Goal: Task Accomplishment & Management: Manage account settings

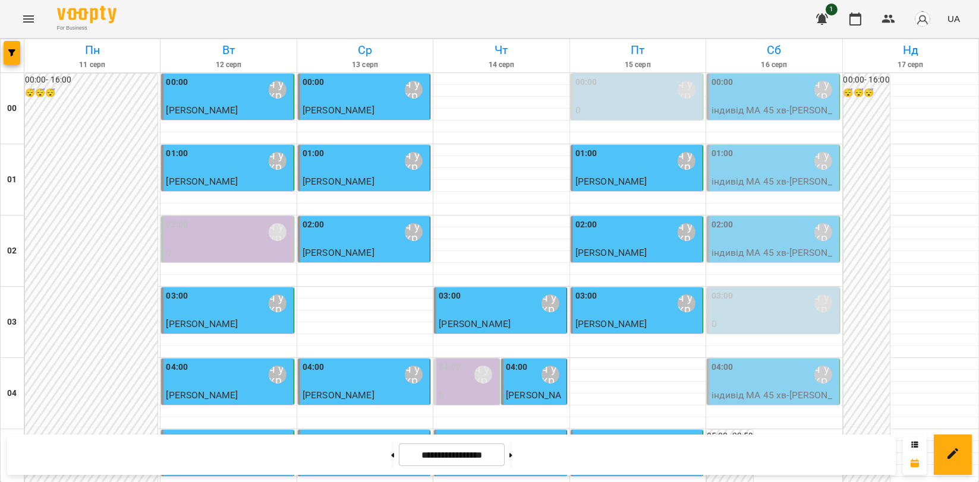
scroll to position [1355, 0]
click at [24, 20] on icon "Menu" at bounding box center [28, 19] width 14 height 14
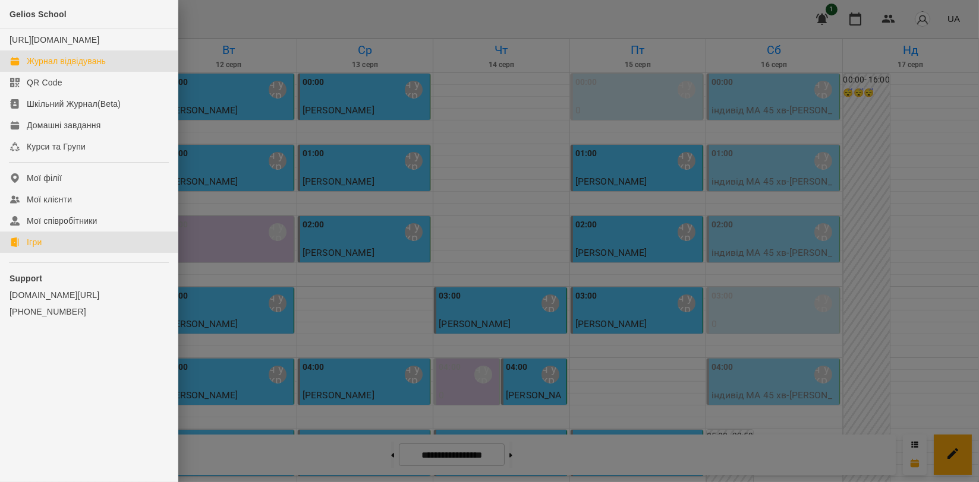
click at [77, 251] on link "Ігри" at bounding box center [89, 242] width 178 height 21
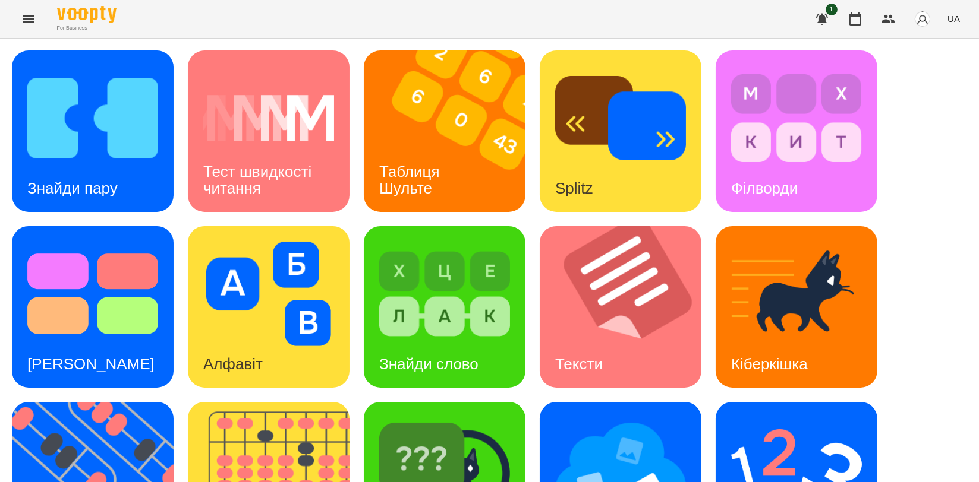
scroll to position [198, 0]
click at [308, 402] on img at bounding box center [276, 483] width 176 height 162
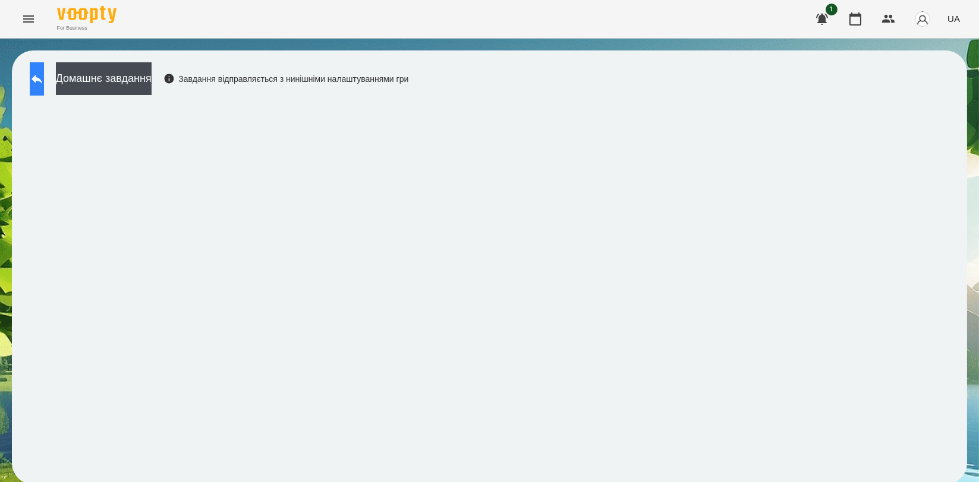
click at [44, 84] on icon at bounding box center [37, 79] width 14 height 14
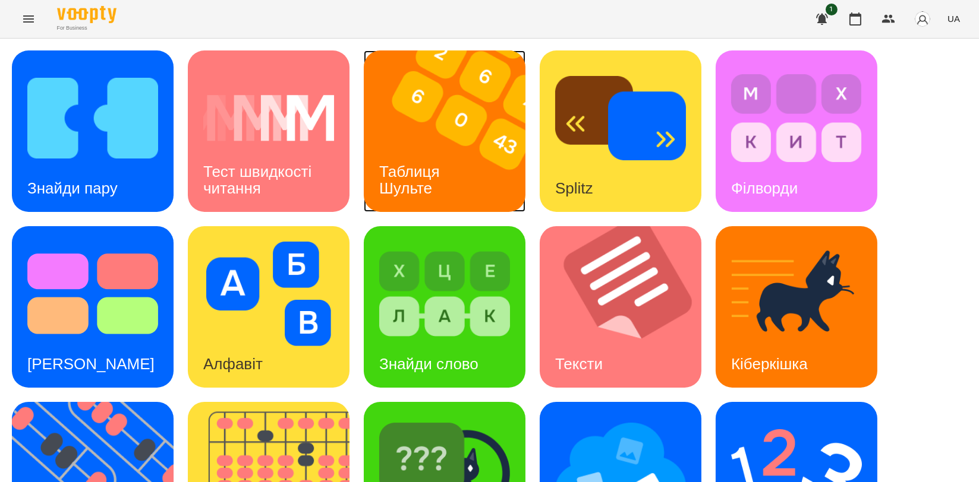
click at [415, 201] on div "Таблиця Шульте" at bounding box center [412, 181] width 96 height 64
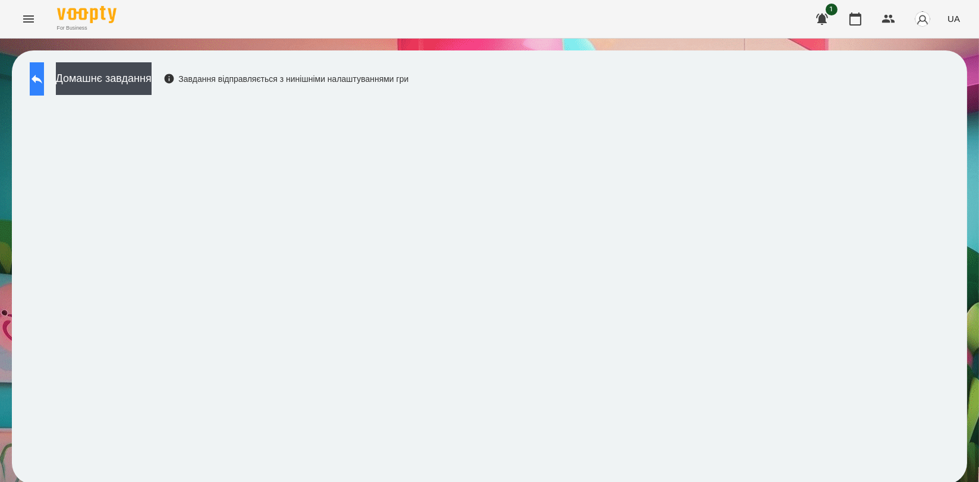
click at [44, 83] on icon at bounding box center [37, 79] width 14 height 14
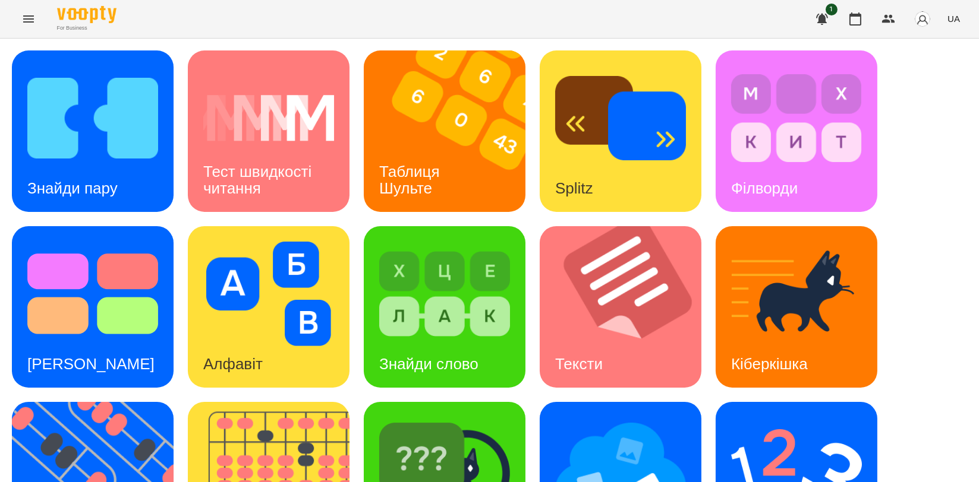
scroll to position [269, 0]
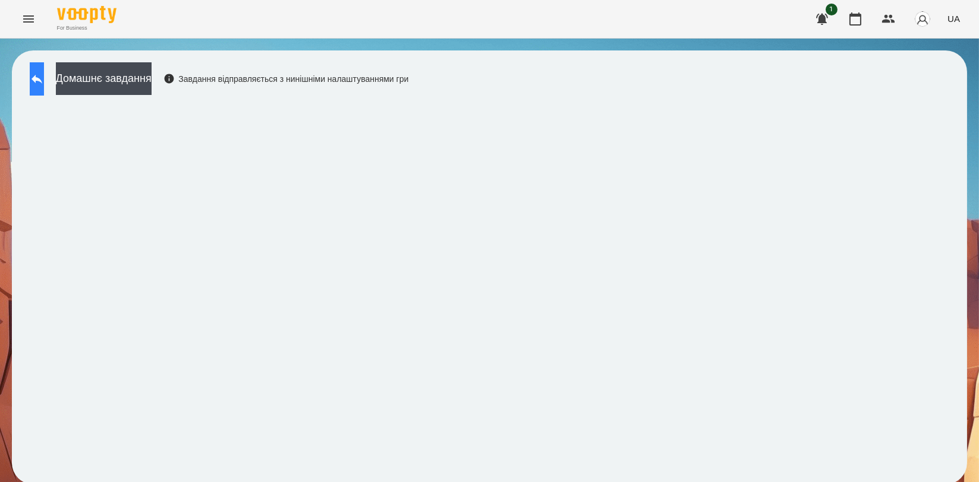
click at [42, 80] on icon at bounding box center [36, 79] width 11 height 9
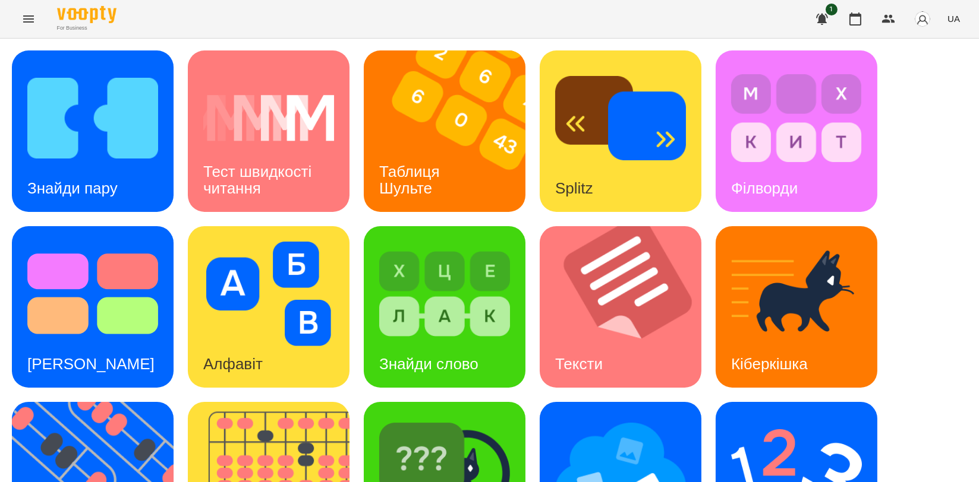
scroll to position [264, 0]
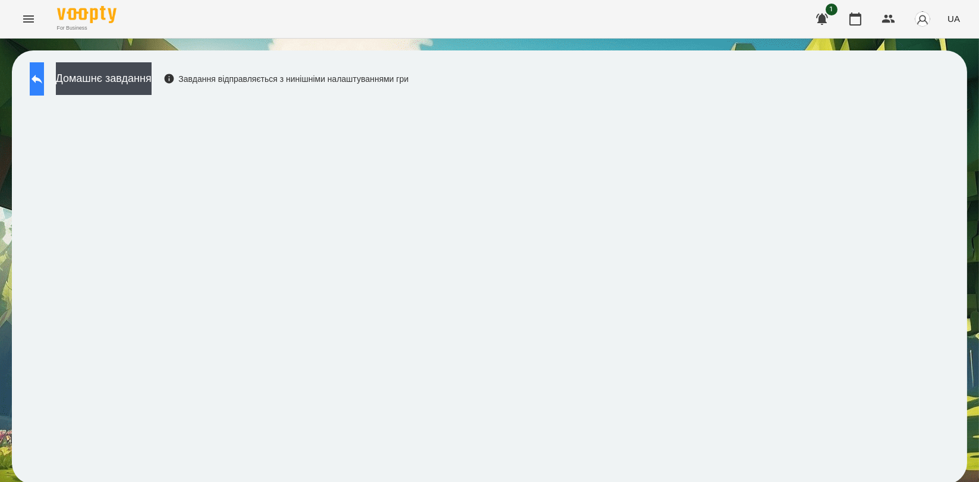
click at [41, 82] on button at bounding box center [37, 78] width 14 height 33
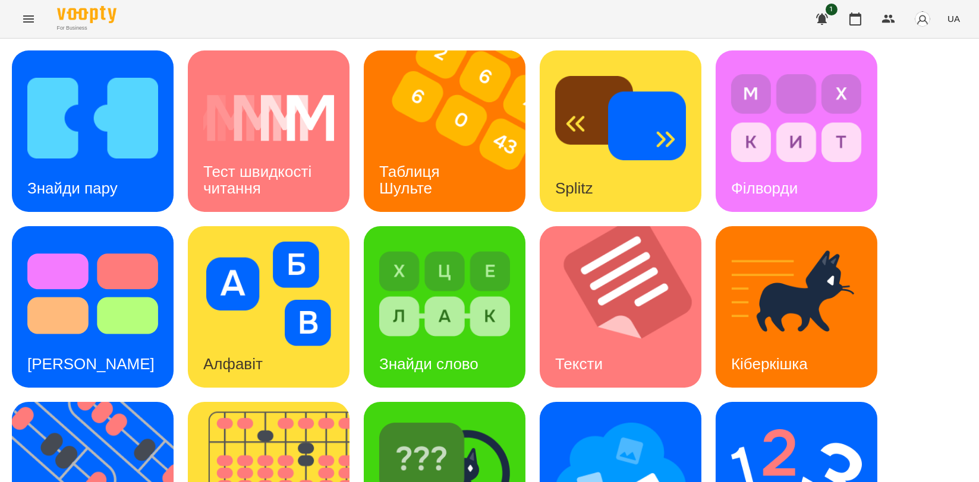
scroll to position [269, 0]
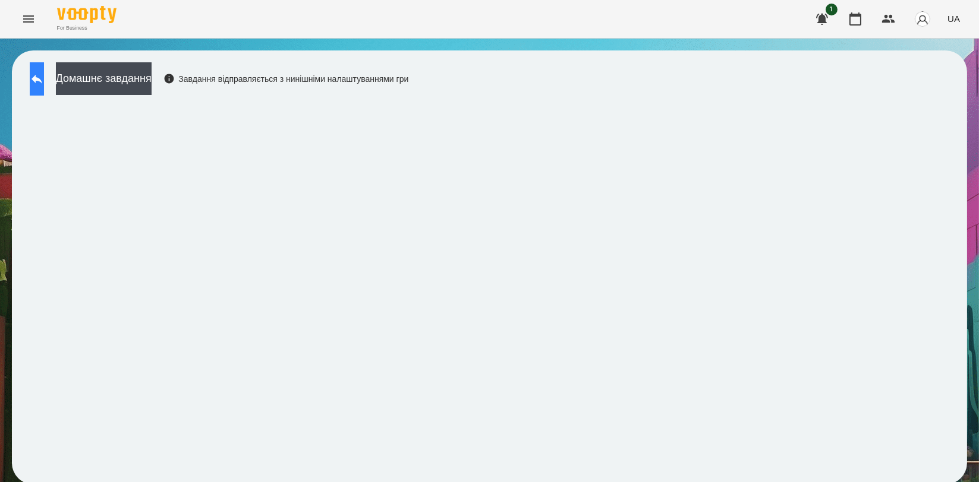
click at [32, 82] on button at bounding box center [37, 78] width 14 height 33
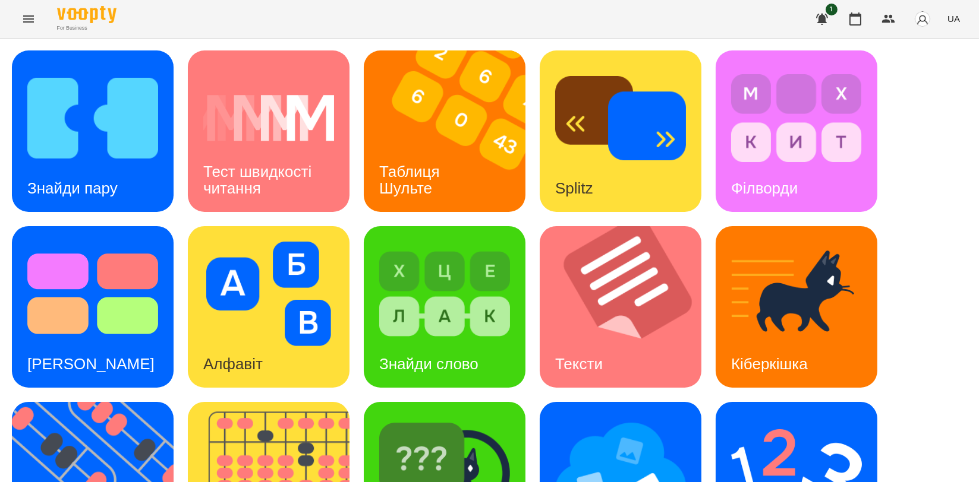
scroll to position [269, 0]
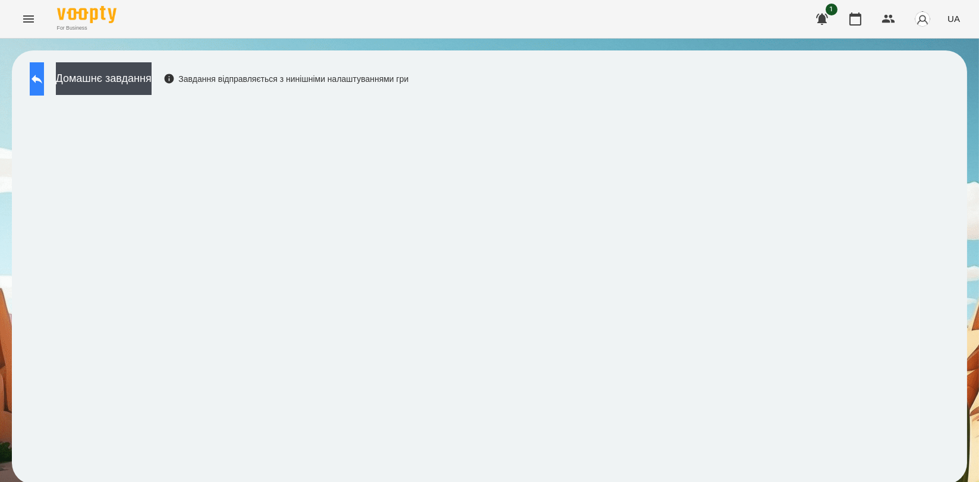
click at [44, 78] on button at bounding box center [37, 78] width 14 height 33
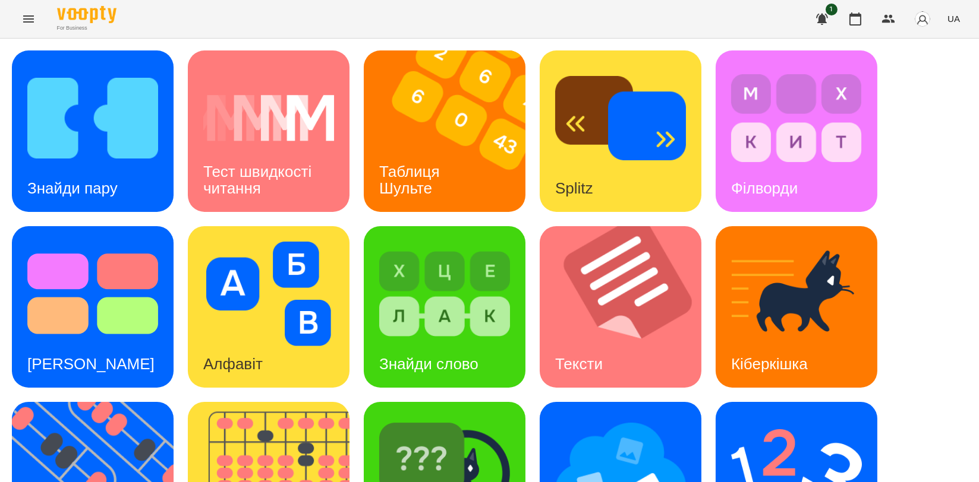
scroll to position [198, 0]
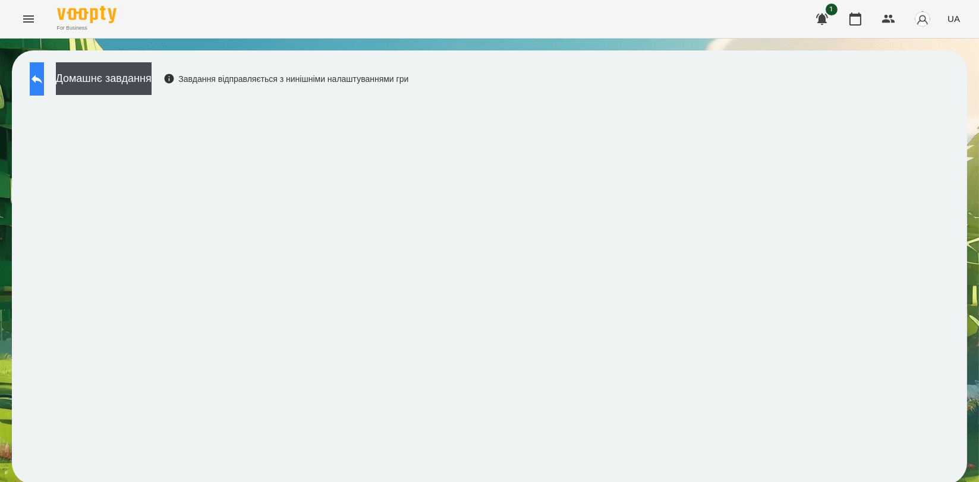
click at [44, 84] on icon at bounding box center [37, 79] width 14 height 14
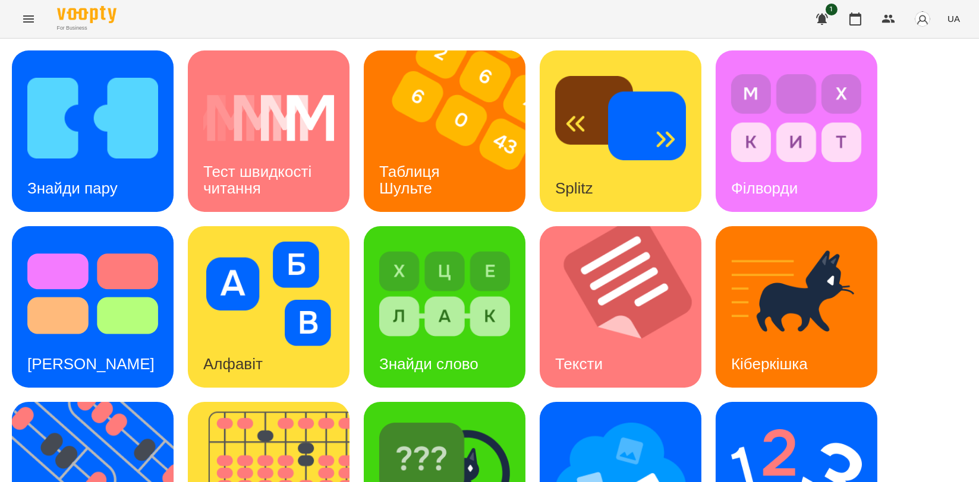
scroll to position [198, 0]
click at [741, 418] on img at bounding box center [796, 470] width 131 height 105
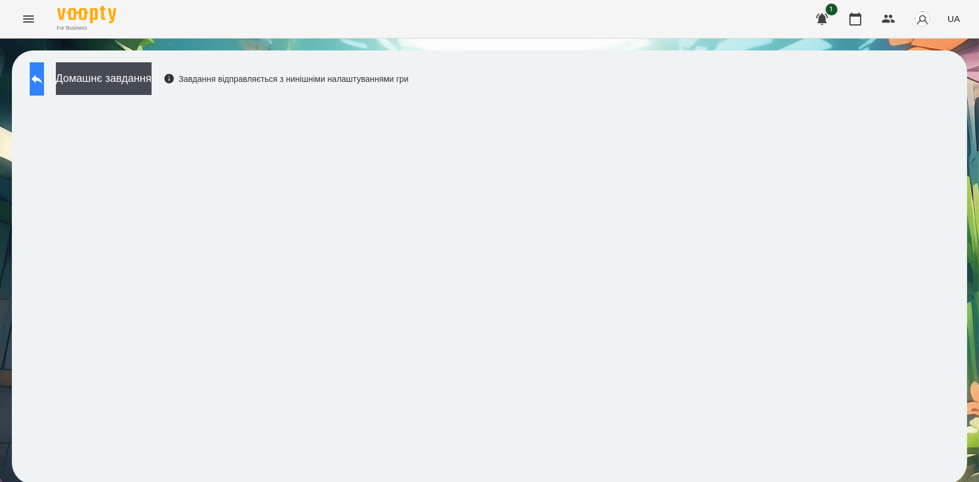
click at [44, 84] on icon at bounding box center [37, 79] width 14 height 14
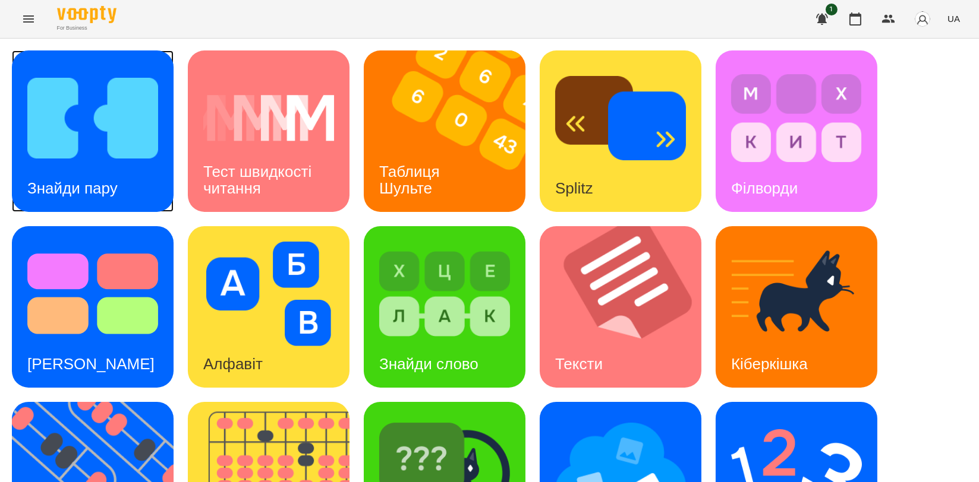
click at [99, 159] on img at bounding box center [92, 118] width 131 height 105
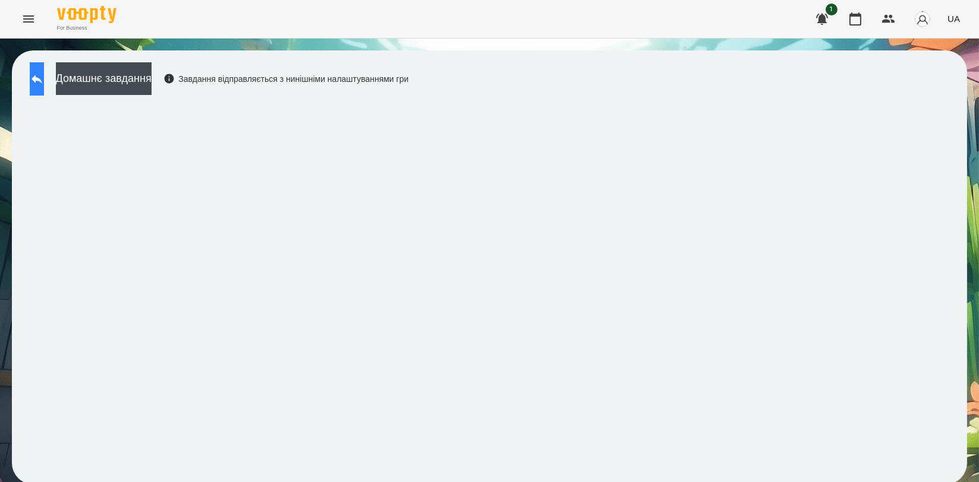
click at [39, 70] on button at bounding box center [37, 78] width 14 height 33
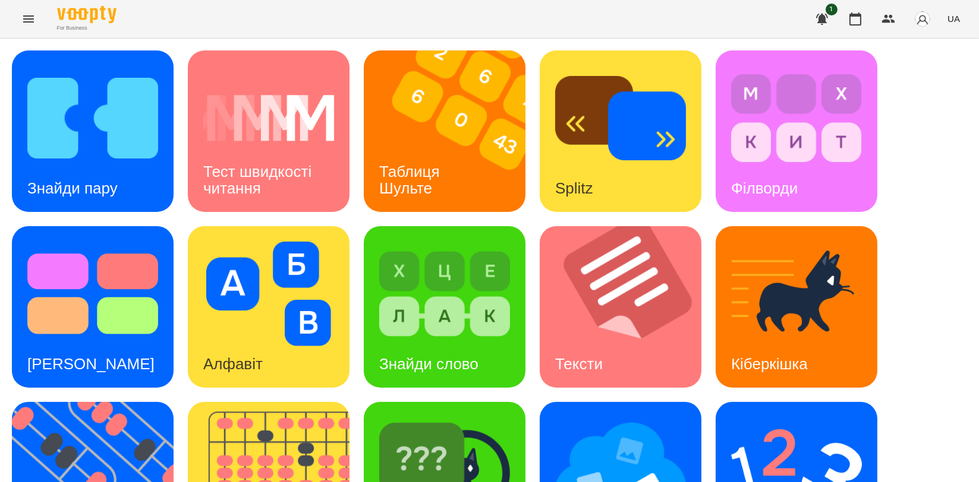
scroll to position [198, 0]
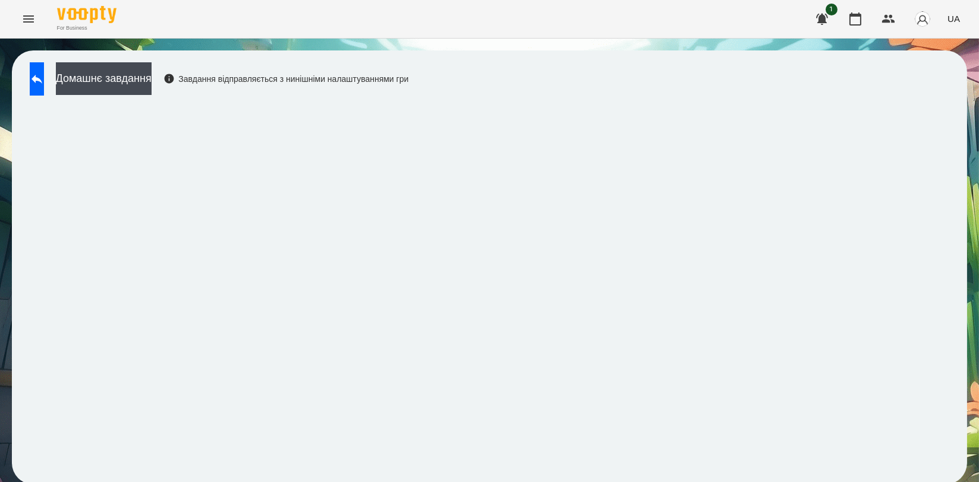
scroll to position [2, 0]
click at [42, 78] on icon at bounding box center [36, 79] width 11 height 9
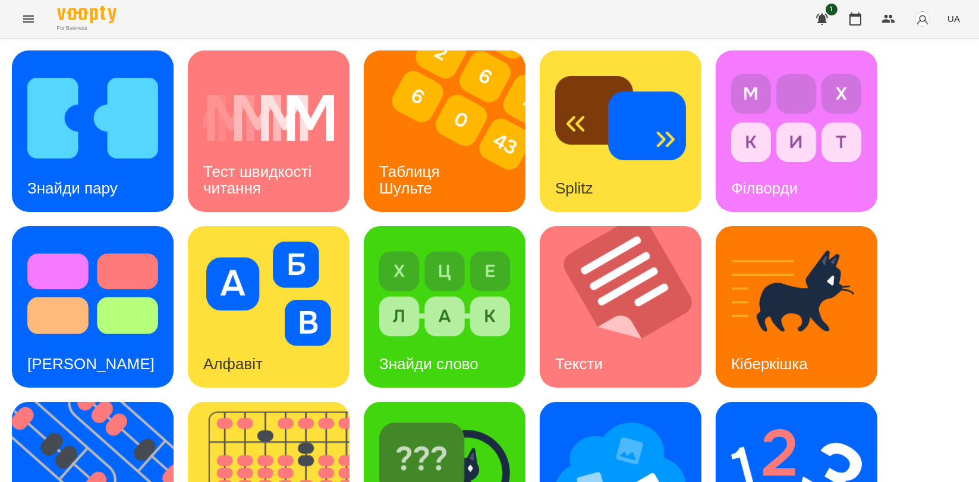
scroll to position [269, 0]
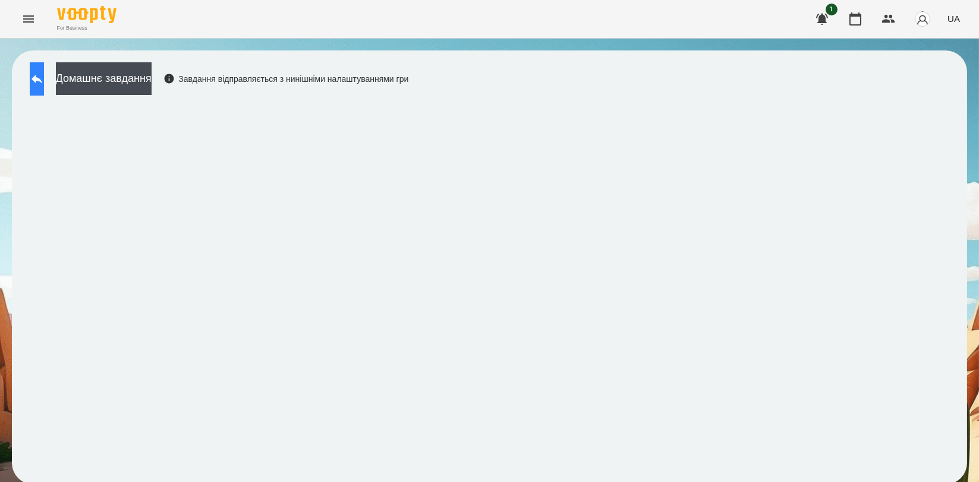
click at [44, 85] on icon at bounding box center [37, 79] width 14 height 14
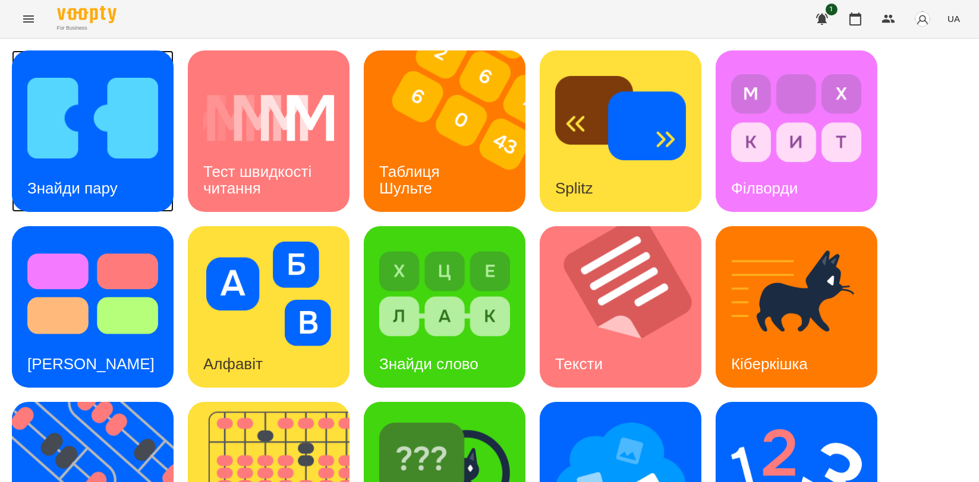
click at [62, 114] on img at bounding box center [92, 118] width 131 height 105
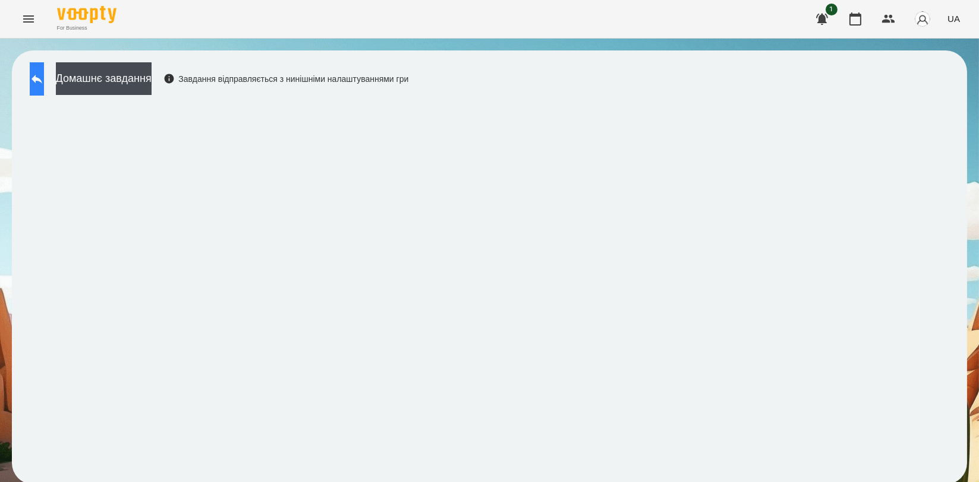
click at [42, 86] on button at bounding box center [37, 78] width 14 height 33
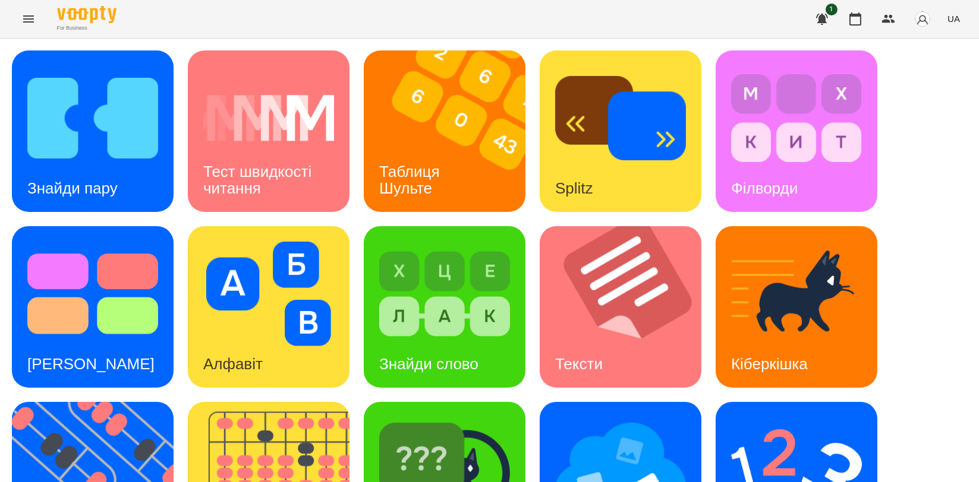
scroll to position [198, 0]
click at [302, 402] on img at bounding box center [276, 483] width 176 height 162
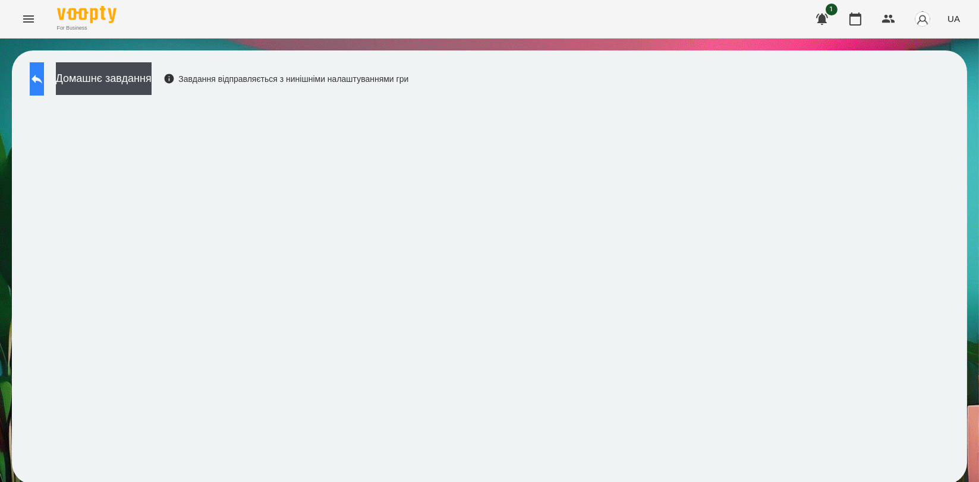
click at [44, 89] on button at bounding box center [37, 78] width 14 height 33
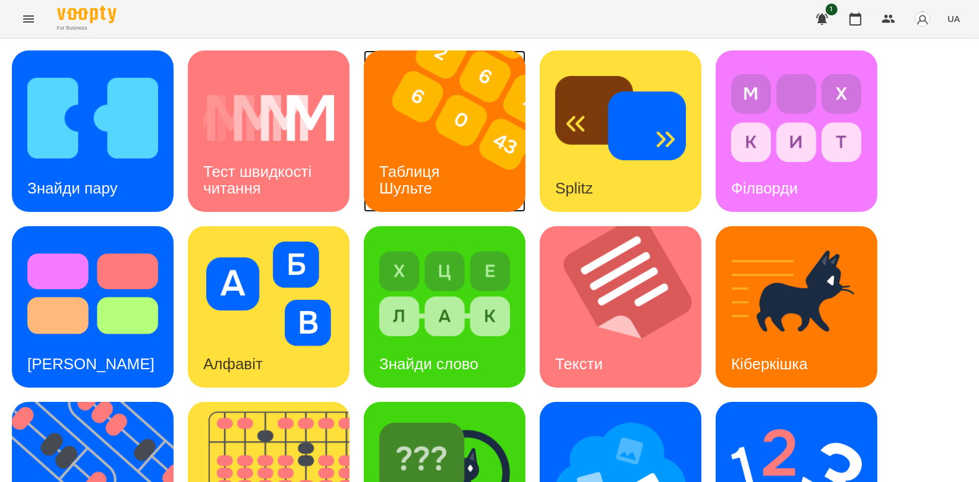
click at [453, 194] on div "Таблиця Шульте" at bounding box center [412, 181] width 96 height 64
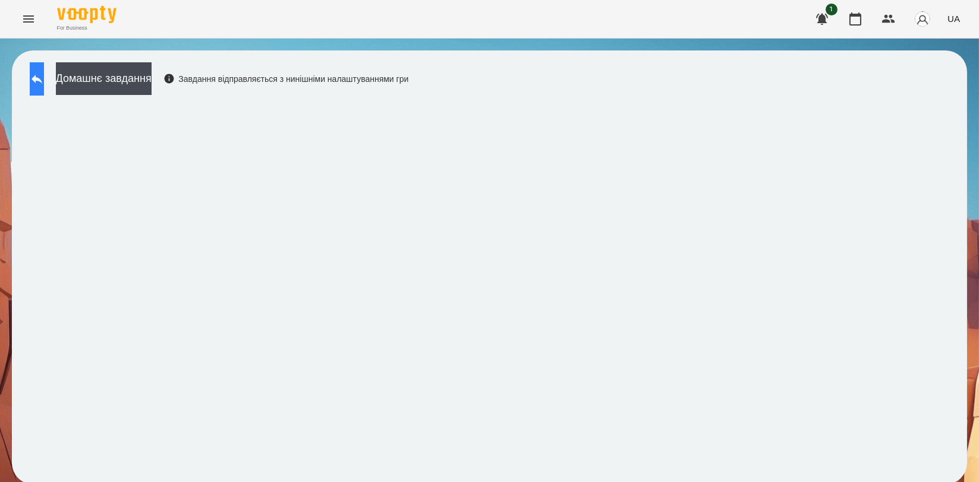
click at [44, 75] on icon at bounding box center [37, 79] width 14 height 14
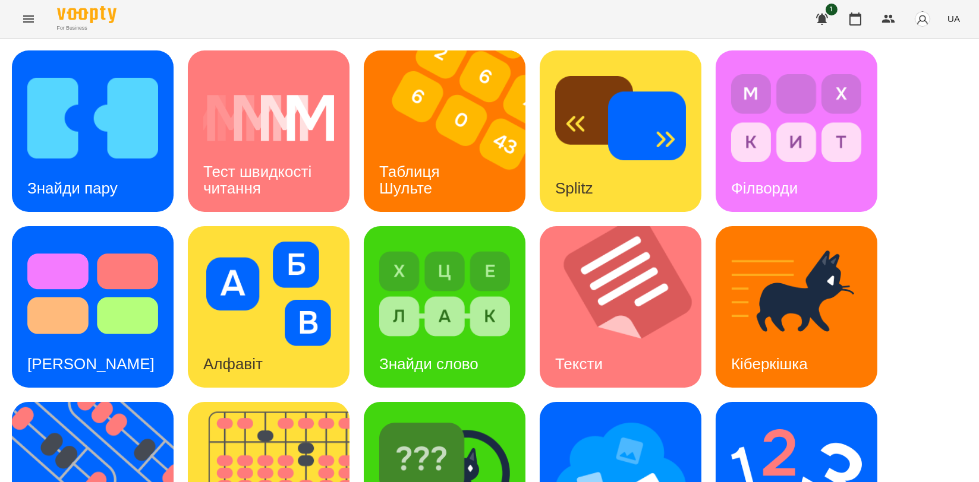
scroll to position [264, 0]
click at [107, 402] on img at bounding box center [100, 483] width 176 height 162
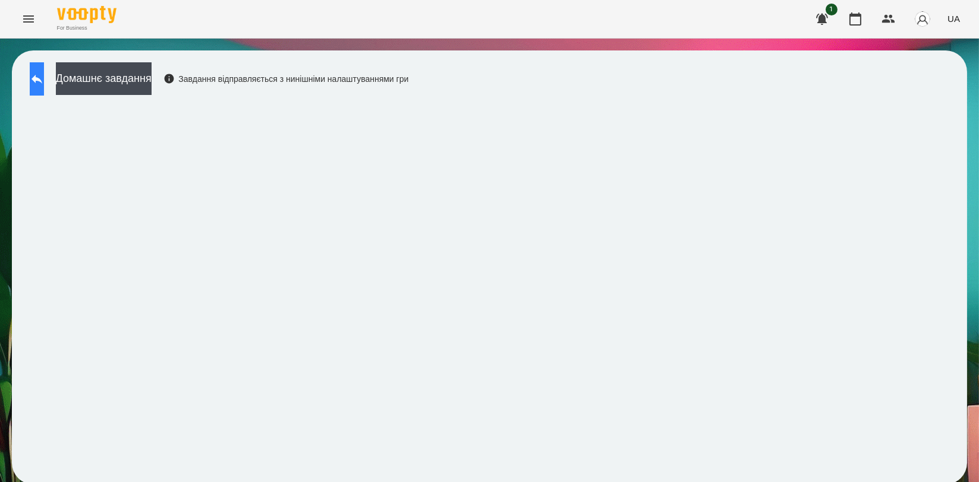
click at [44, 81] on icon at bounding box center [37, 79] width 14 height 14
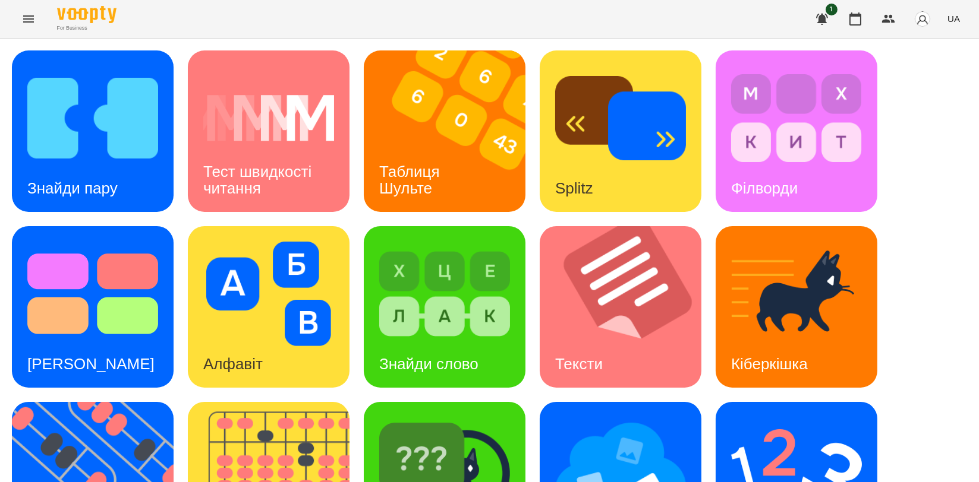
scroll to position [264, 0]
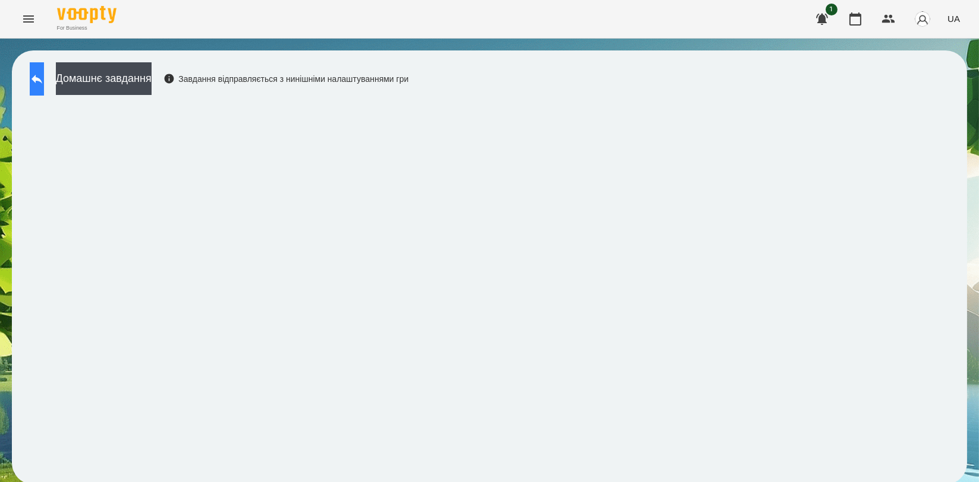
click at [44, 71] on button at bounding box center [37, 78] width 14 height 33
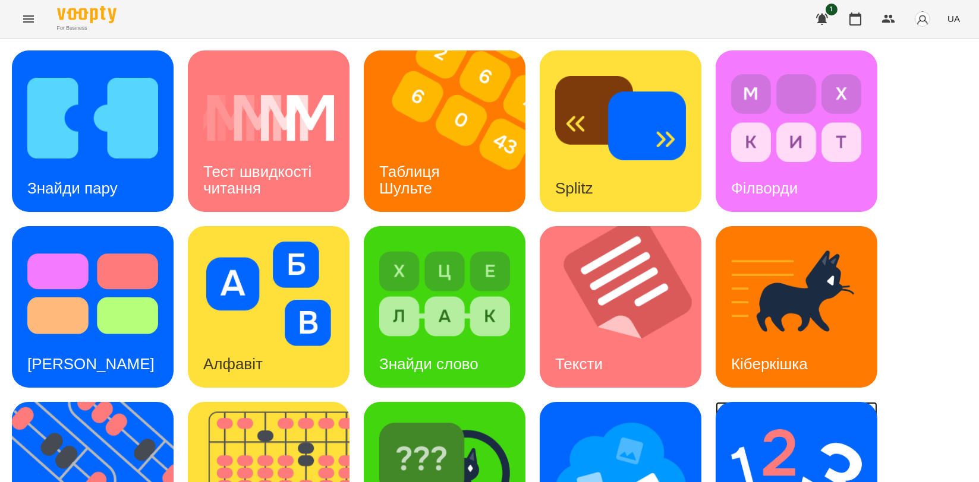
click at [769, 424] on img at bounding box center [796, 470] width 131 height 105
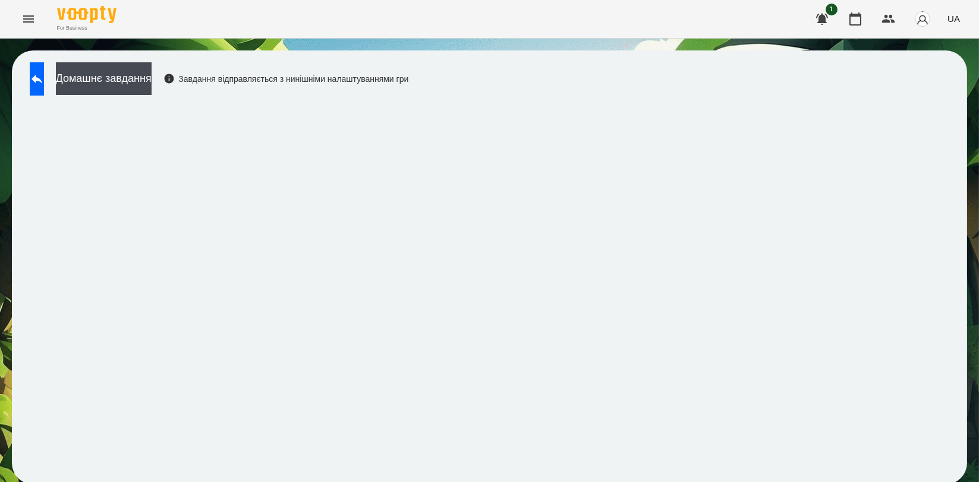
click at [70, 78] on div "Домашнє завдання Завдання відправляється з нинішніми налаштуваннями гри" at bounding box center [216, 81] width 384 height 39
click at [44, 68] on button at bounding box center [37, 78] width 14 height 33
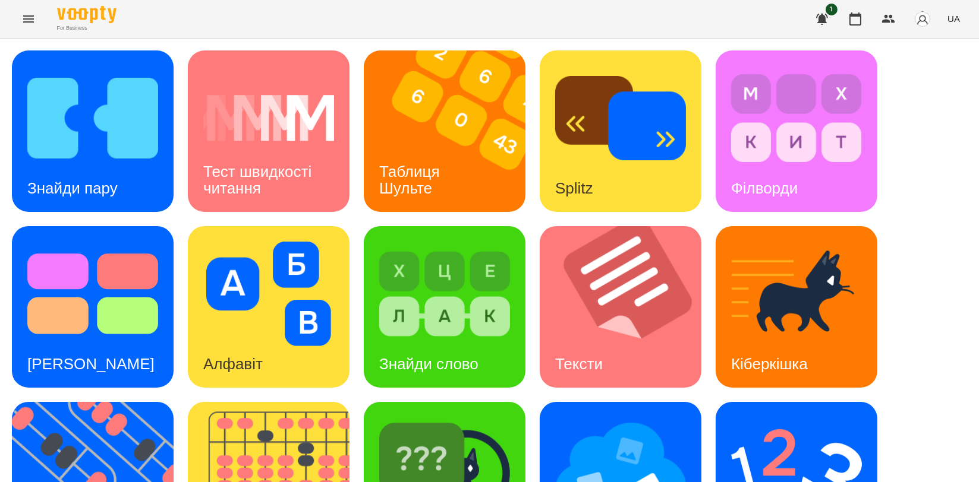
scroll to position [264, 0]
click at [307, 402] on img at bounding box center [276, 483] width 176 height 162
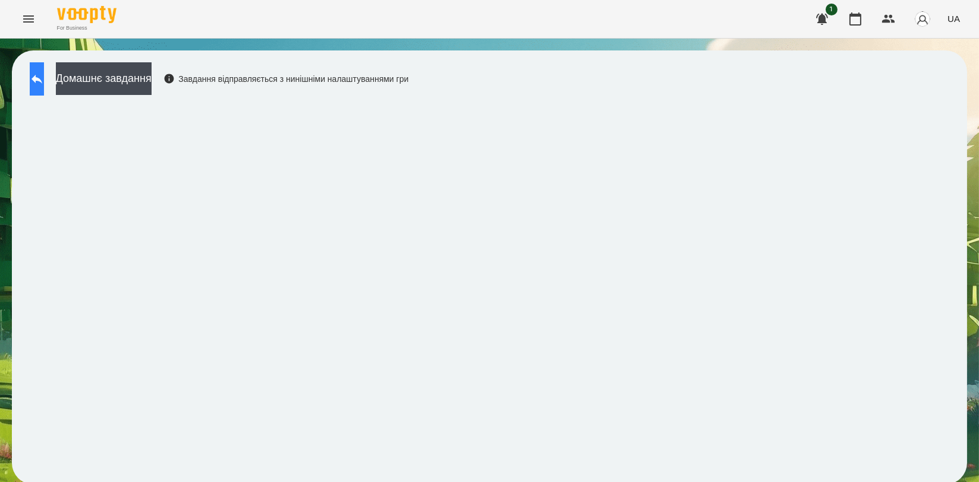
click at [44, 87] on button at bounding box center [37, 78] width 14 height 33
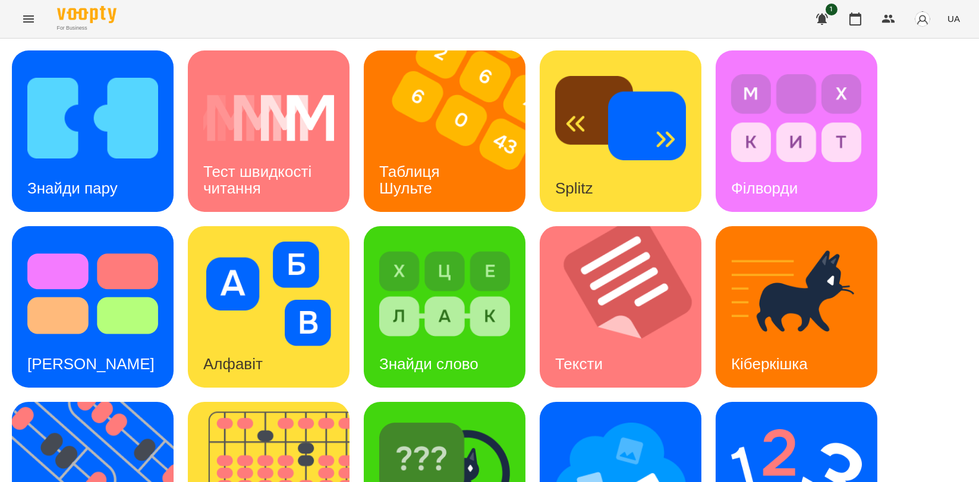
scroll to position [198, 0]
click at [309, 402] on img at bounding box center [276, 483] width 176 height 162
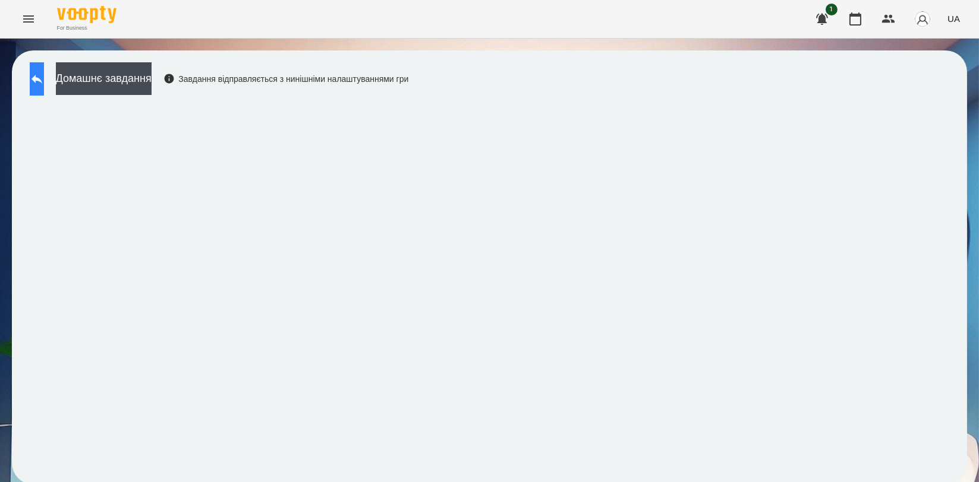
click at [42, 80] on icon at bounding box center [36, 79] width 11 height 9
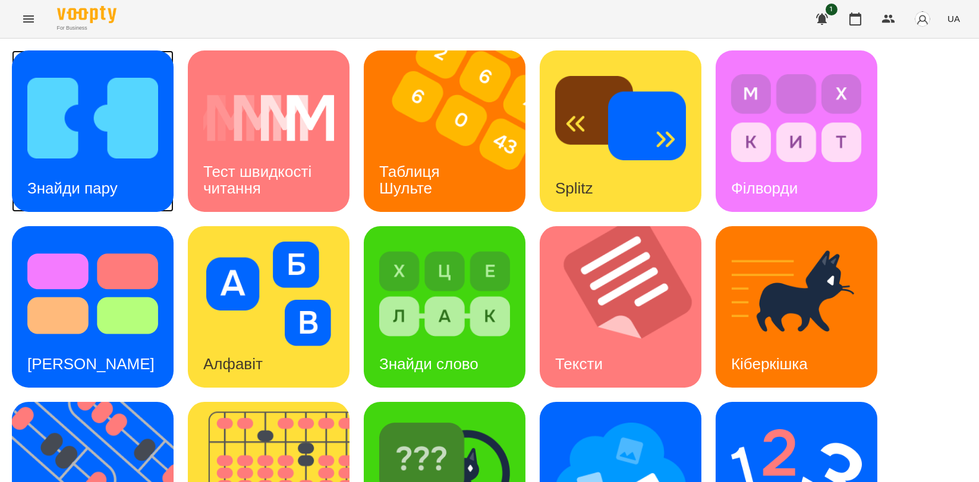
click at [52, 134] on img at bounding box center [92, 118] width 131 height 105
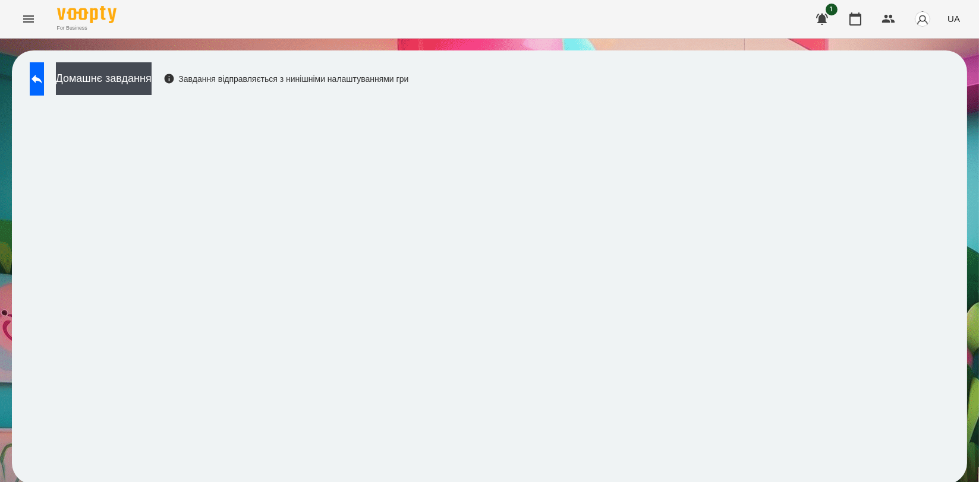
click at [71, 84] on div "Домашнє завдання Завдання відправляється з нинішніми налаштуваннями гри" at bounding box center [216, 81] width 384 height 39
click at [44, 81] on button at bounding box center [37, 78] width 14 height 33
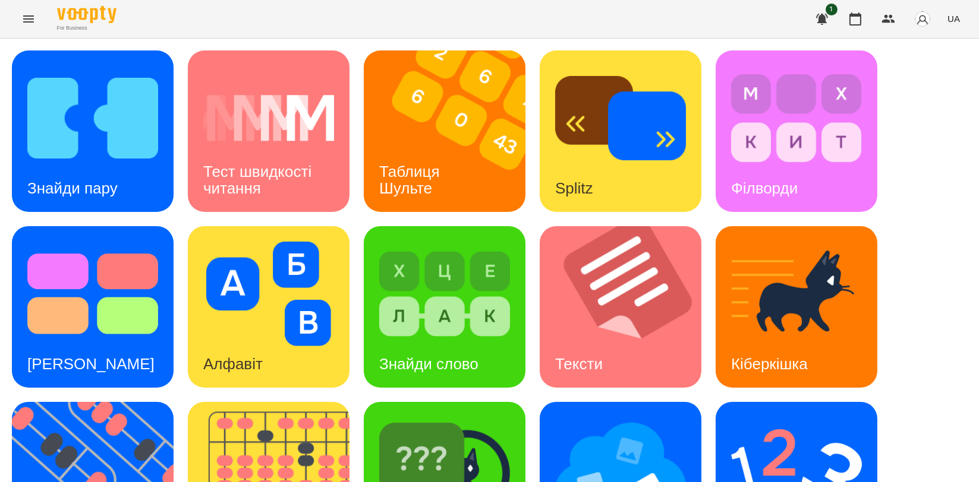
scroll to position [264, 0]
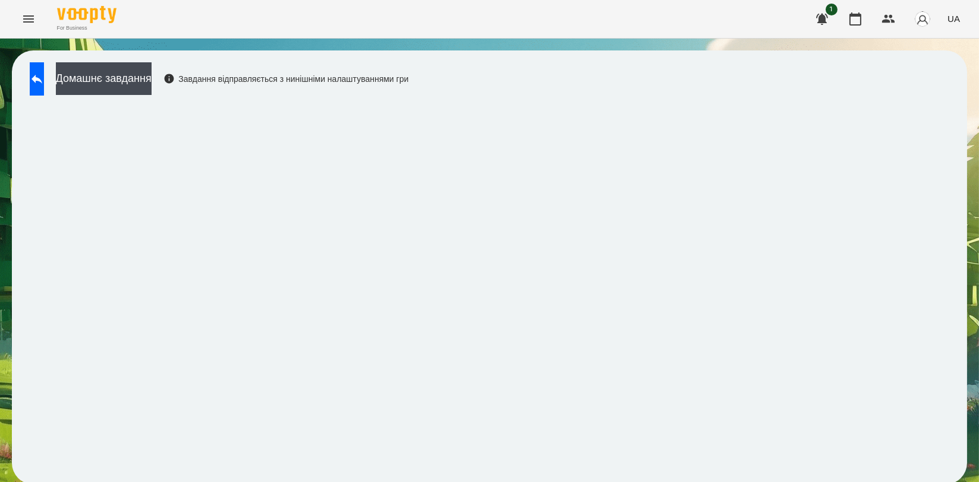
scroll to position [2, 0]
click at [44, 85] on button at bounding box center [37, 78] width 14 height 33
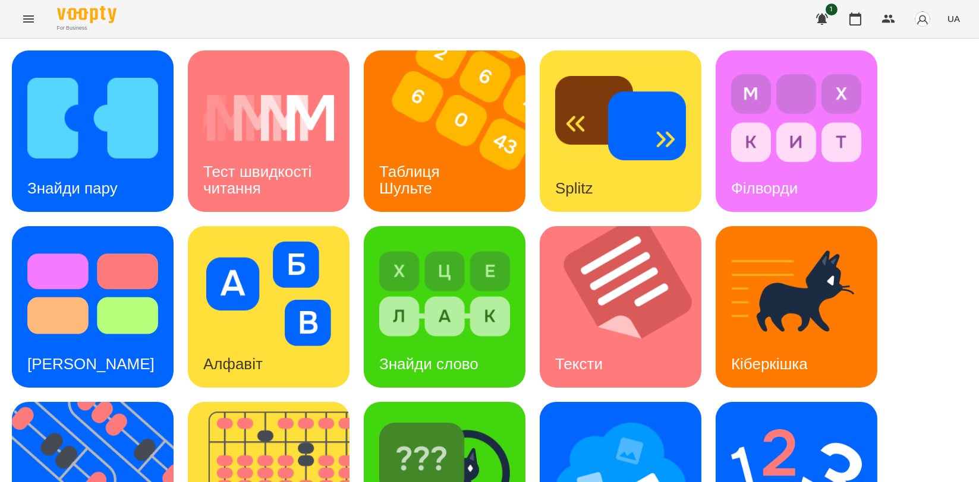
scroll to position [264, 0]
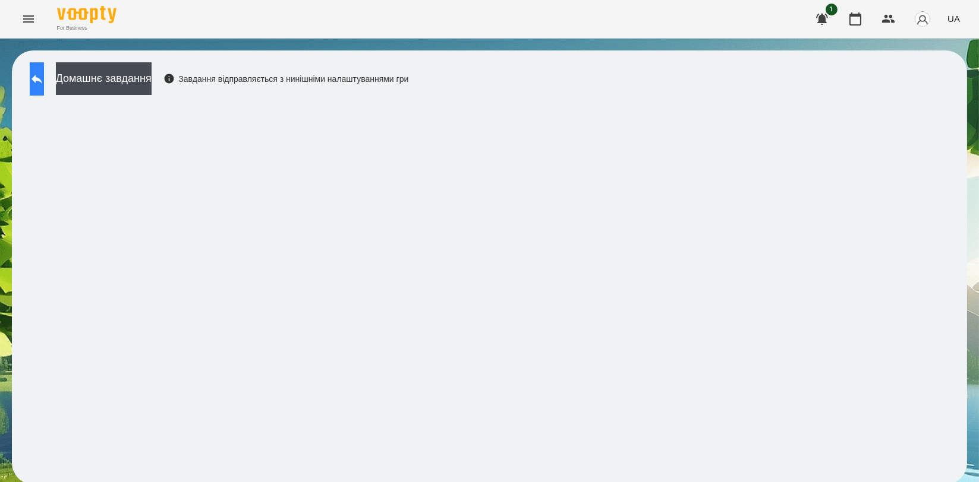
click at [34, 80] on button at bounding box center [37, 78] width 14 height 33
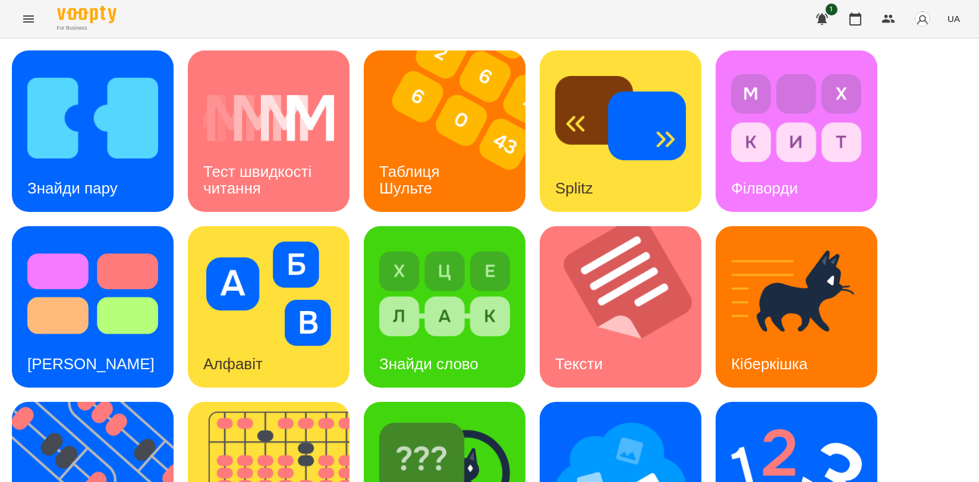
scroll to position [264, 0]
click at [307, 402] on img at bounding box center [276, 483] width 176 height 162
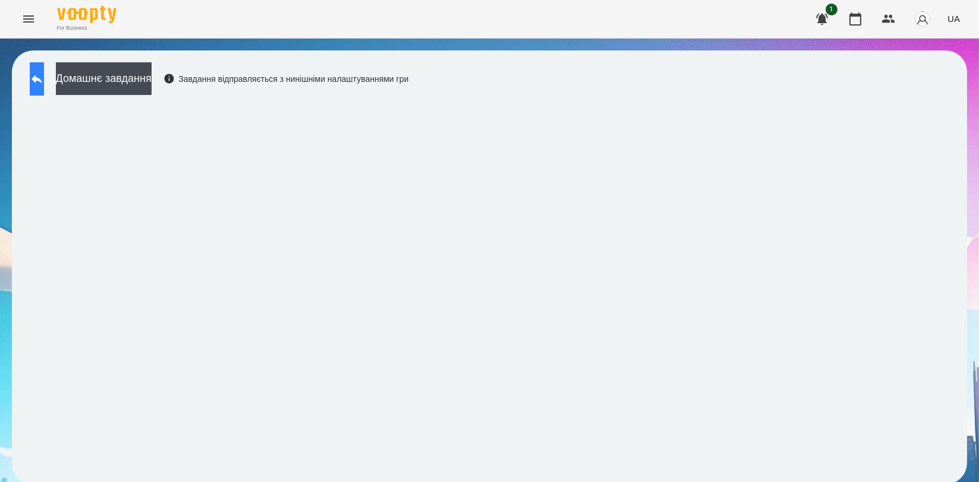
click at [44, 86] on button at bounding box center [37, 78] width 14 height 33
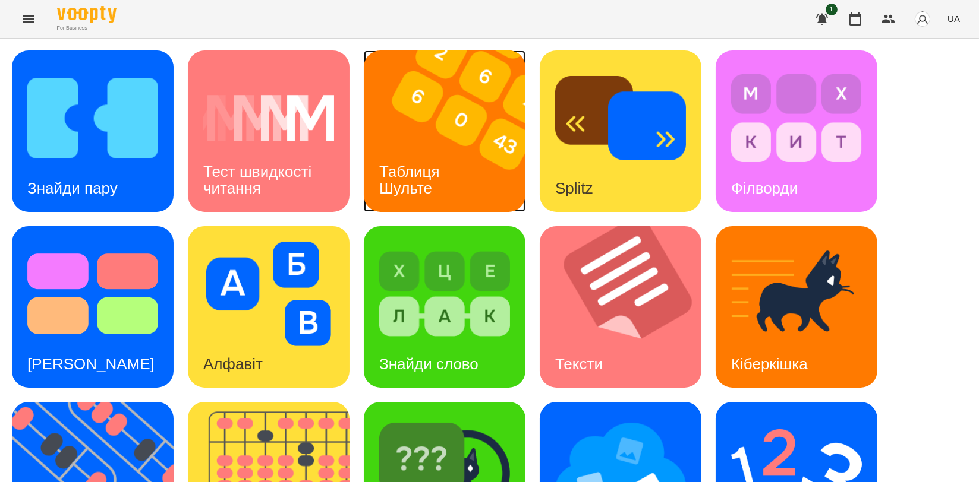
click at [469, 87] on img at bounding box center [452, 132] width 176 height 162
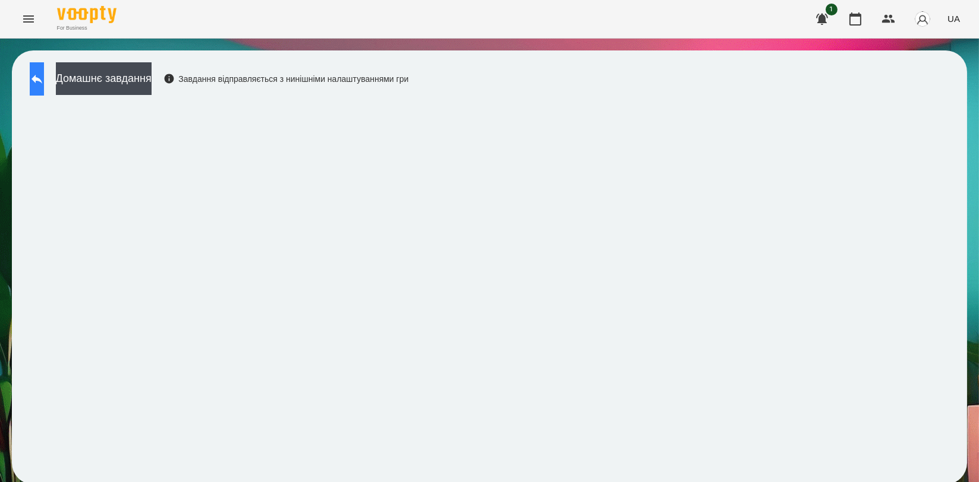
click at [43, 75] on icon at bounding box center [37, 79] width 14 height 14
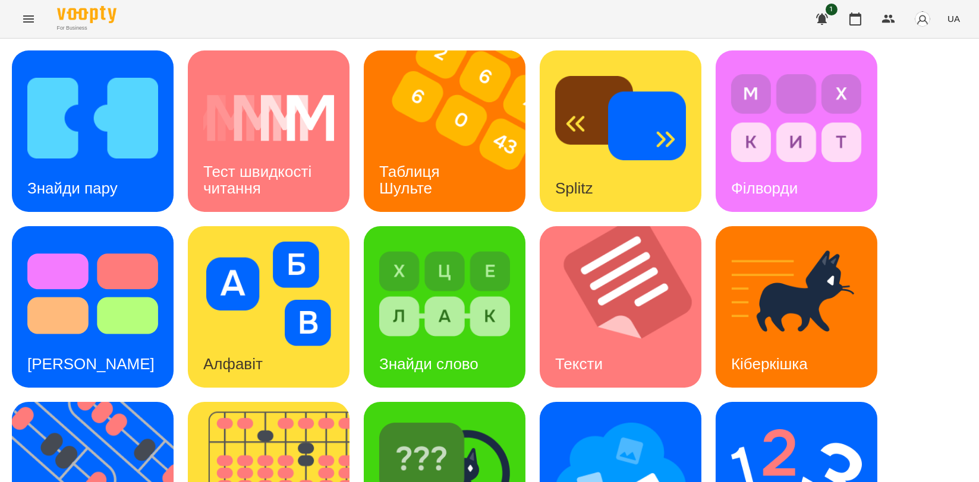
scroll to position [264, 0]
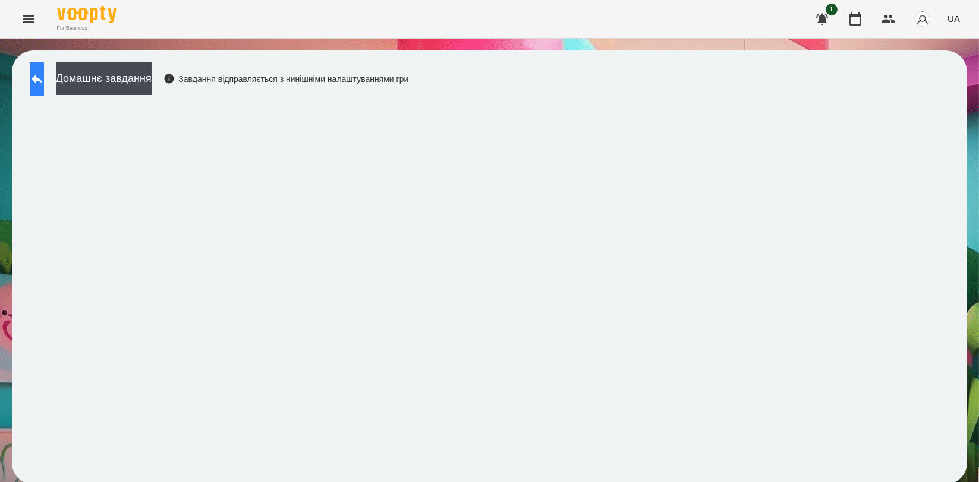
click at [44, 84] on button at bounding box center [37, 78] width 14 height 33
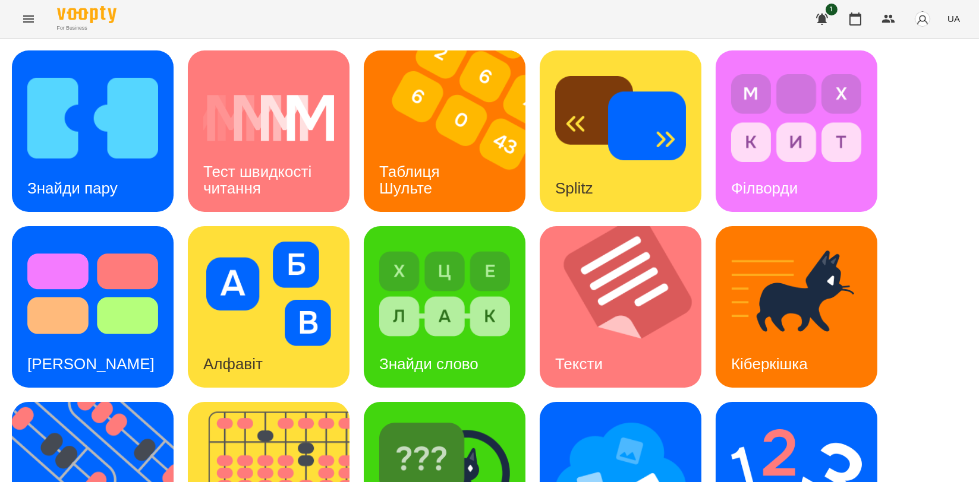
scroll to position [264, 0]
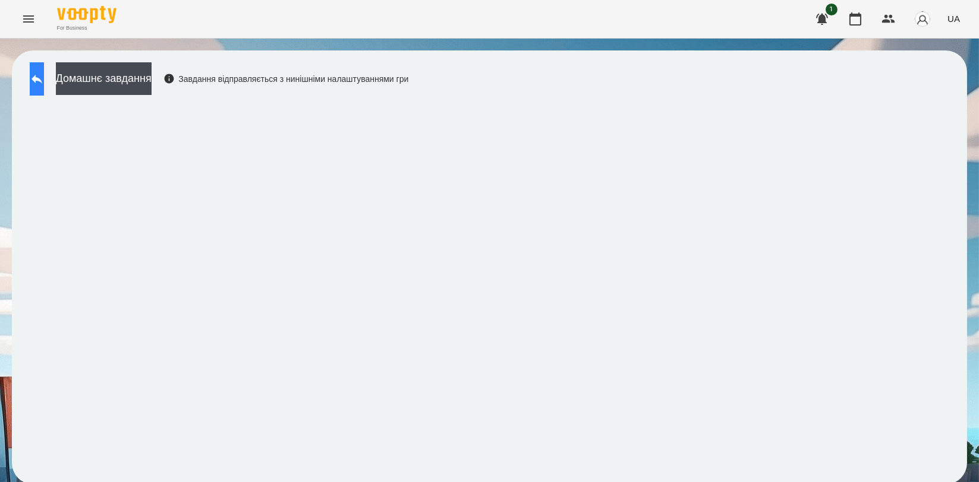
click at [44, 83] on icon at bounding box center [37, 79] width 14 height 14
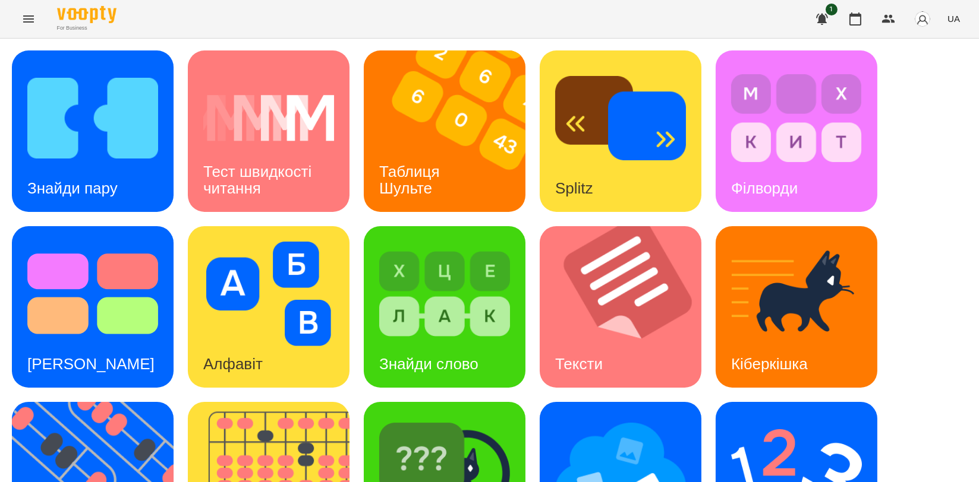
scroll to position [132, 0]
click at [812, 418] on img at bounding box center [796, 470] width 131 height 105
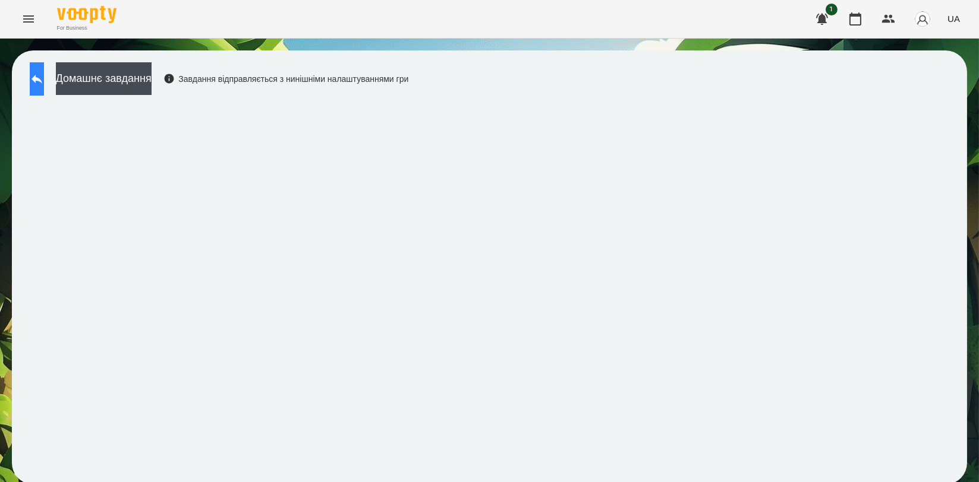
click at [36, 77] on button at bounding box center [37, 78] width 14 height 33
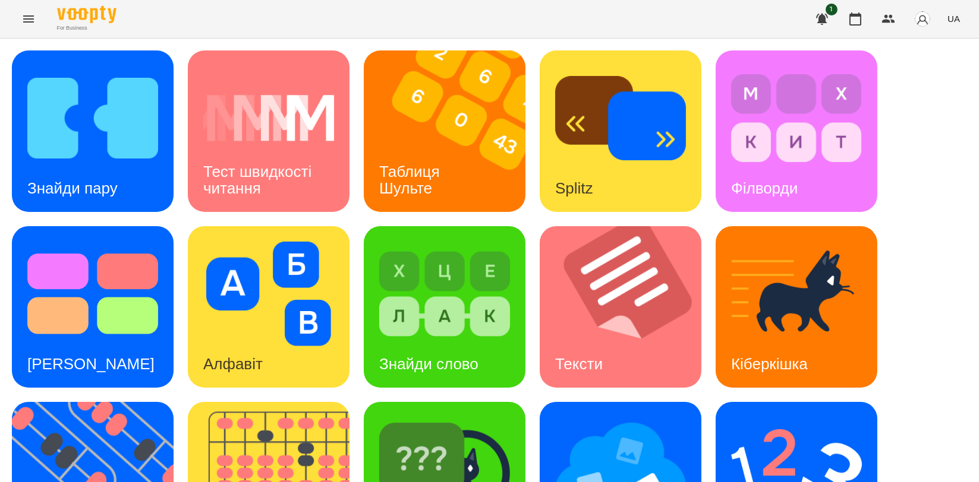
scroll to position [264, 0]
click at [289, 402] on img at bounding box center [276, 483] width 176 height 162
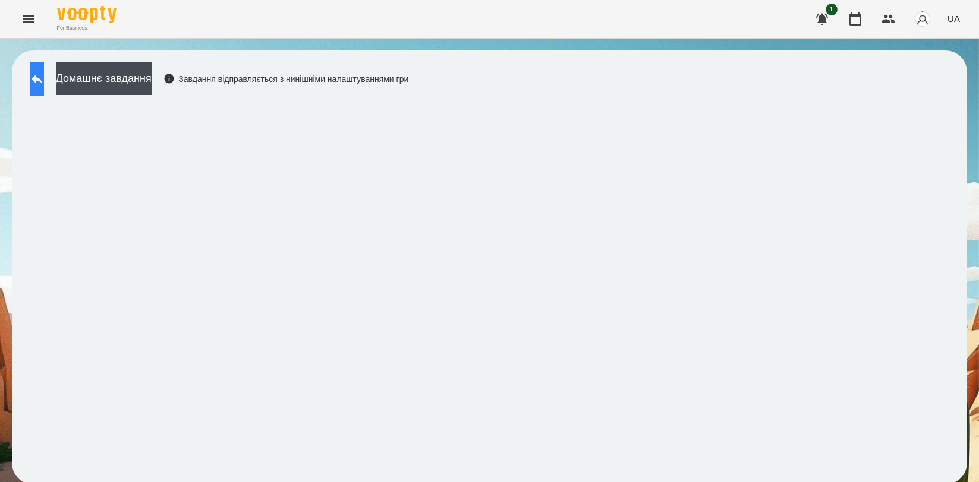
click at [44, 82] on icon at bounding box center [37, 79] width 14 height 14
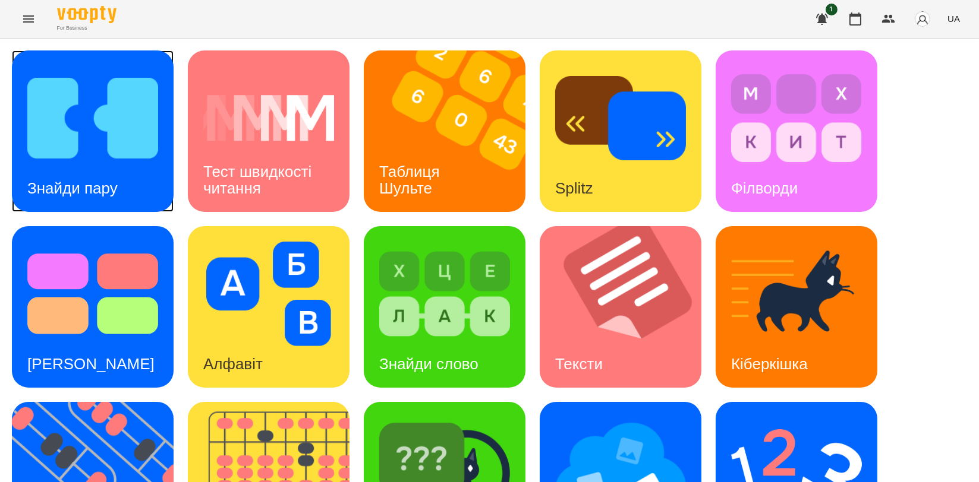
click at [93, 134] on img at bounding box center [92, 118] width 131 height 105
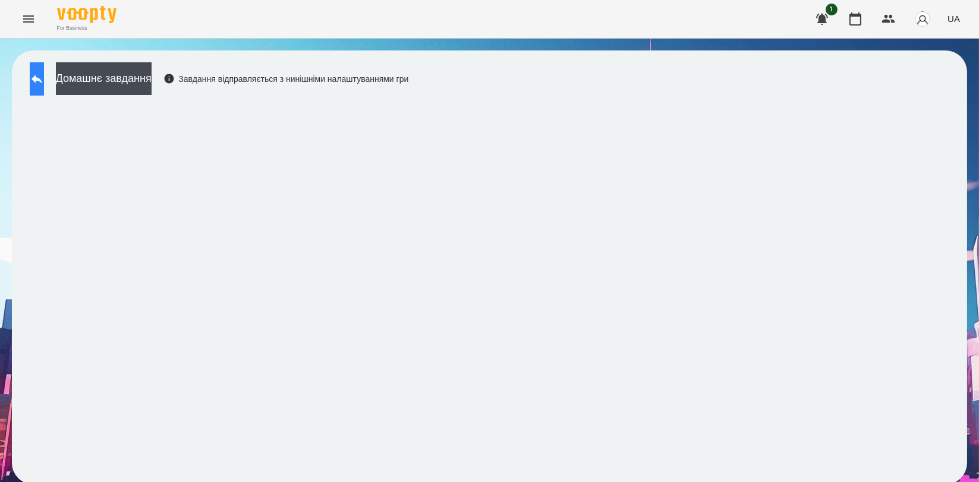
click at [44, 81] on icon at bounding box center [37, 79] width 14 height 14
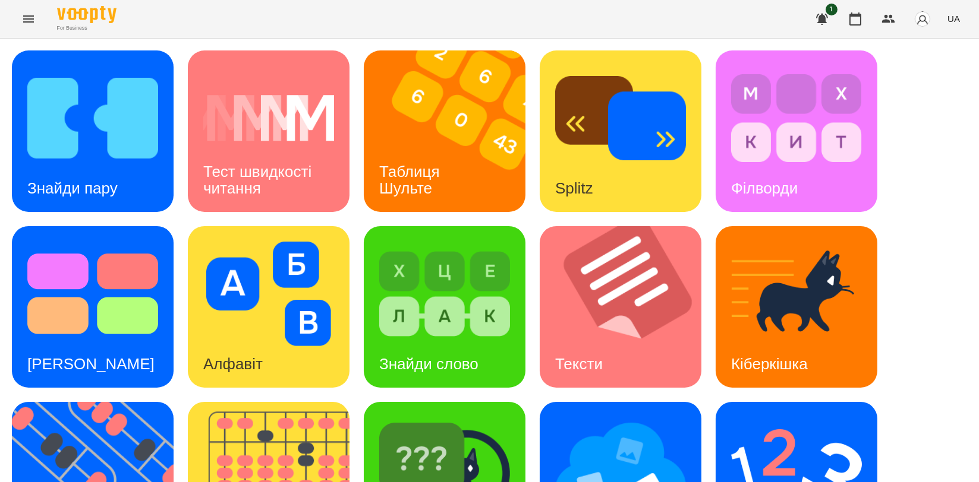
scroll to position [264, 0]
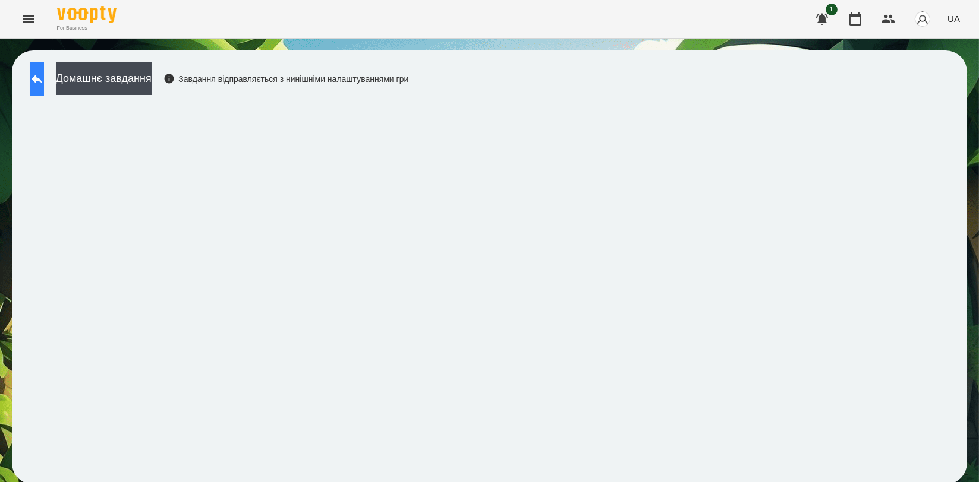
click at [44, 76] on icon at bounding box center [37, 79] width 14 height 14
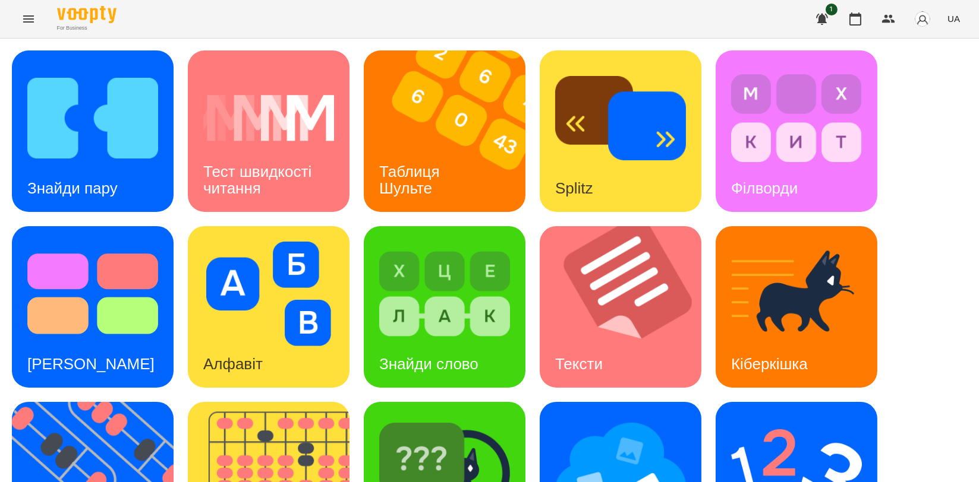
scroll to position [132, 0]
click at [316, 402] on img at bounding box center [276, 483] width 176 height 162
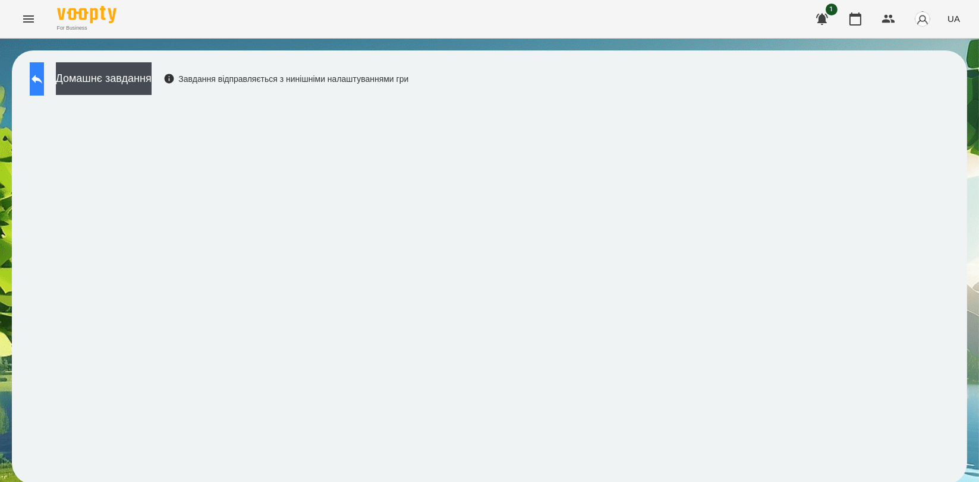
click at [41, 79] on button at bounding box center [37, 78] width 14 height 33
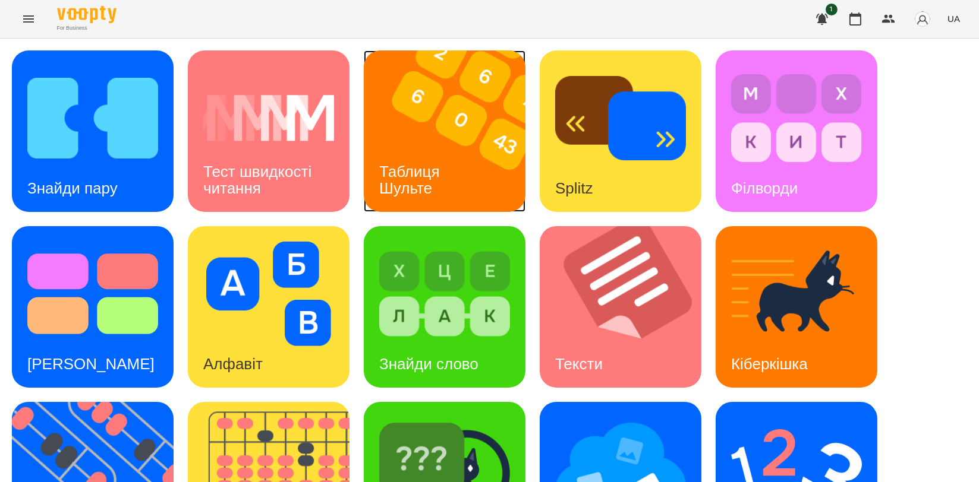
click at [396, 127] on img at bounding box center [452, 132] width 176 height 162
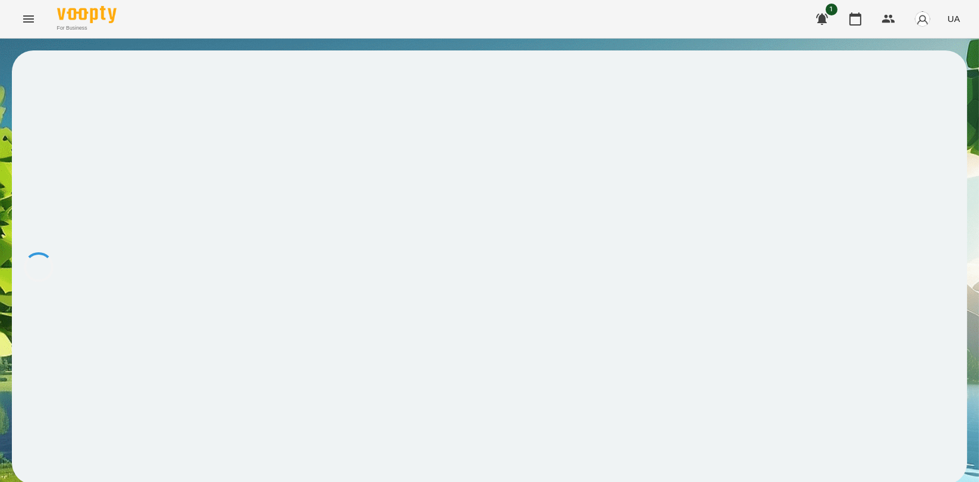
click at [396, 127] on div at bounding box center [489, 268] width 955 height 434
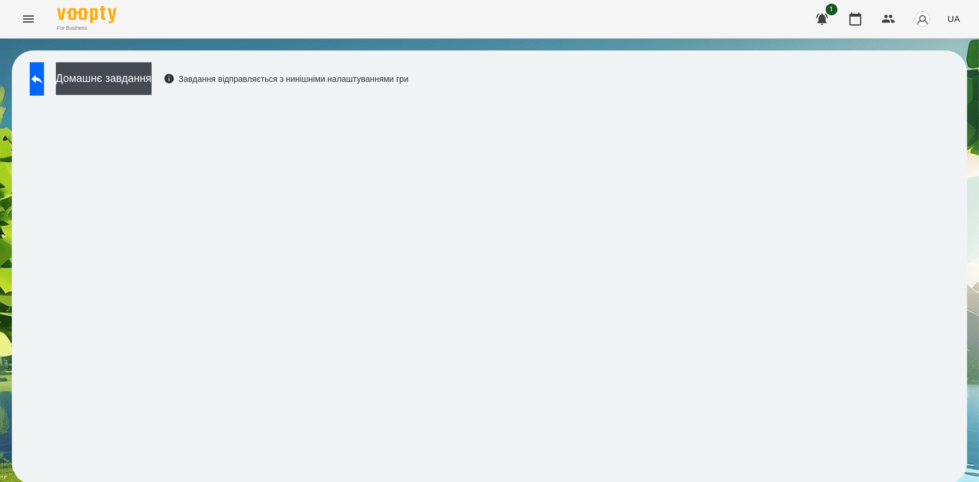
scroll to position [2, 0]
click at [44, 81] on icon at bounding box center [37, 79] width 14 height 14
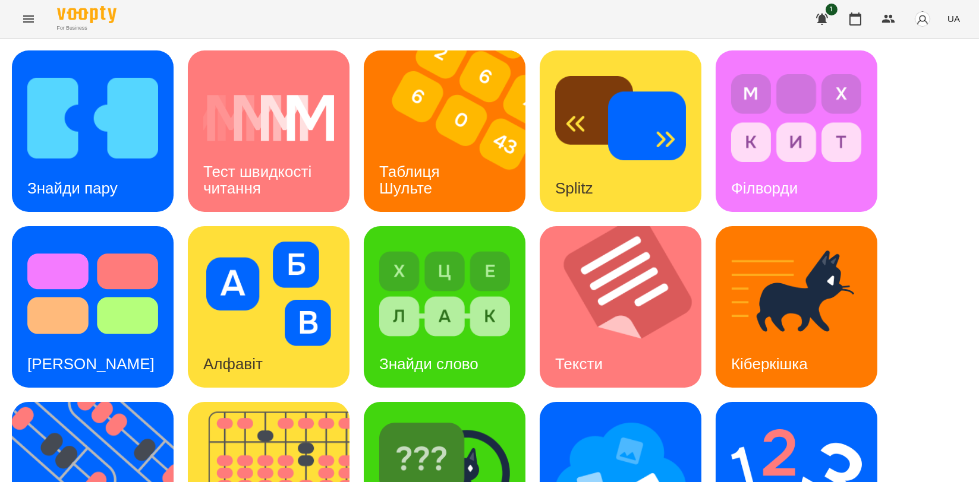
scroll to position [200, 0]
click at [89, 402] on img at bounding box center [100, 483] width 176 height 162
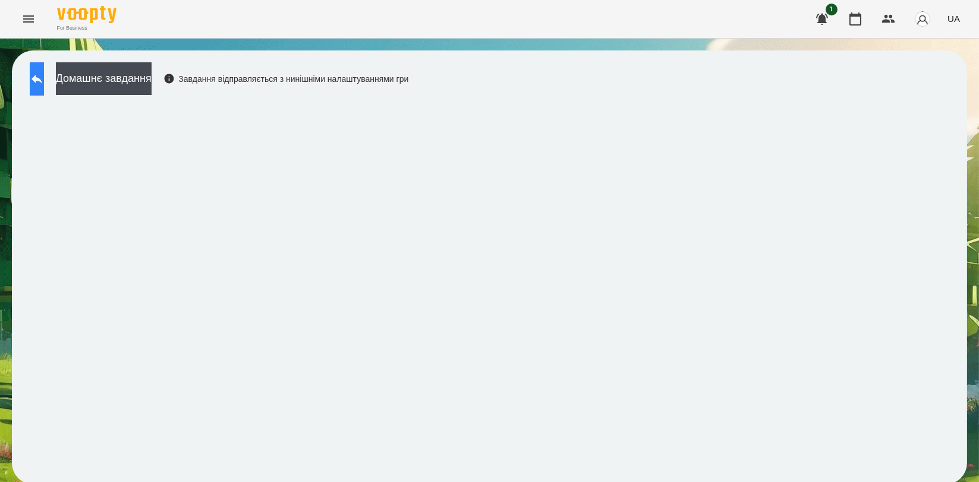
click at [44, 70] on button at bounding box center [37, 78] width 14 height 33
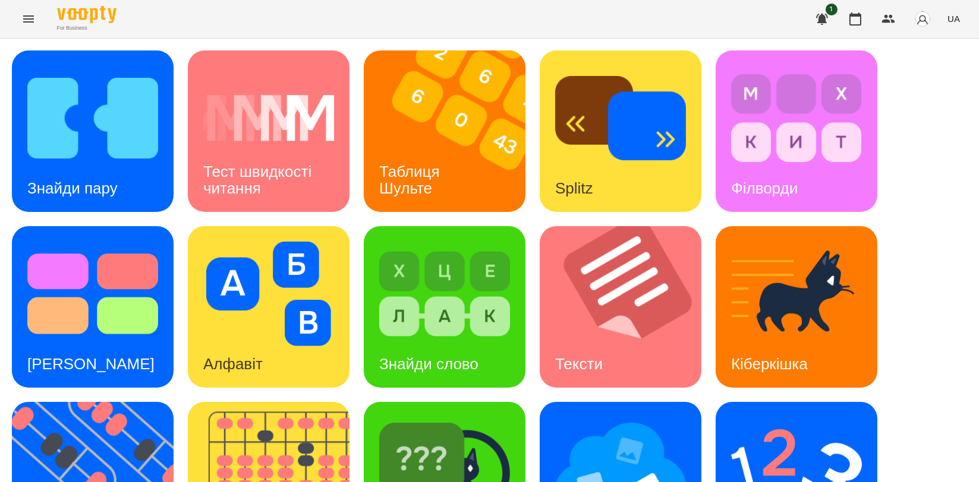
scroll to position [264, 0]
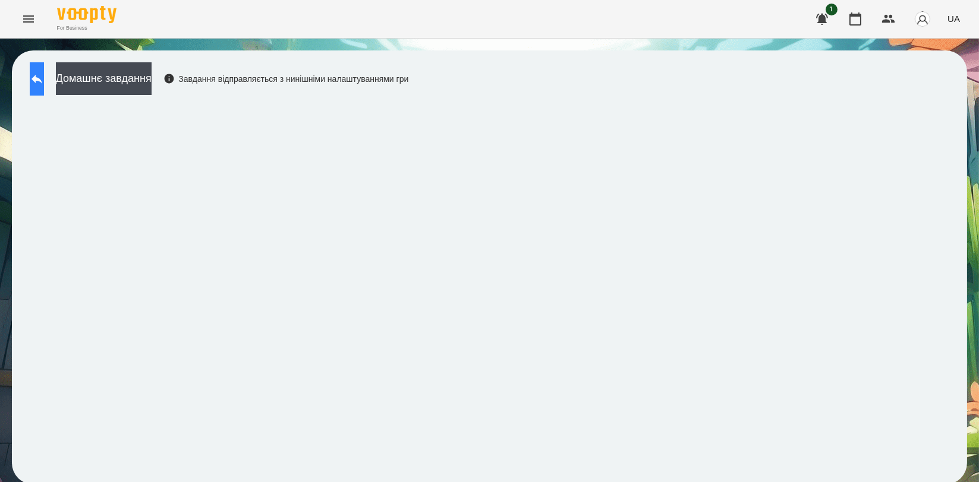
click at [43, 84] on icon at bounding box center [37, 79] width 14 height 14
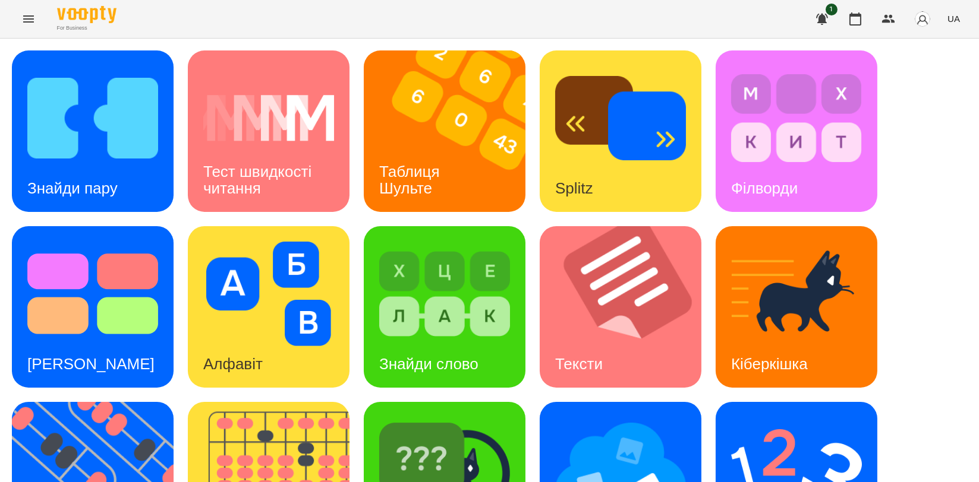
scroll to position [198, 0]
click at [770, 418] on img at bounding box center [796, 470] width 131 height 105
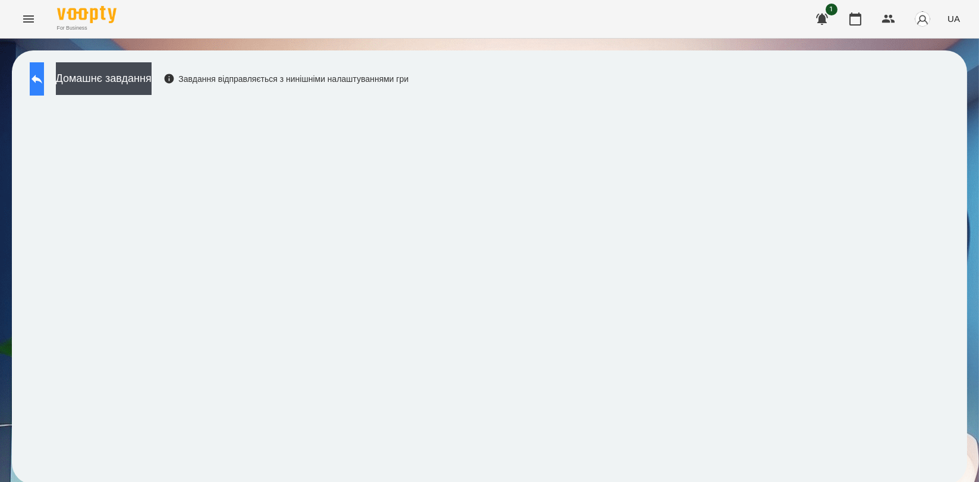
click at [43, 87] on button at bounding box center [37, 78] width 14 height 33
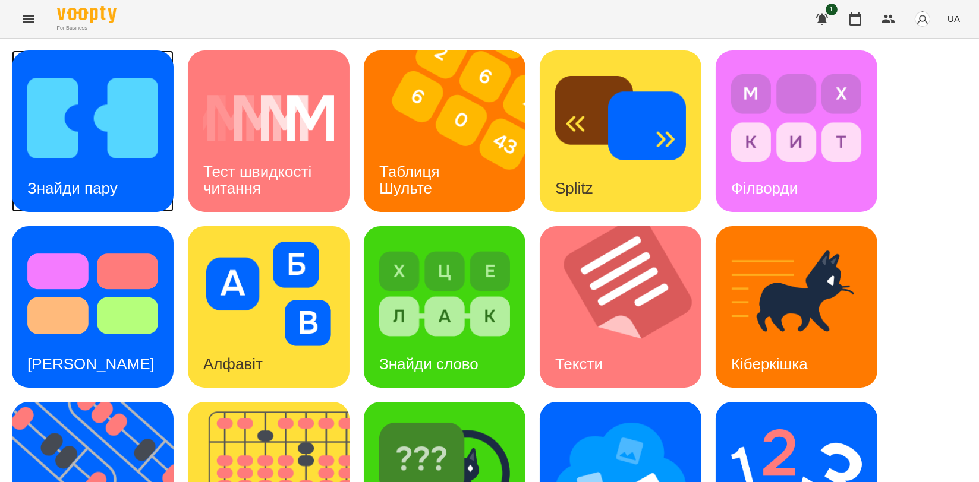
click at [130, 206] on div "Знайди пару" at bounding box center [72, 188] width 121 height 47
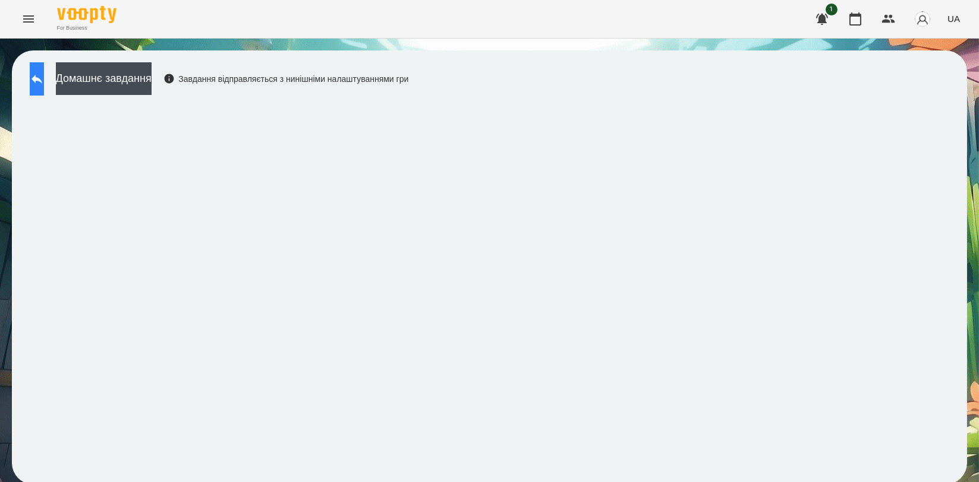
click at [44, 84] on icon at bounding box center [37, 79] width 14 height 14
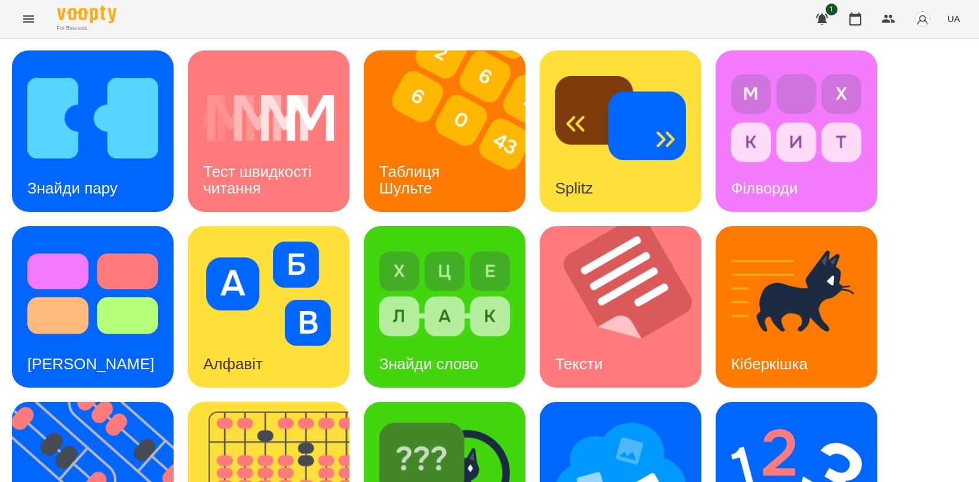
scroll to position [198, 0]
click at [403, 418] on img at bounding box center [444, 470] width 131 height 105
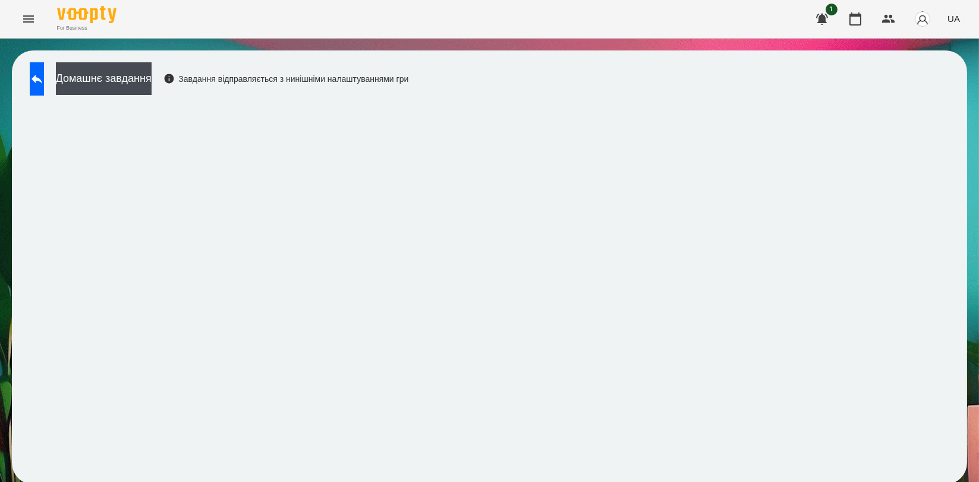
scroll to position [2, 0]
click at [37, 75] on button at bounding box center [37, 78] width 14 height 33
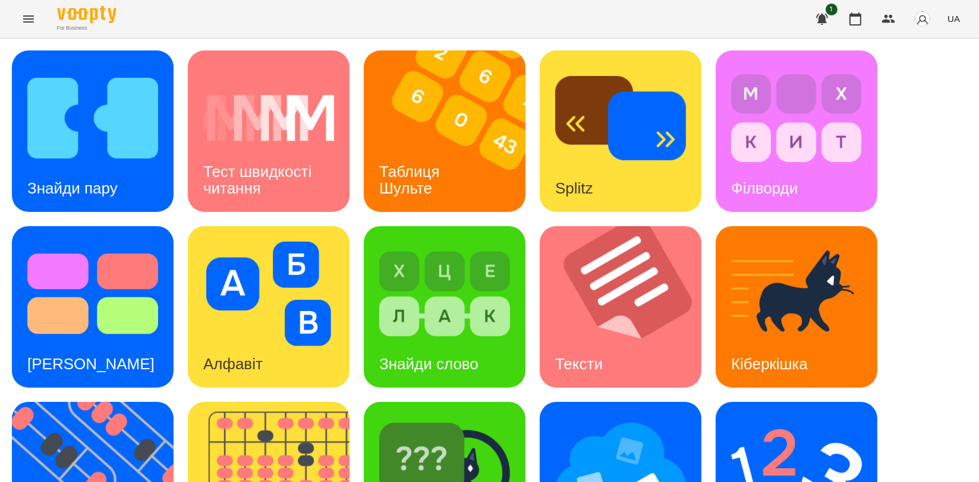
scroll to position [264, 0]
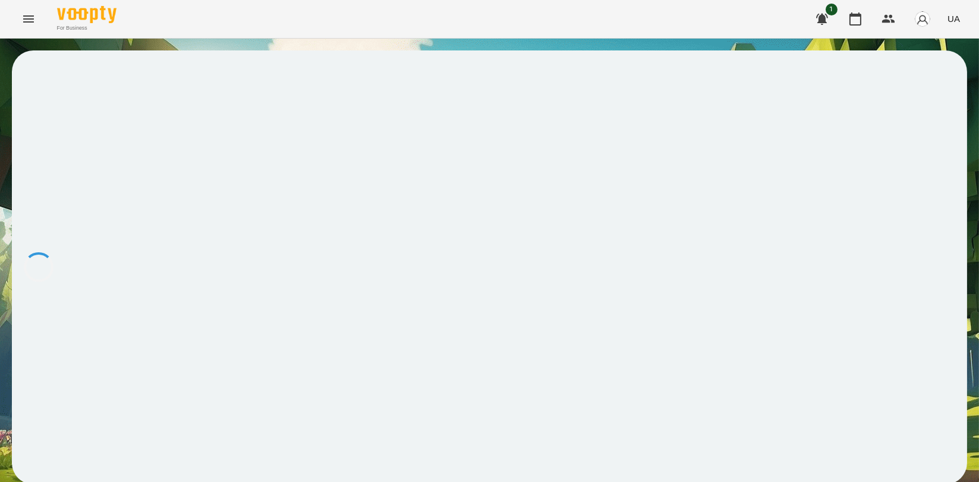
click at [439, 258] on div at bounding box center [489, 268] width 955 height 434
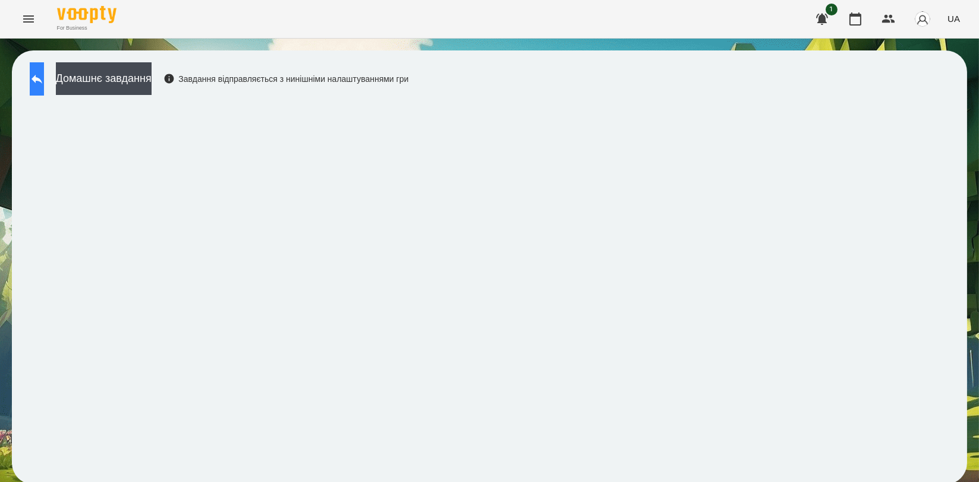
click at [44, 78] on icon at bounding box center [37, 79] width 14 height 14
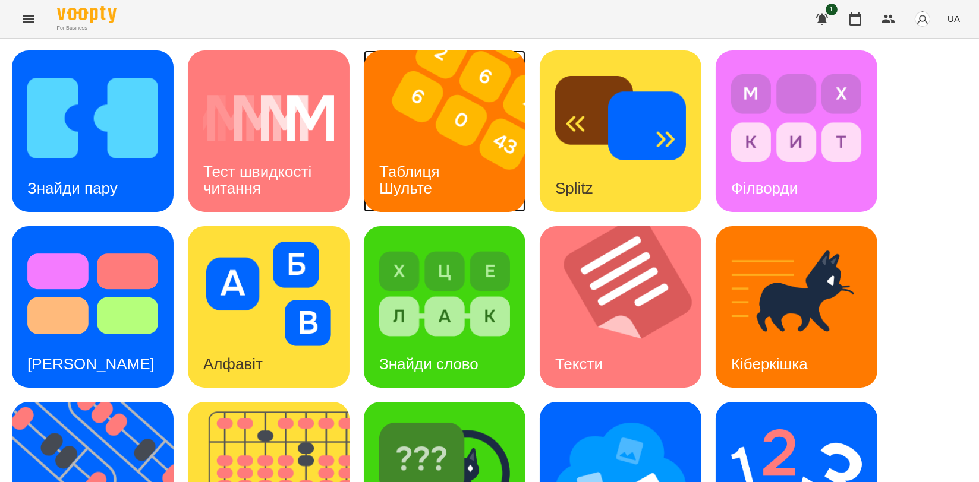
click at [444, 146] on img at bounding box center [452, 132] width 176 height 162
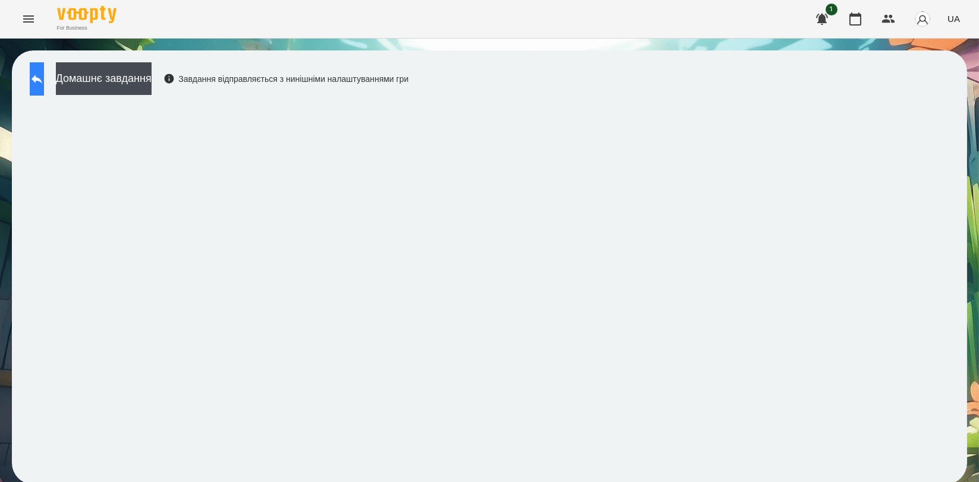
click at [41, 80] on button at bounding box center [37, 78] width 14 height 33
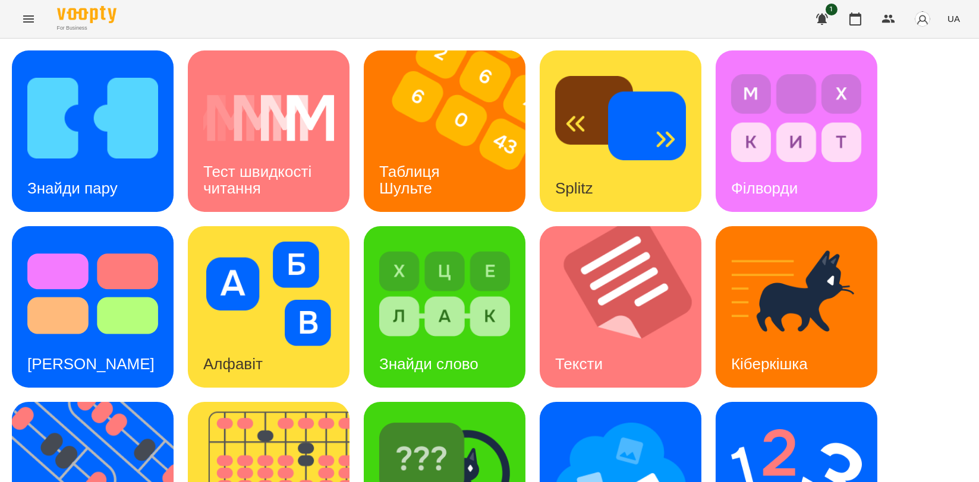
scroll to position [269, 0]
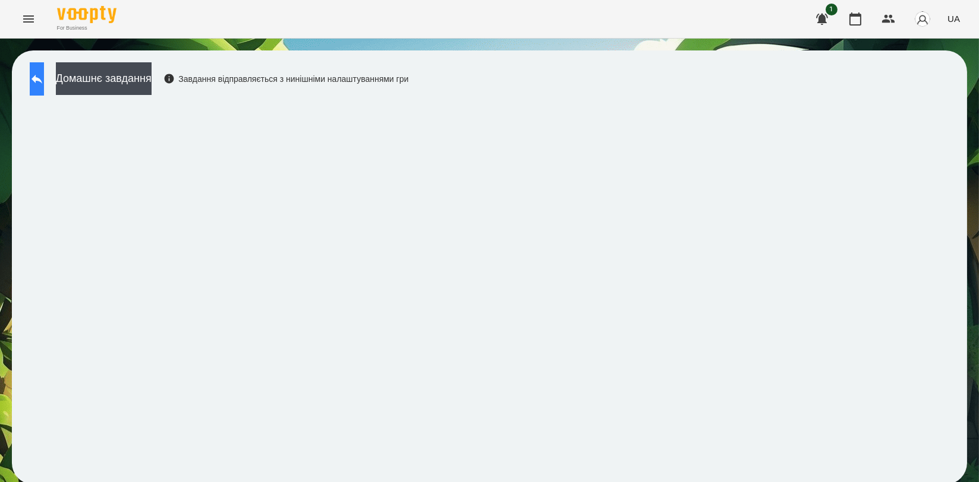
click at [42, 80] on icon at bounding box center [36, 79] width 11 height 9
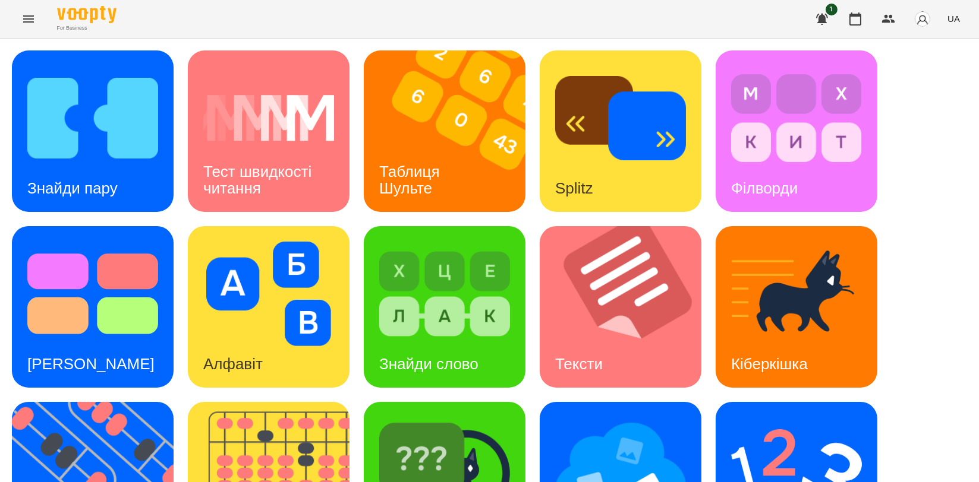
scroll to position [264, 0]
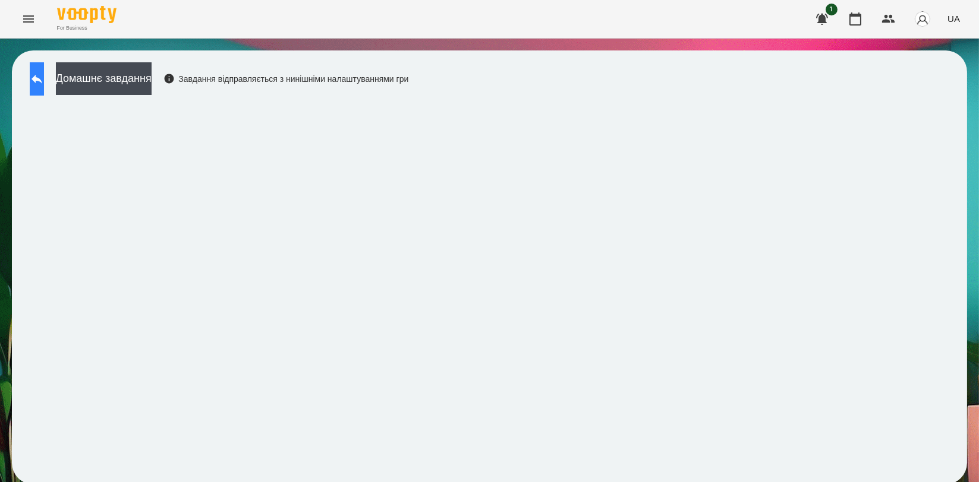
click at [44, 81] on icon at bounding box center [37, 79] width 14 height 14
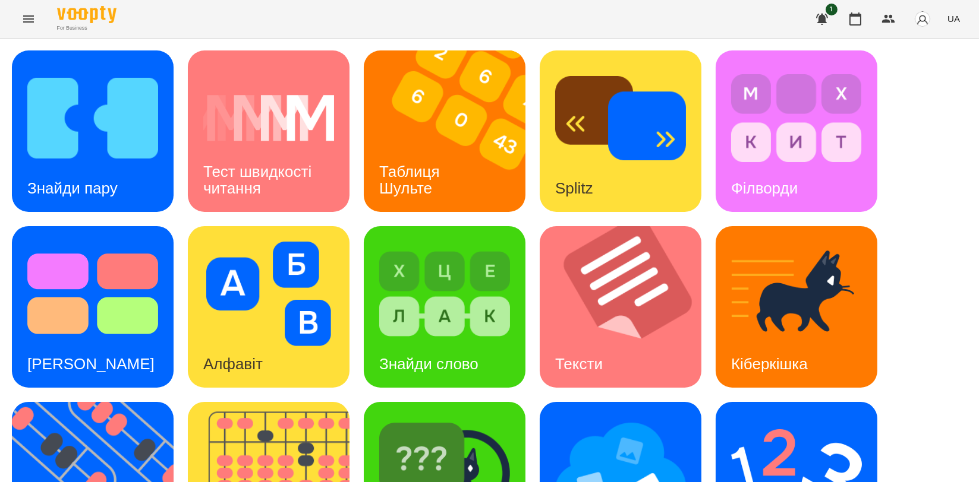
scroll to position [198, 0]
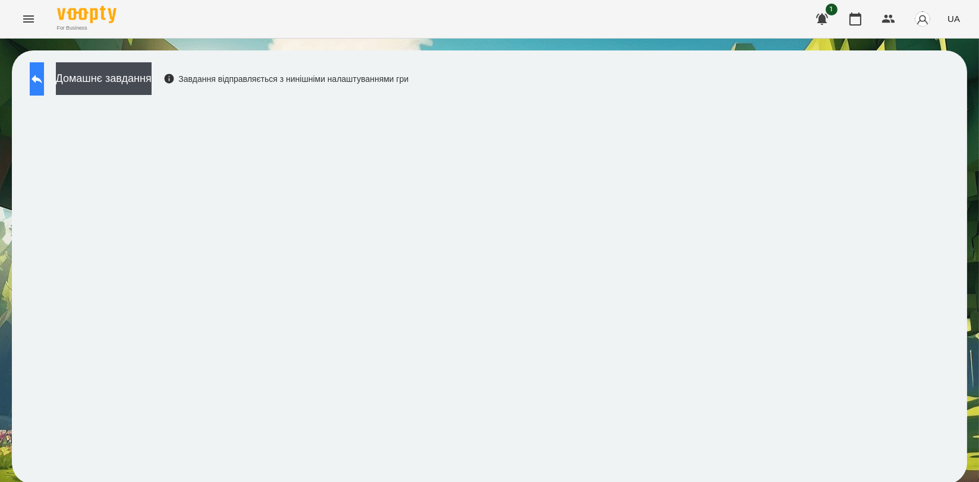
click at [42, 80] on icon at bounding box center [37, 79] width 14 height 14
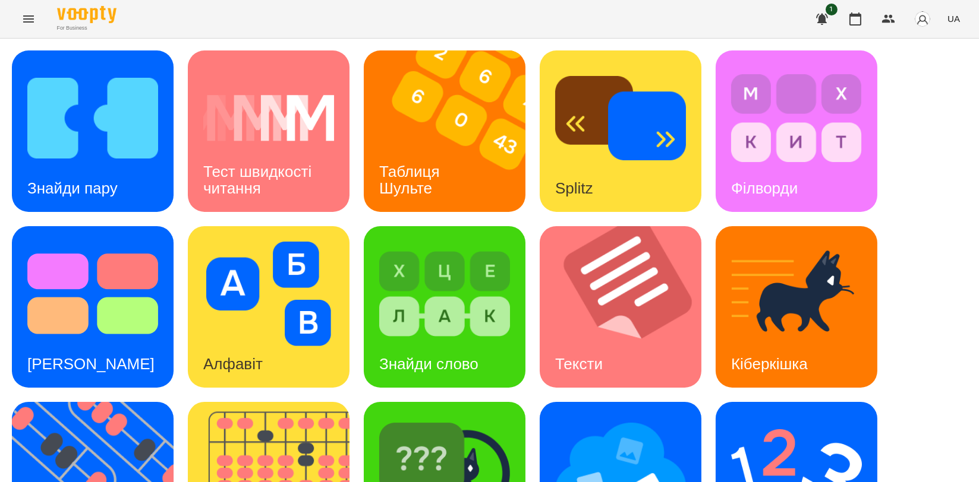
scroll to position [132, 0]
click at [610, 418] on img at bounding box center [620, 470] width 131 height 105
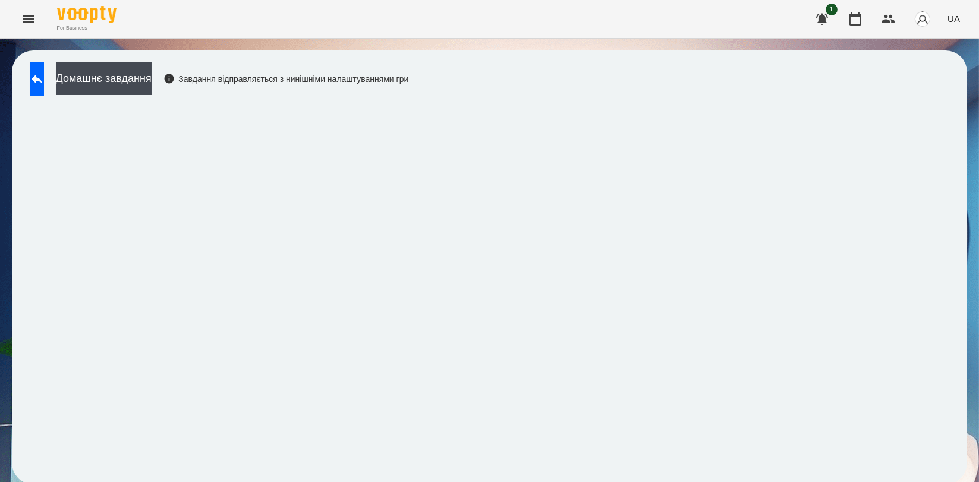
scroll to position [2, 0]
click at [408, 93] on div "Домашнє завдання Завдання відправляється з нинішніми налаштуваннями гри" at bounding box center [216, 81] width 384 height 39
click at [641, 93] on div "Домашнє завдання Завдання відправляється з нинішніми налаштуваннями гри" at bounding box center [489, 268] width 955 height 434
click at [42, 77] on icon at bounding box center [37, 79] width 14 height 14
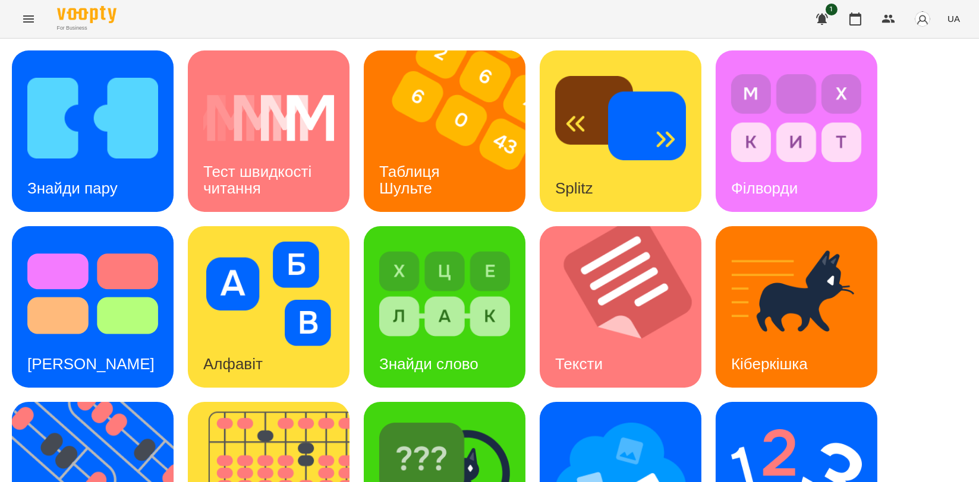
scroll to position [266, 0]
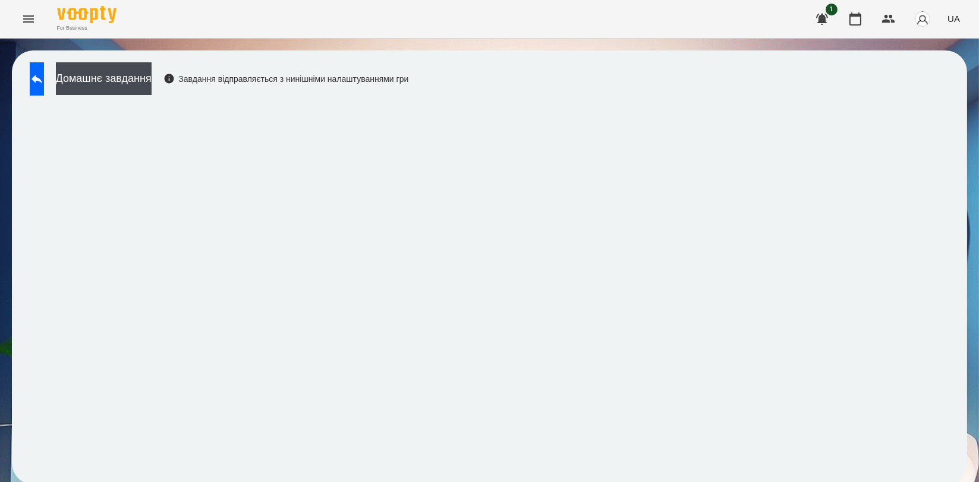
scroll to position [2, 0]
click at [42, 72] on icon at bounding box center [37, 79] width 14 height 14
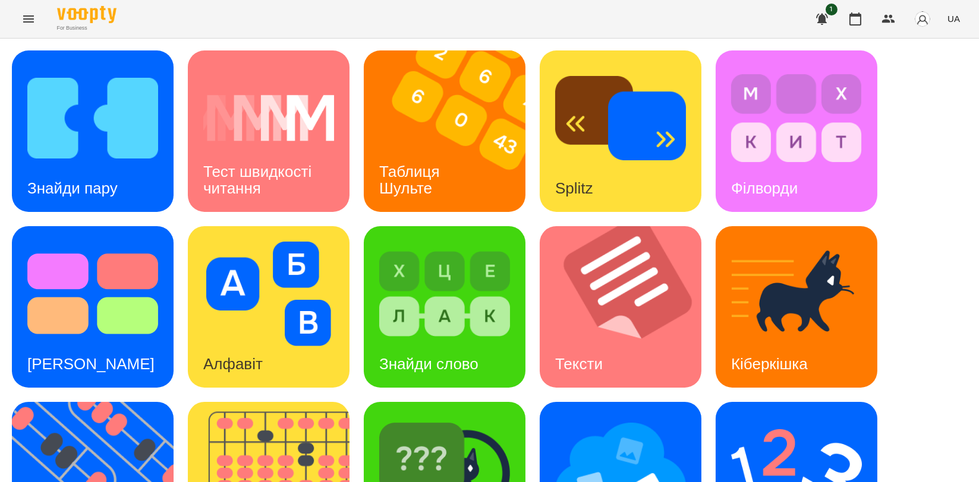
scroll to position [269, 0]
click at [463, 418] on img at bounding box center [444, 470] width 131 height 105
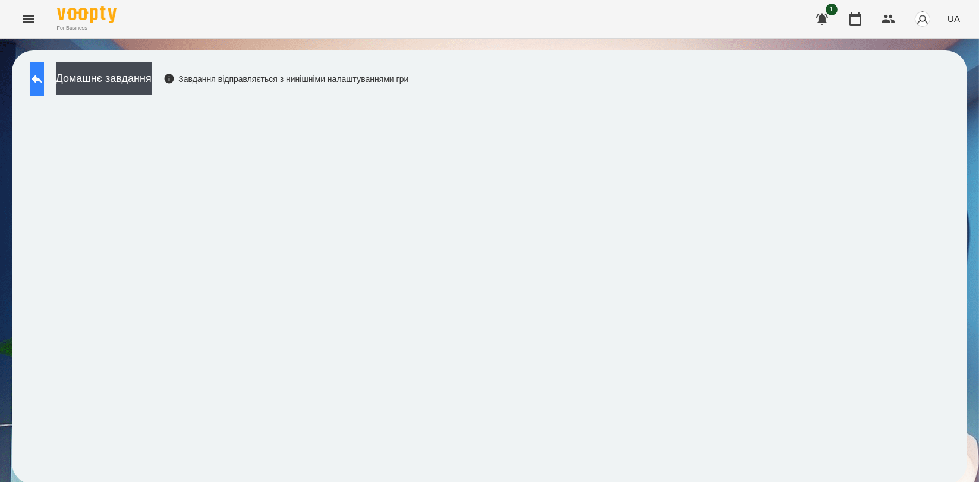
click at [44, 77] on icon at bounding box center [37, 79] width 14 height 14
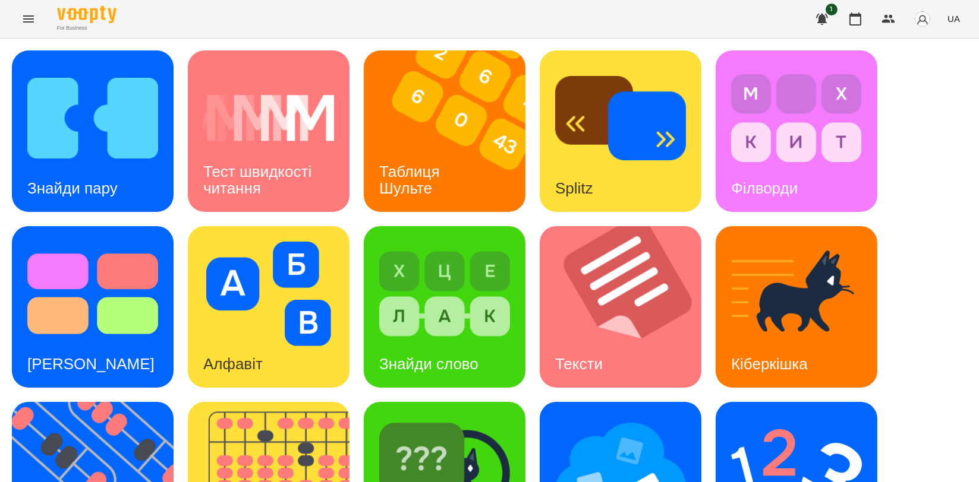
scroll to position [198, 0]
click at [296, 402] on img at bounding box center [276, 483] width 176 height 162
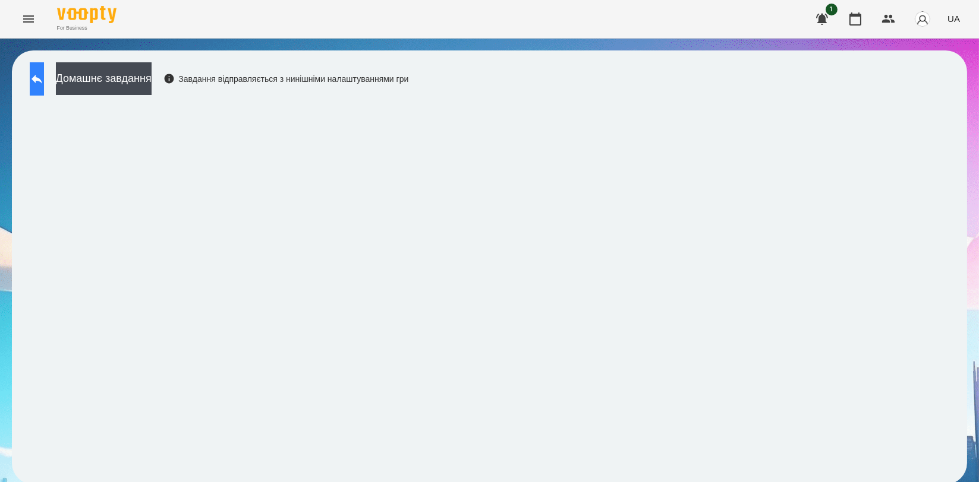
click at [44, 89] on button at bounding box center [37, 78] width 14 height 33
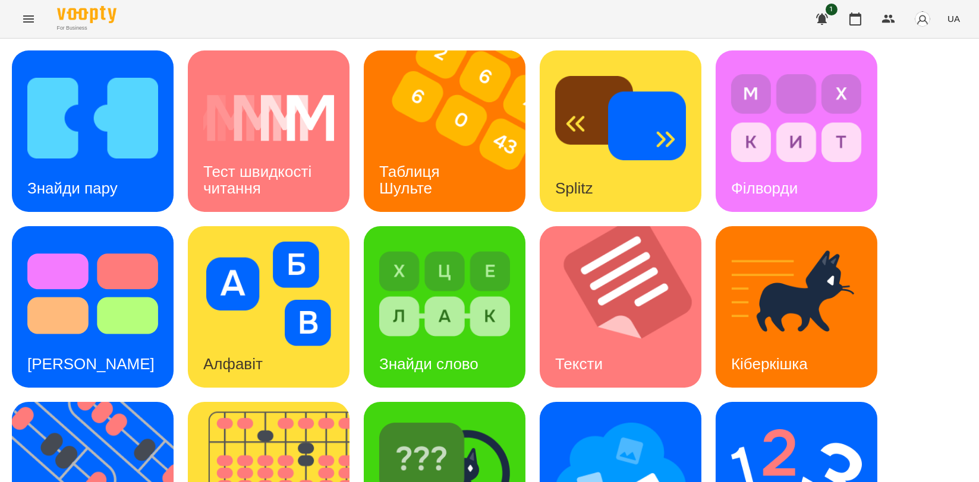
scroll to position [198, 0]
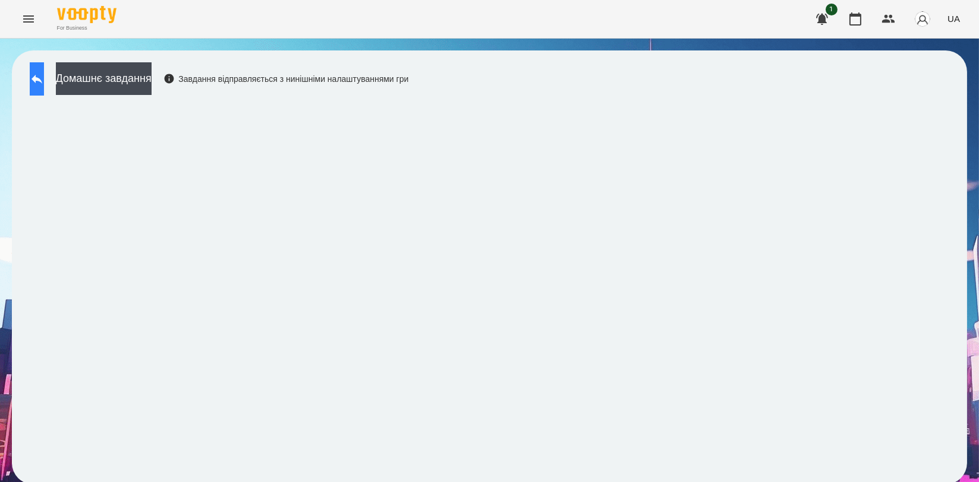
click at [44, 75] on icon at bounding box center [37, 79] width 14 height 14
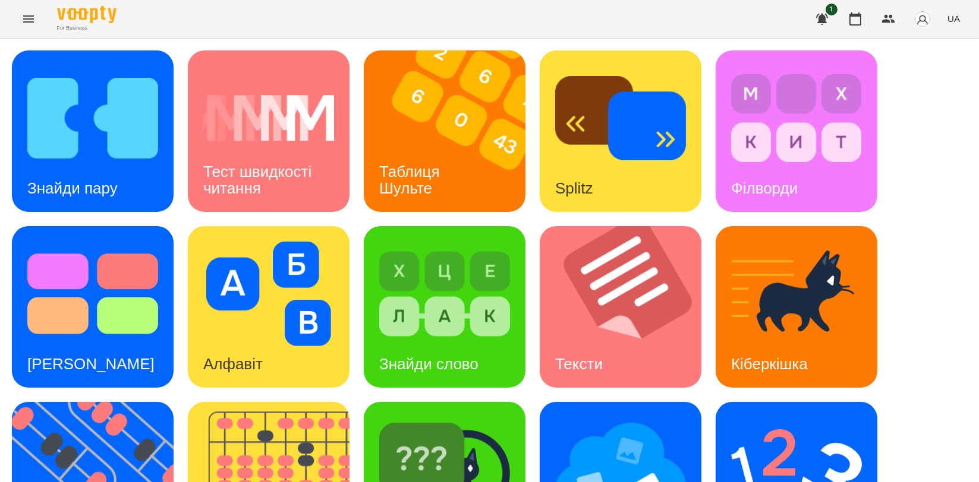
scroll to position [264, 0]
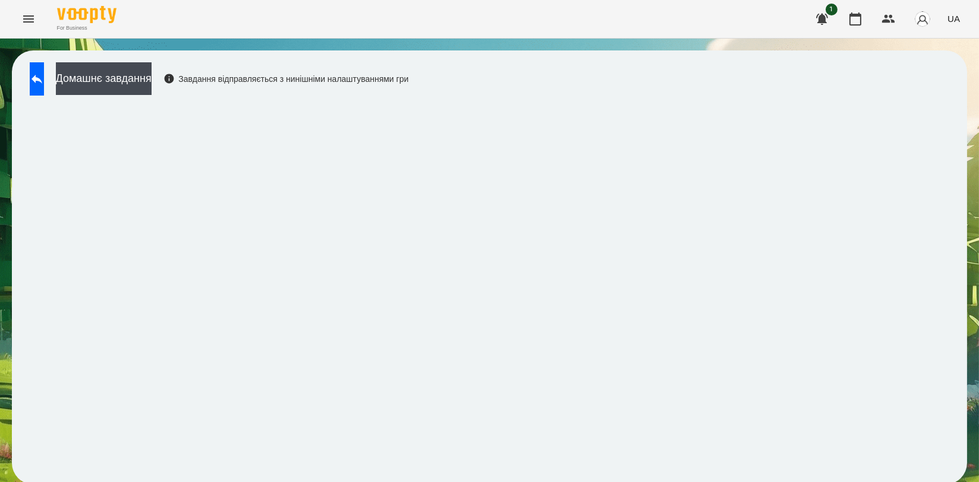
scroll to position [2, 0]
click at [41, 77] on button at bounding box center [37, 78] width 14 height 33
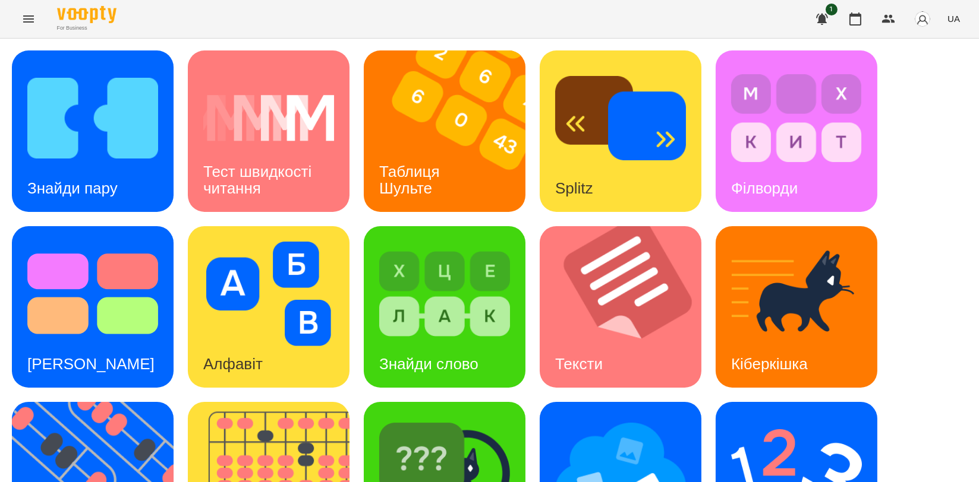
scroll to position [134, 0]
click at [623, 418] on img at bounding box center [620, 470] width 131 height 105
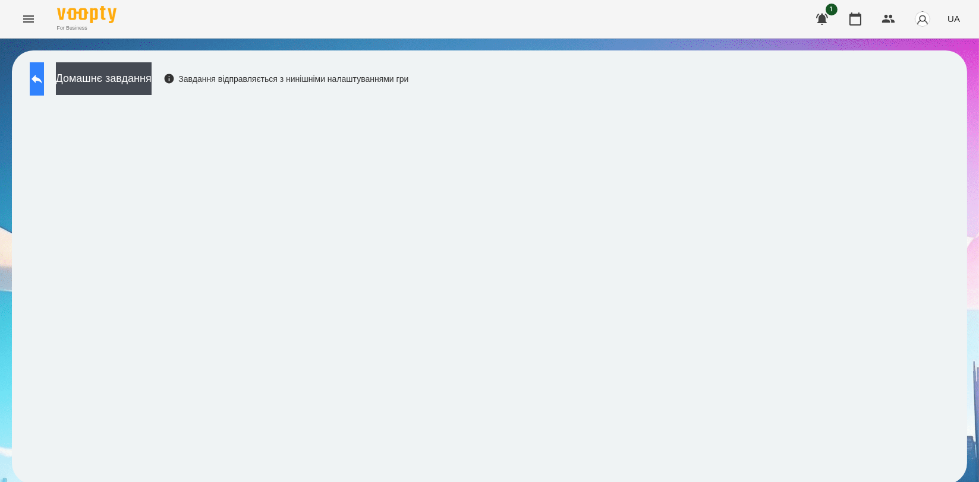
click at [44, 81] on button at bounding box center [37, 78] width 14 height 33
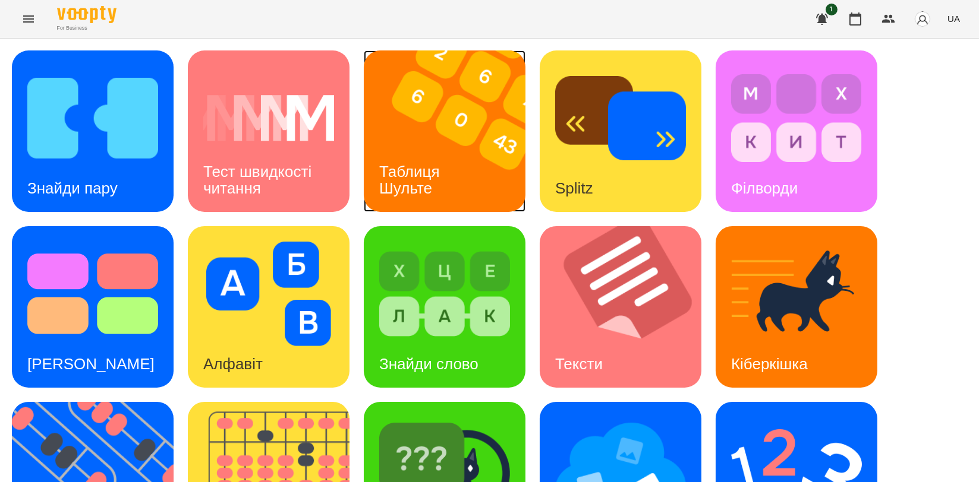
click at [399, 172] on h3 "Таблиця Шульте" at bounding box center [411, 180] width 65 height 34
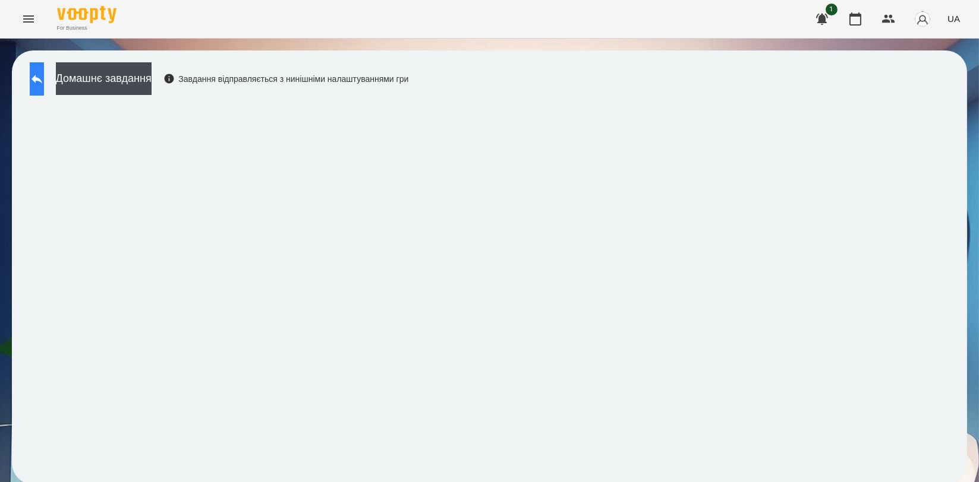
click at [44, 70] on button at bounding box center [37, 78] width 14 height 33
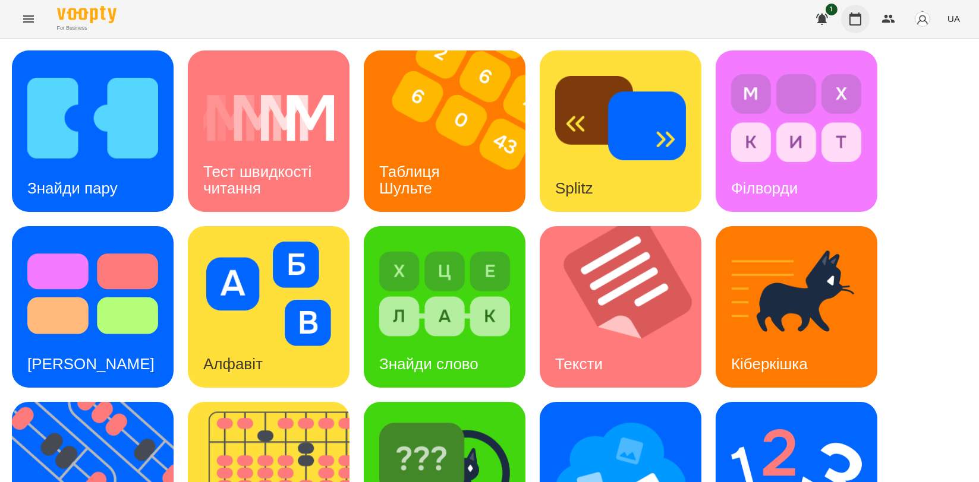
click at [856, 15] on icon "button" at bounding box center [855, 18] width 12 height 13
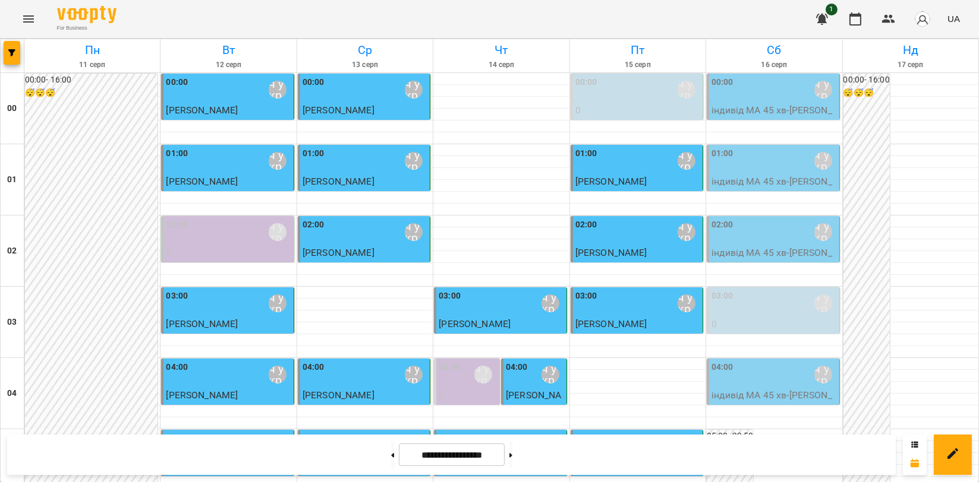
click at [755, 102] on div "00:00 [PERSON_NAME]\ ма укр\шч укр\ [URL][DOMAIN_NAME]" at bounding box center [773, 89] width 125 height 27
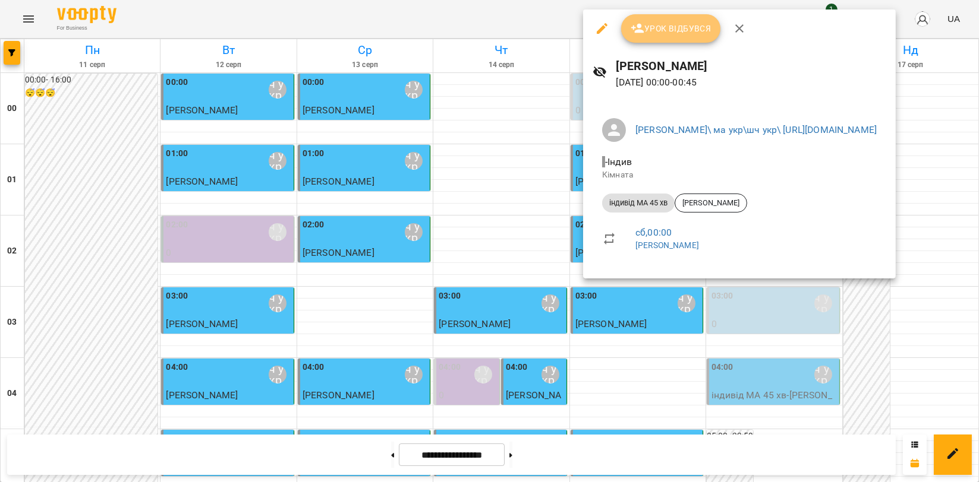
click at [678, 23] on span "Урок відбувся" at bounding box center [670, 28] width 81 height 14
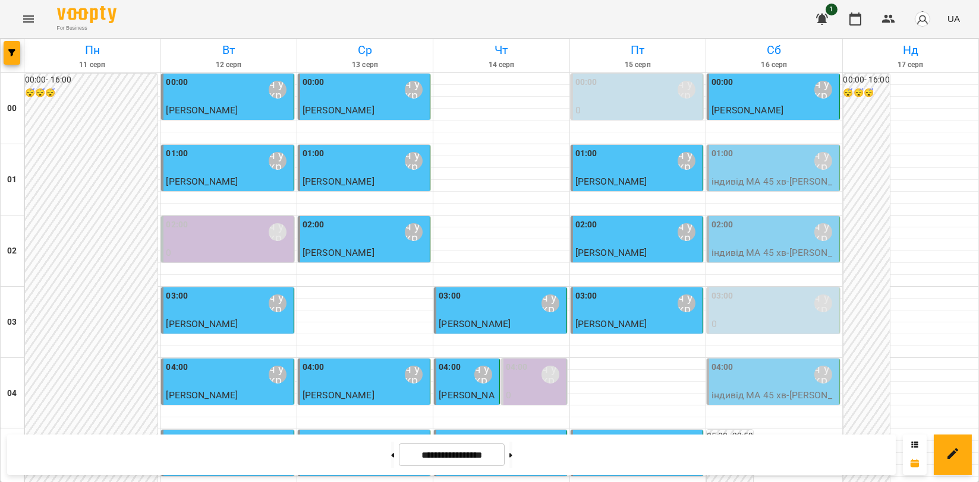
click at [749, 166] on div "01:00 [PERSON_NAME]\ ма укр\шч укр\ [URL][DOMAIN_NAME]" at bounding box center [773, 160] width 125 height 27
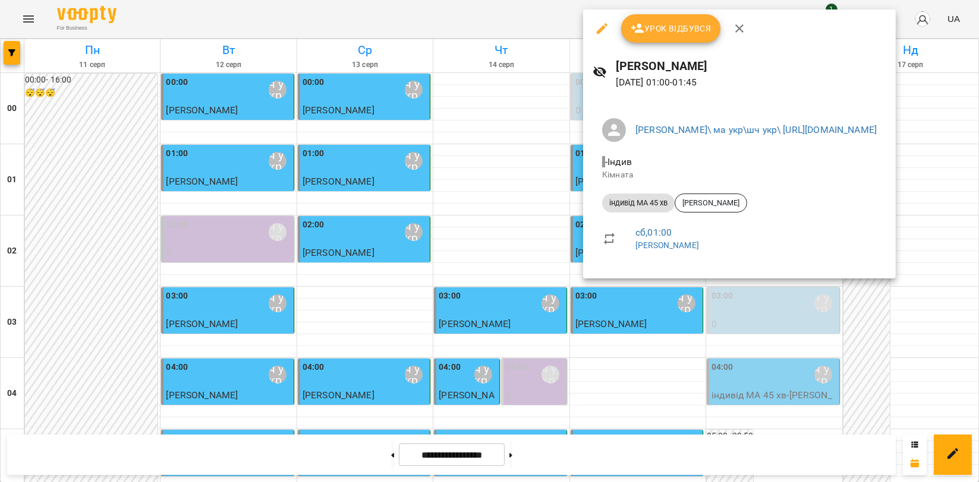
click at [669, 16] on button "Урок відбувся" at bounding box center [671, 28] width 100 height 29
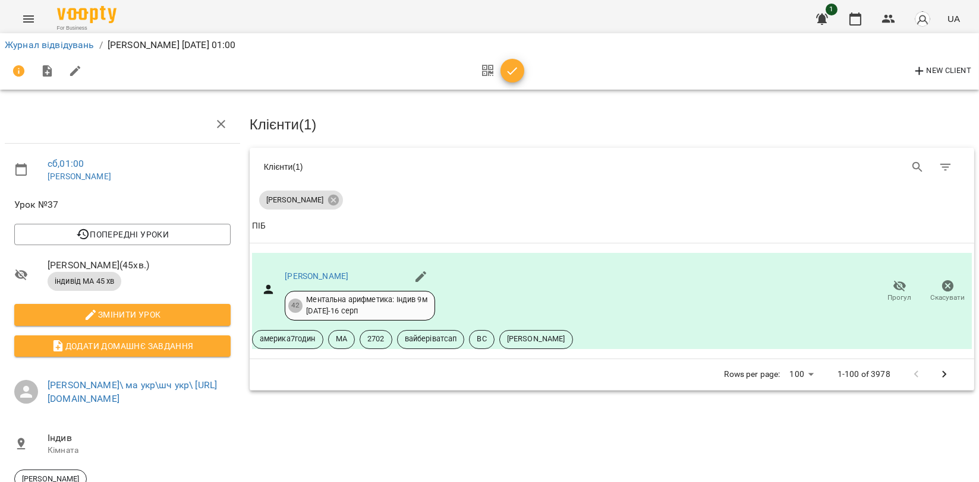
click at [516, 68] on icon "button" at bounding box center [512, 71] width 14 height 14
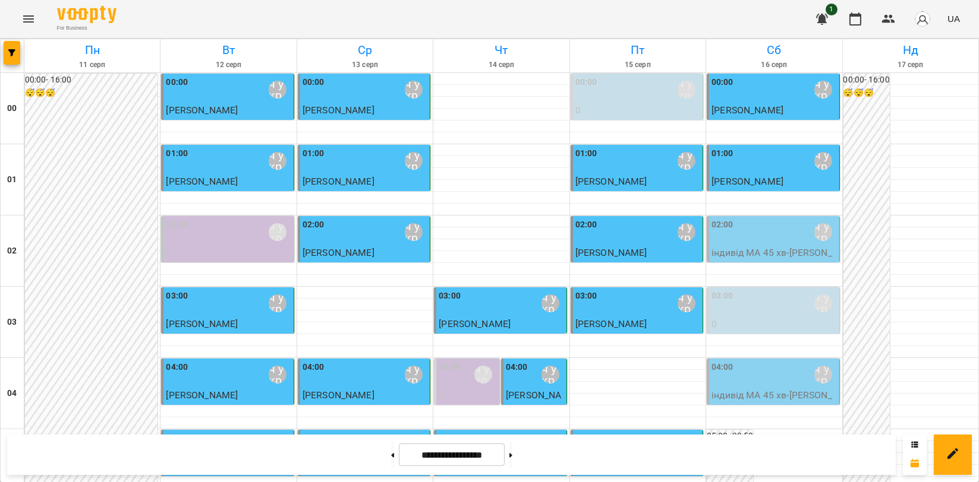
click at [740, 230] on div "02:00 [PERSON_NAME]\ ма укр\шч укр\ [URL][DOMAIN_NAME]" at bounding box center [773, 232] width 125 height 27
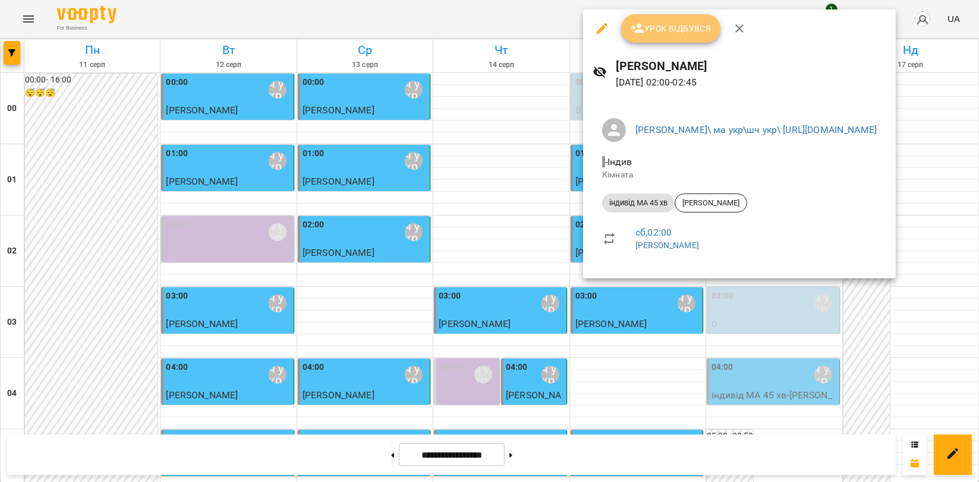
click at [666, 36] on button "Урок відбувся" at bounding box center [671, 28] width 100 height 29
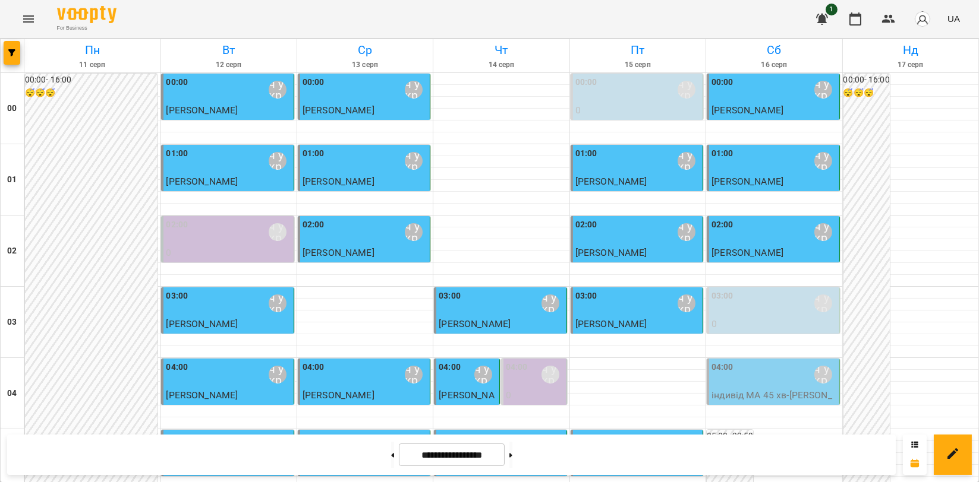
scroll to position [1355, 0]
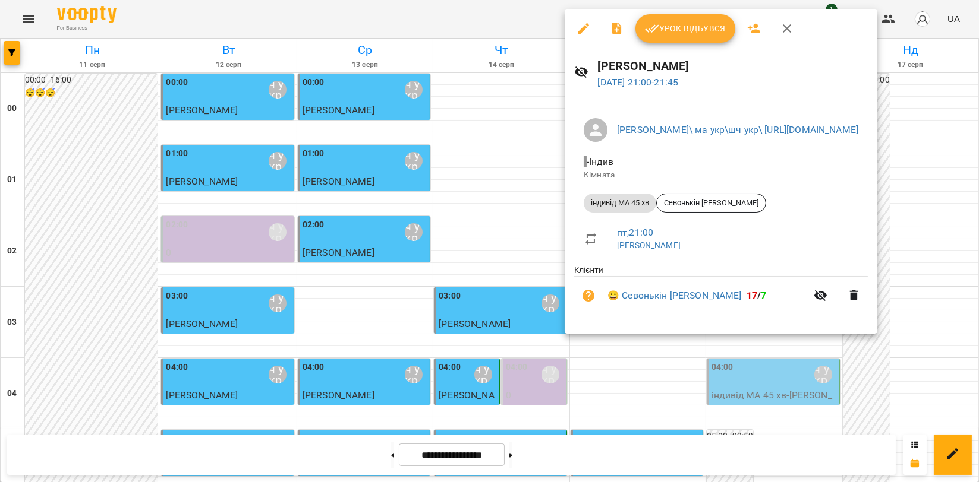
click at [774, 30] on button "button" at bounding box center [786, 28] width 29 height 29
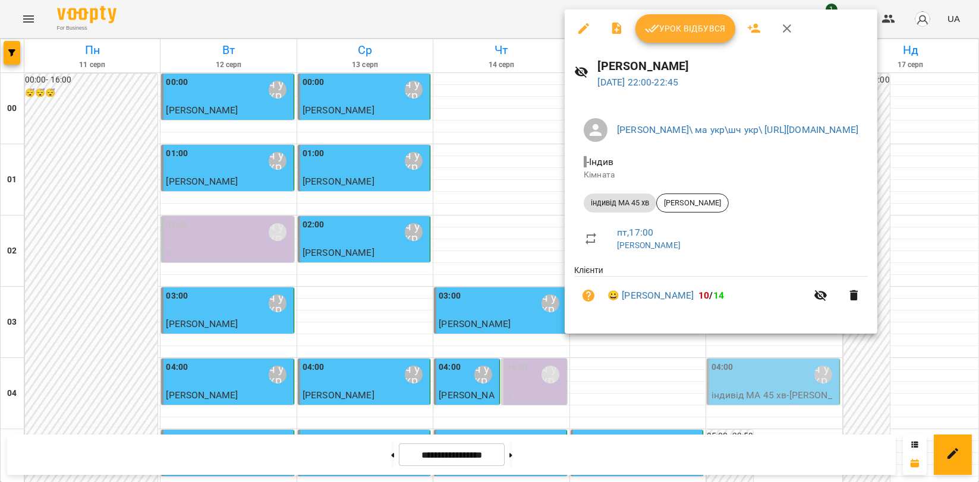
click at [702, 34] on span "Урок відбувся" at bounding box center [685, 28] width 81 height 14
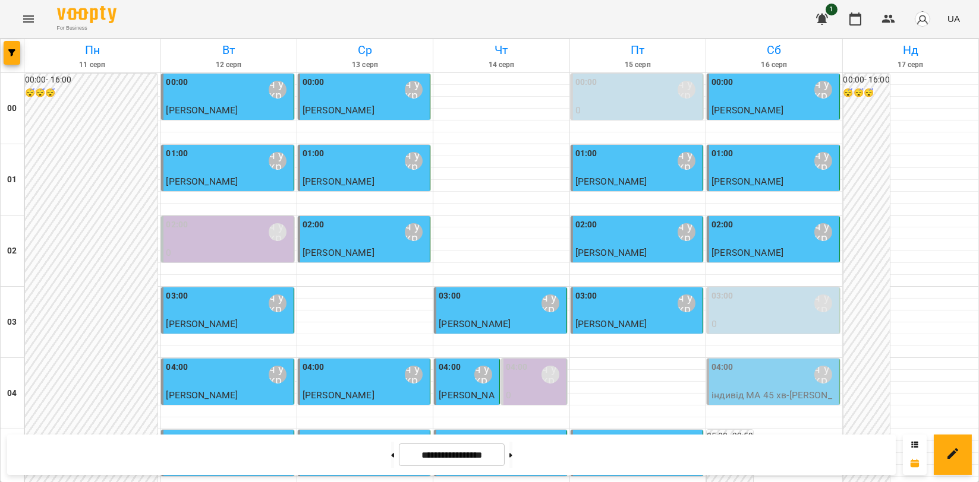
scroll to position [1223, 0]
click at [25, 12] on icon "Menu" at bounding box center [28, 19] width 14 height 14
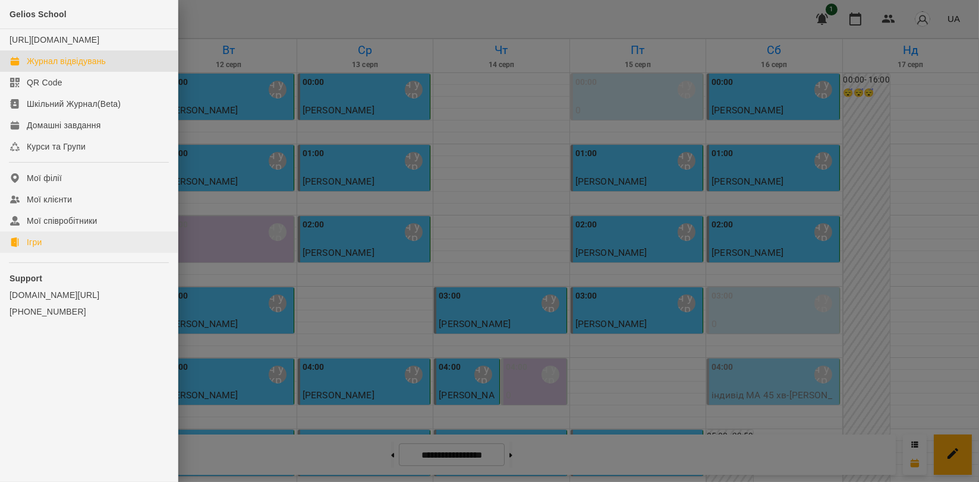
click at [68, 266] on ul "Gelios School [URL][DOMAIN_NAME] Журнал відвідувань QR Code Шкільний Журнал(Bet…" at bounding box center [89, 187] width 178 height 375
click at [72, 253] on link "Ігри" at bounding box center [89, 242] width 178 height 21
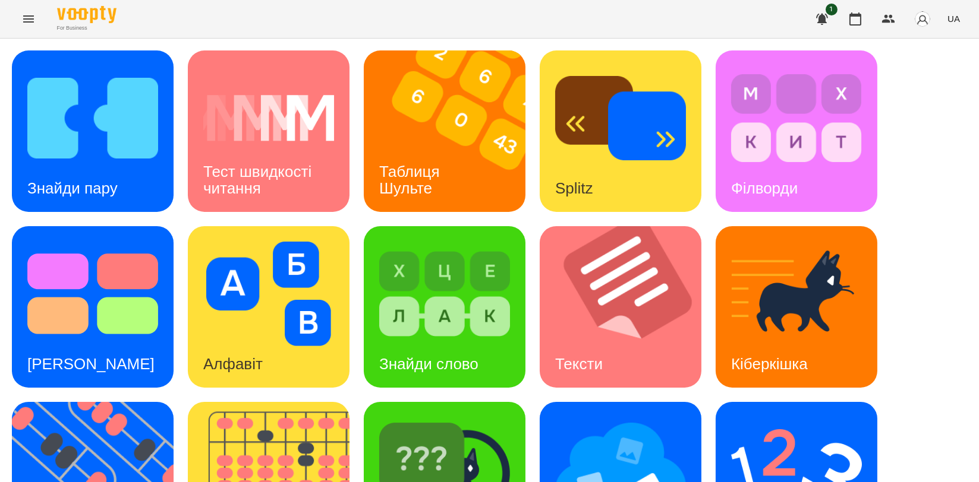
click at [920, 156] on div "Знайди пару Тест швидкості читання Таблиця [PERSON_NAME] Splitz Філворди Тест С…" at bounding box center [489, 395] width 955 height 689
click at [854, 16] on icon "button" at bounding box center [855, 18] width 12 height 13
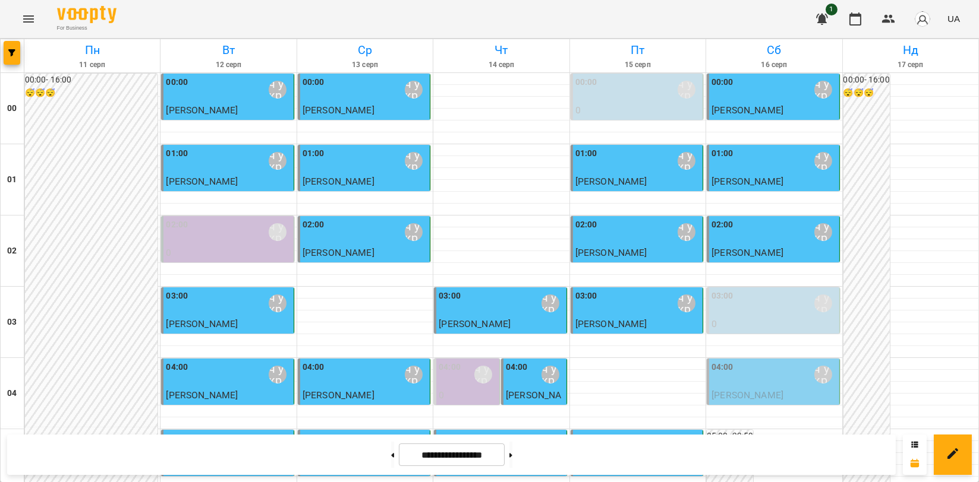
scroll to position [1188, 0]
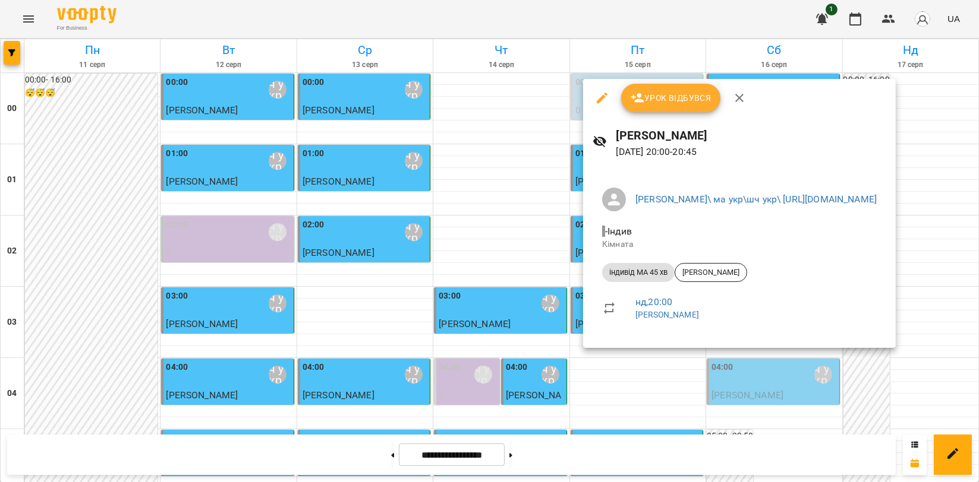
drag, startPoint x: 744, startPoint y: 99, endPoint x: 743, endPoint y: 115, distance: 16.6
click at [744, 99] on icon "button" at bounding box center [739, 98] width 14 height 14
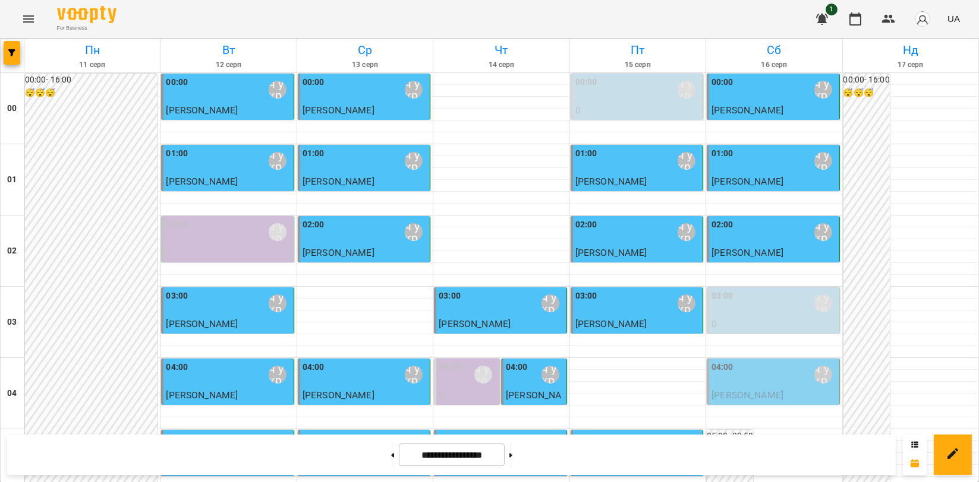
scroll to position [1355, 0]
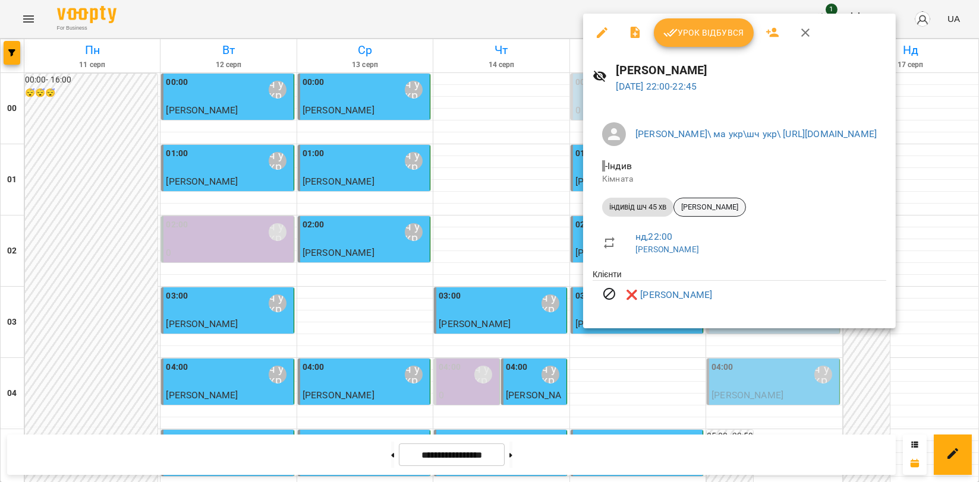
click at [705, 204] on span "[PERSON_NAME]" at bounding box center [709, 207] width 71 height 11
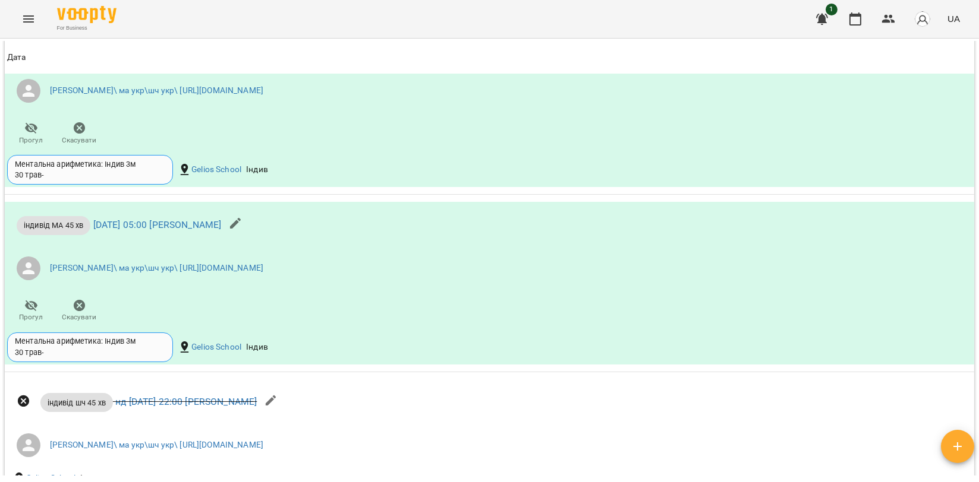
scroll to position [1633, 0]
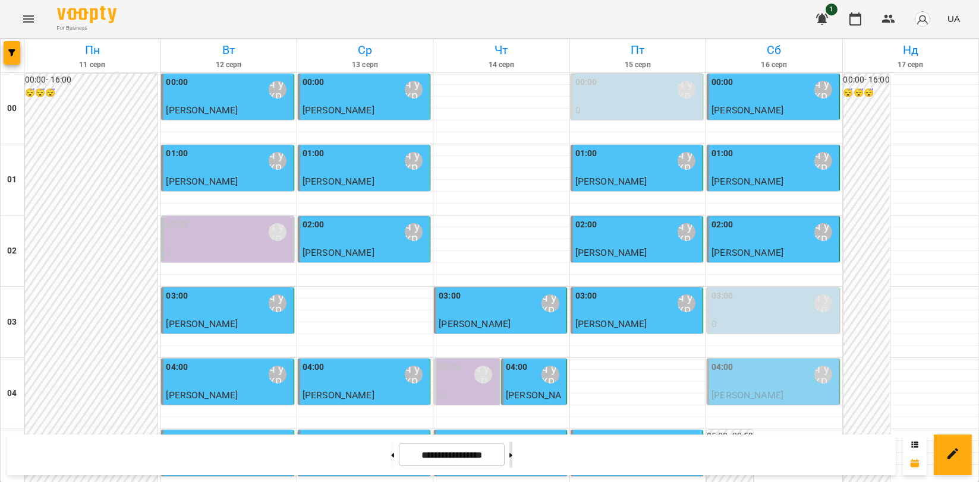
click at [512, 467] on button at bounding box center [510, 455] width 3 height 26
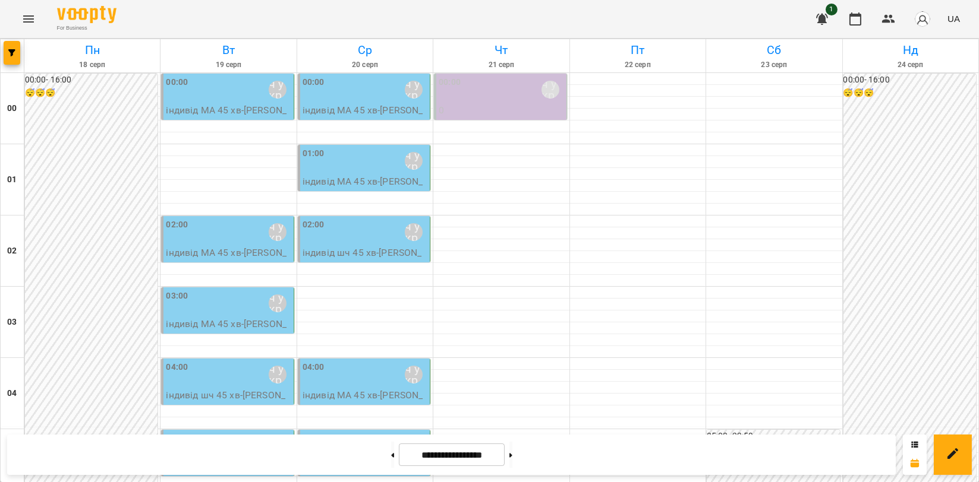
click at [468, 84] on div "00:00 [PERSON_NAME]\ ма укр\шч укр\ [URL][DOMAIN_NAME]" at bounding box center [501, 89] width 125 height 27
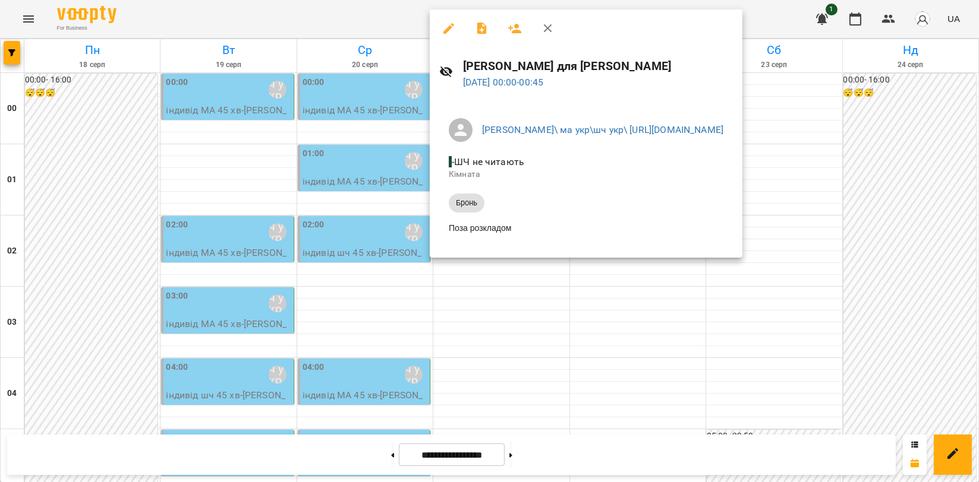
click at [548, 36] on button "button" at bounding box center [548, 28] width 29 height 29
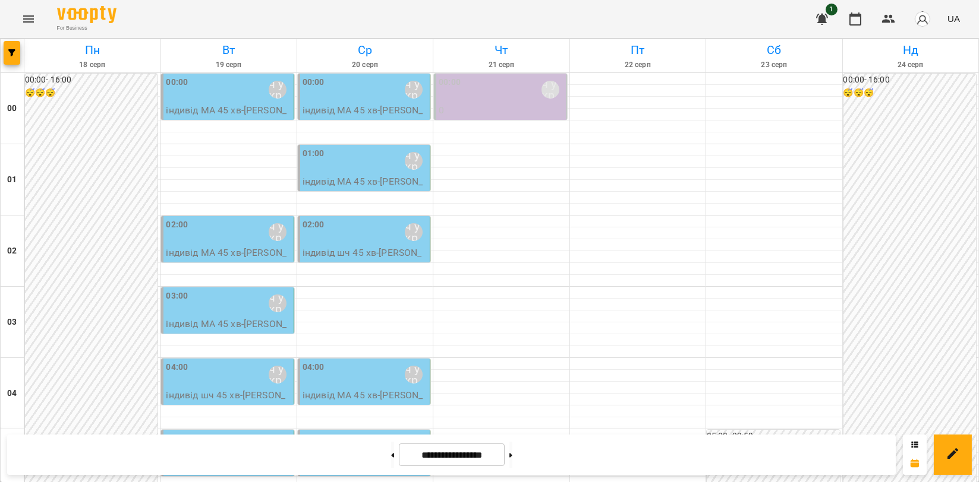
click at [203, 246] on p "індивід МА 45 [PERSON_NAME]" at bounding box center [228, 260] width 125 height 28
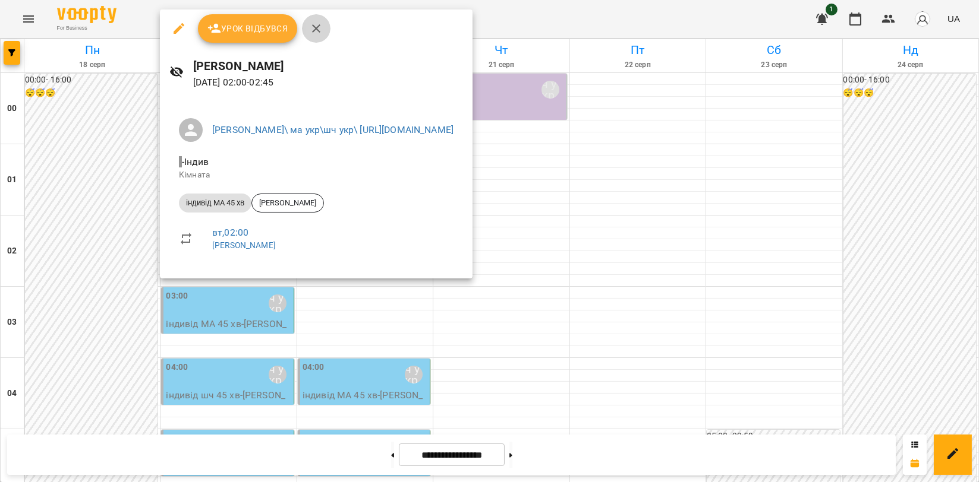
click at [320, 23] on icon "button" at bounding box center [316, 28] width 14 height 14
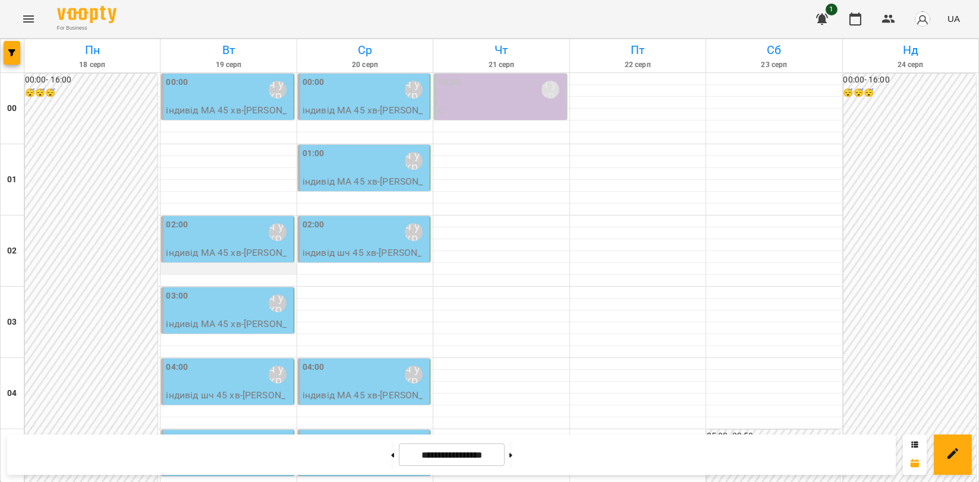
scroll to position [990, 0]
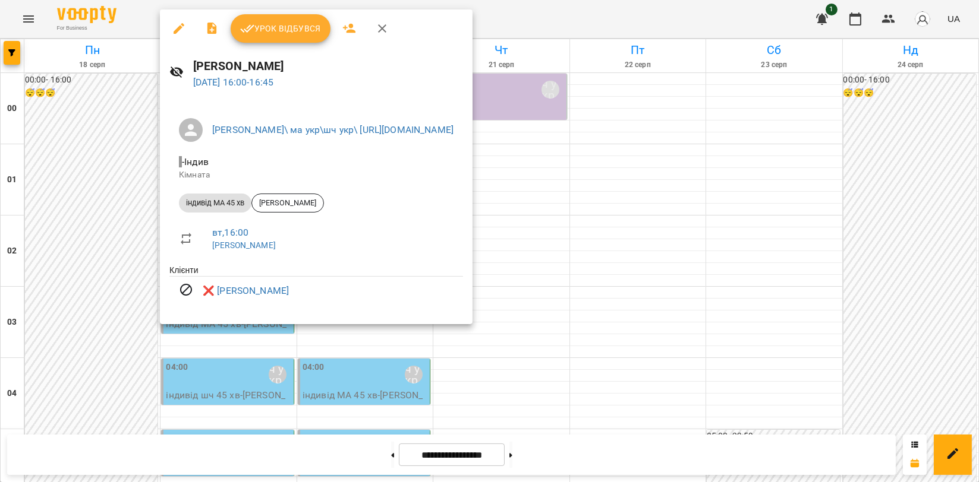
click at [375, 29] on icon "button" at bounding box center [382, 28] width 14 height 14
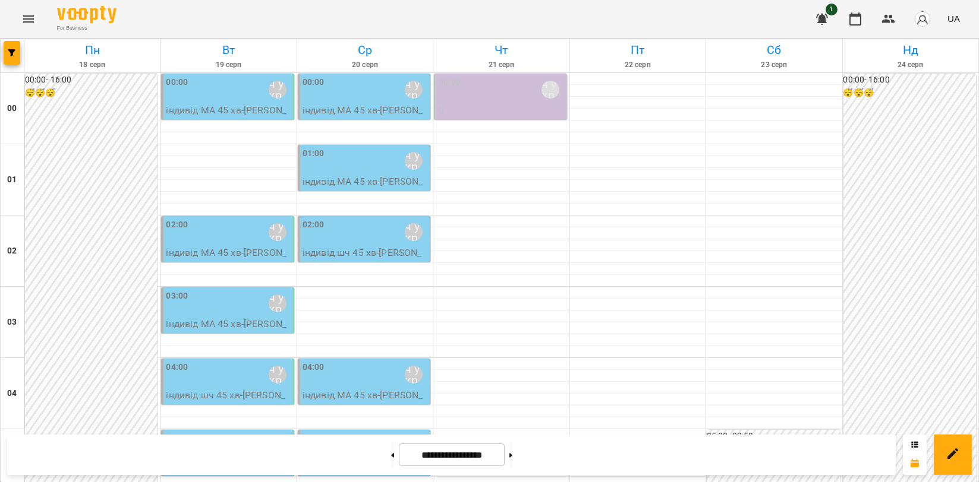
scroll to position [1026, 0]
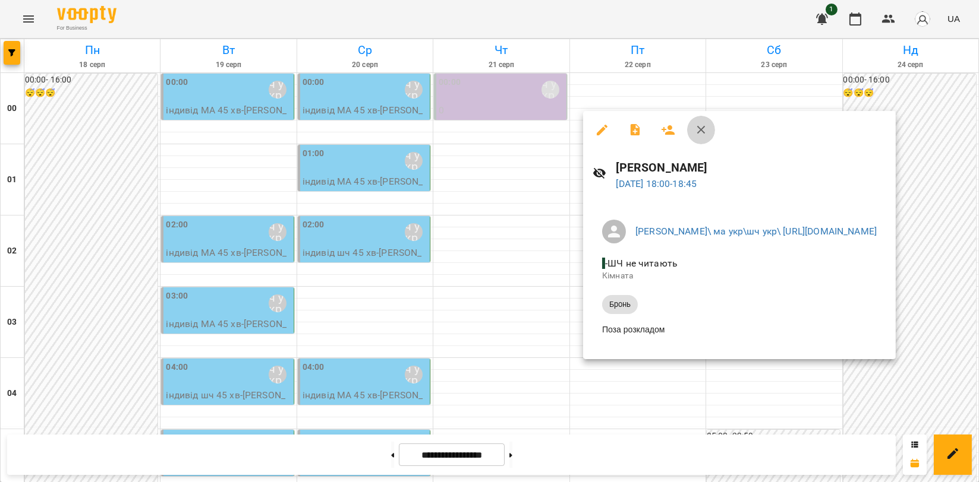
click at [698, 132] on icon "button" at bounding box center [701, 130] width 14 height 14
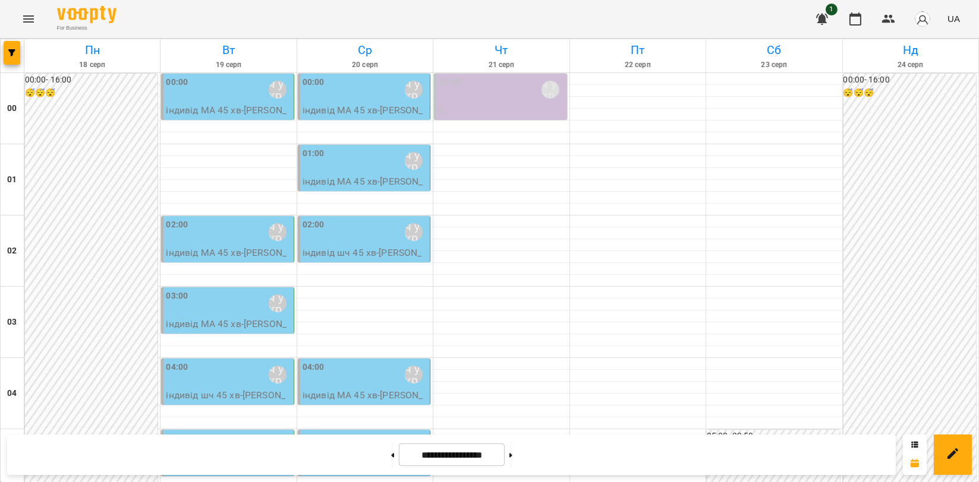
scroll to position [0, 0]
click at [512, 456] on button at bounding box center [510, 455] width 3 height 26
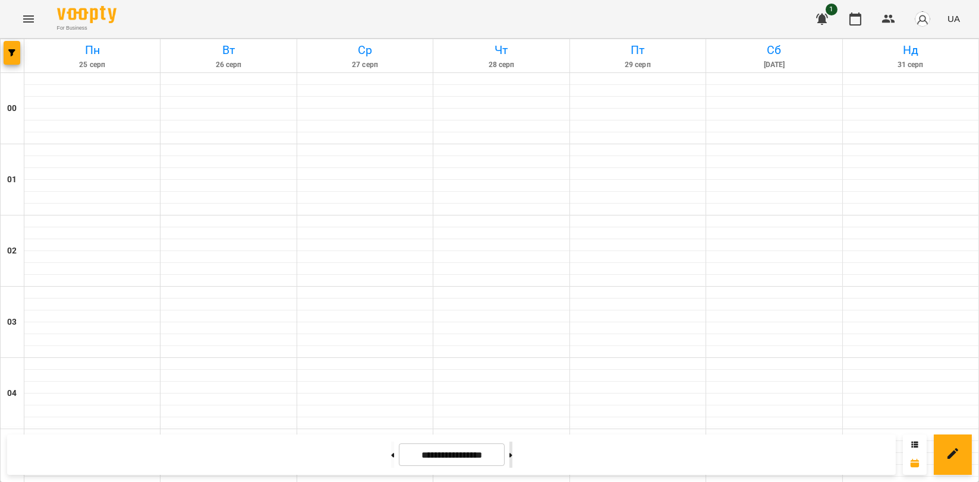
click at [512, 456] on button at bounding box center [510, 455] width 3 height 26
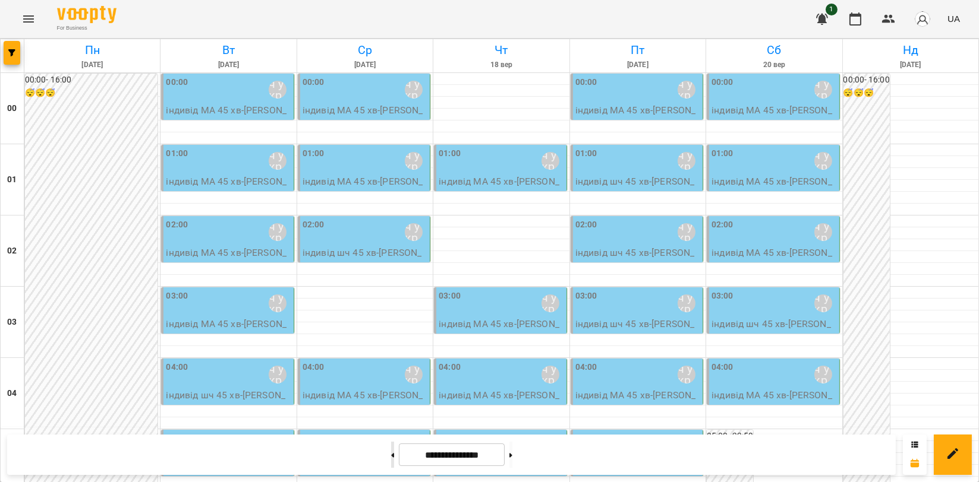
click at [391, 462] on button at bounding box center [392, 455] width 3 height 26
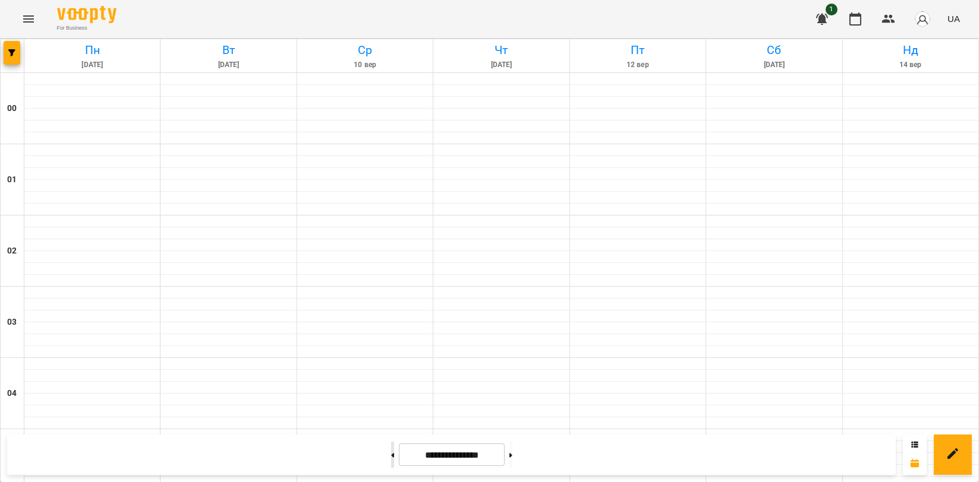
click at [391, 462] on button at bounding box center [392, 455] width 3 height 26
type input "**********"
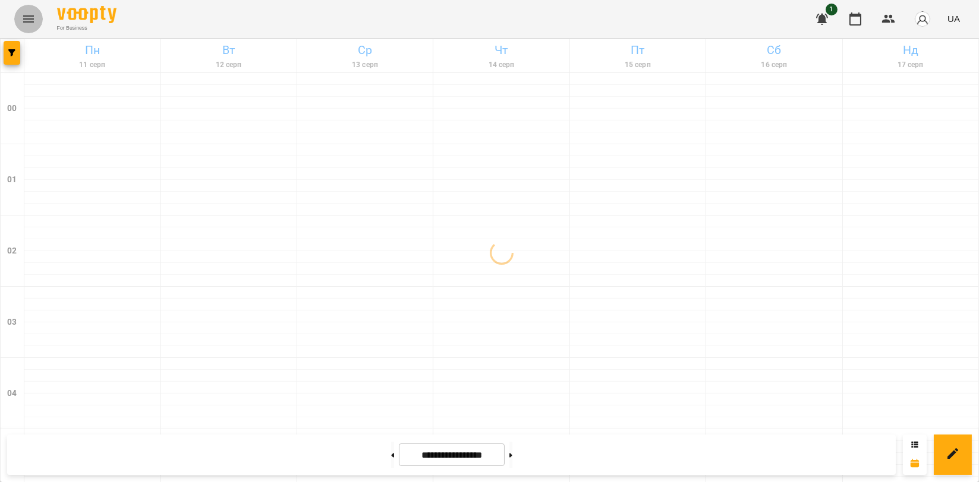
click at [28, 24] on icon "Menu" at bounding box center [28, 19] width 14 height 14
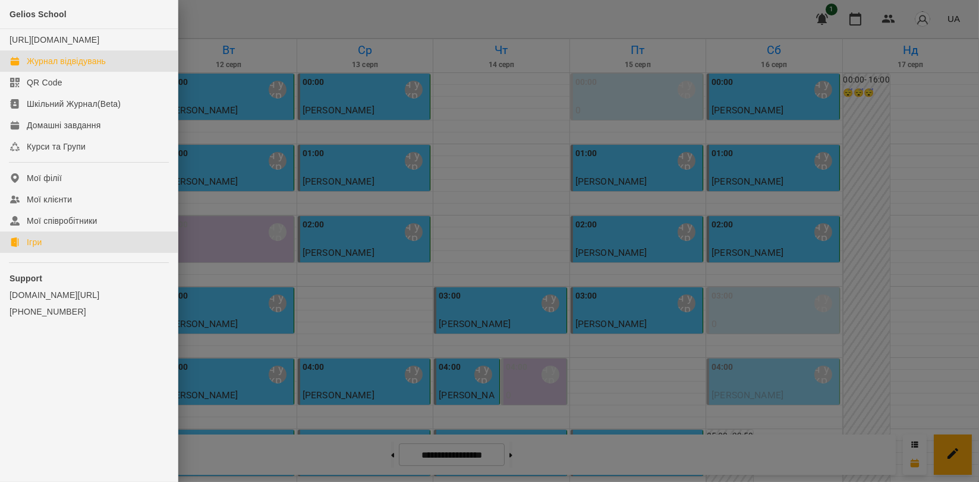
click at [70, 253] on link "Ігри" at bounding box center [89, 242] width 178 height 21
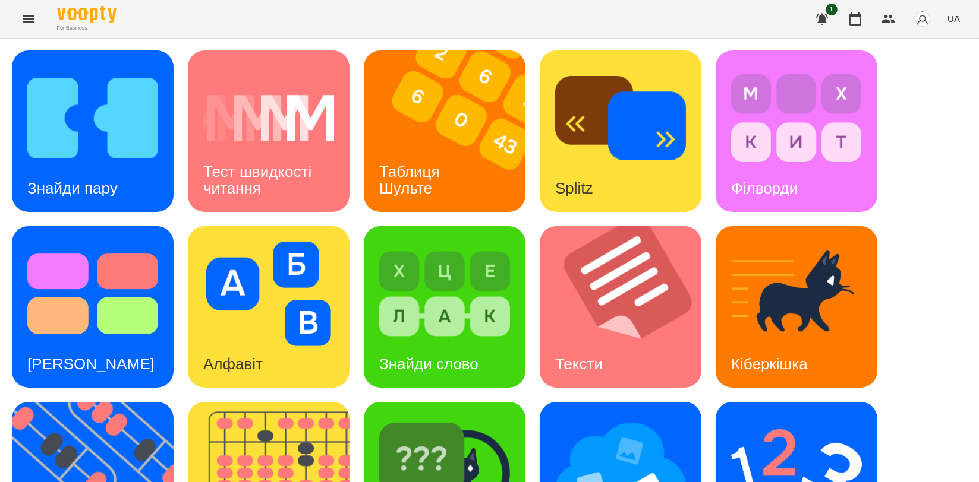
scroll to position [198, 0]
click at [298, 402] on img at bounding box center [276, 483] width 176 height 162
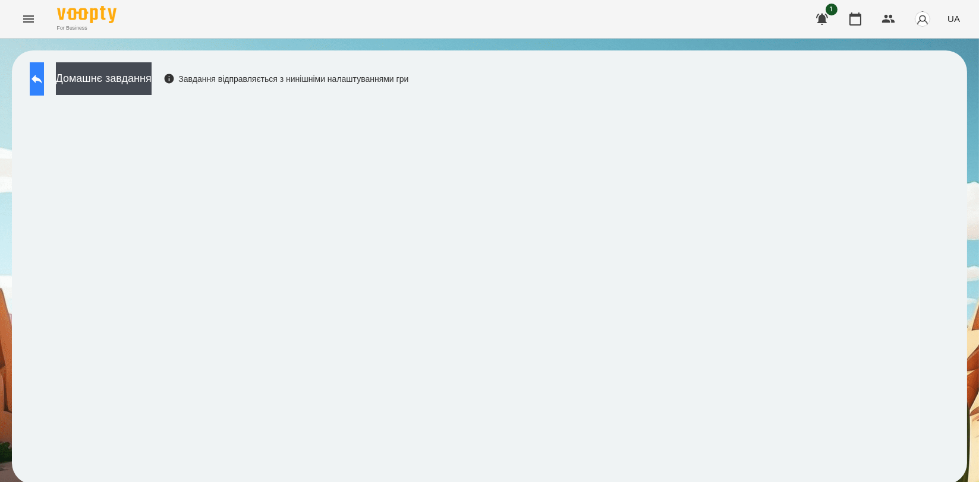
click at [43, 92] on button at bounding box center [37, 78] width 14 height 33
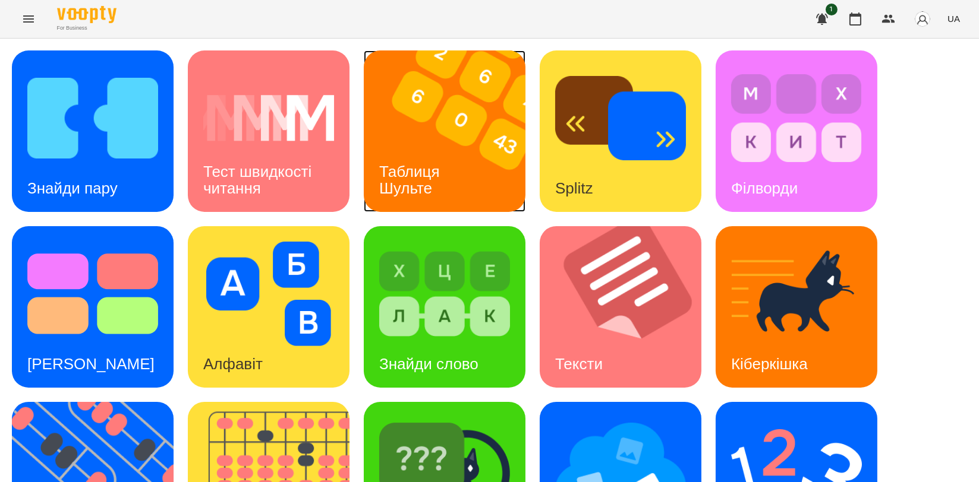
click at [473, 163] on img at bounding box center [452, 132] width 176 height 162
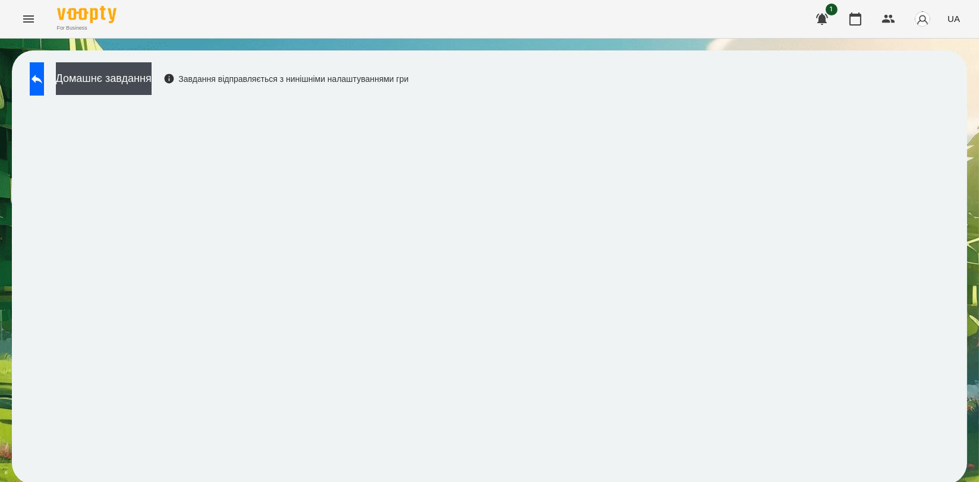
click at [711, 99] on div "Домашнє завдання Завдання відправляється з нинішніми налаштуваннями гри" at bounding box center [489, 268] width 955 height 434
drag, startPoint x: 72, startPoint y: 87, endPoint x: 65, endPoint y: 90, distance: 7.2
click at [68, 89] on div "Домашнє завдання Завдання відправляється з нинішніми налаштуваннями гри" at bounding box center [216, 81] width 384 height 39
click at [44, 90] on button at bounding box center [37, 78] width 14 height 33
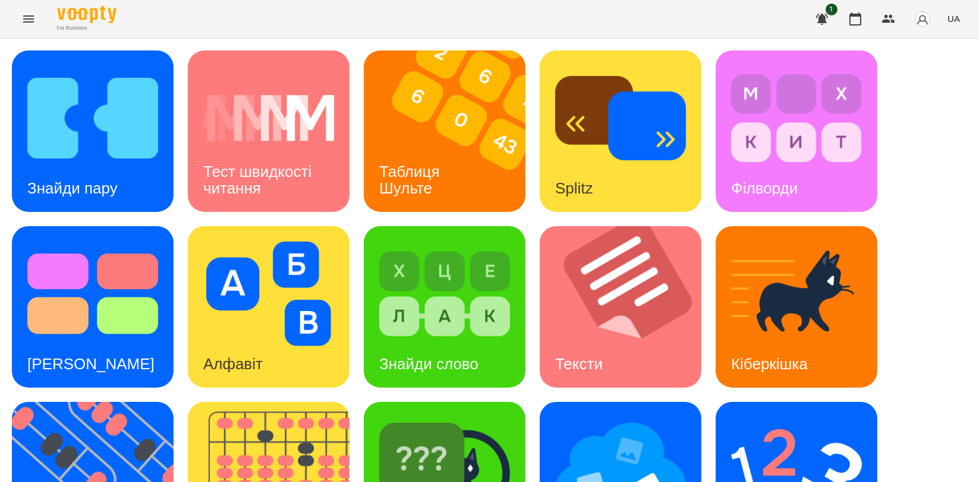
scroll to position [264, 0]
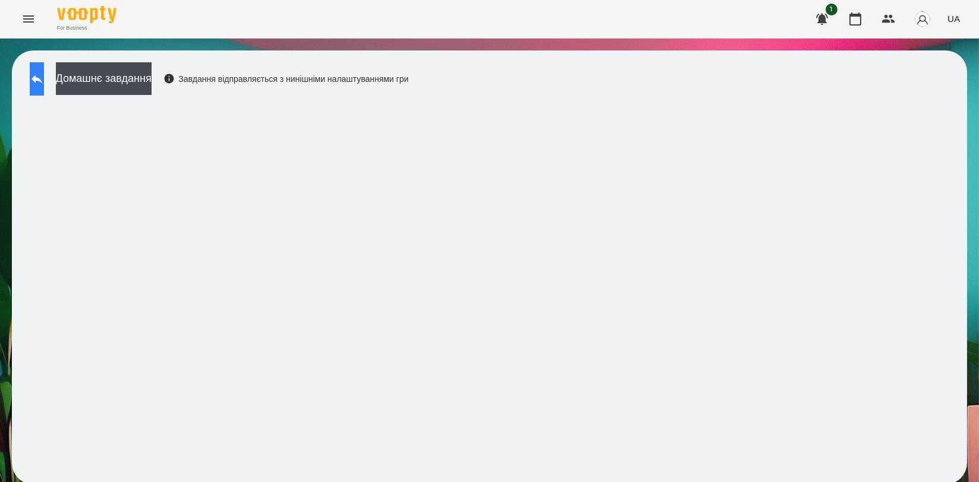
click at [42, 80] on icon at bounding box center [36, 79] width 11 height 9
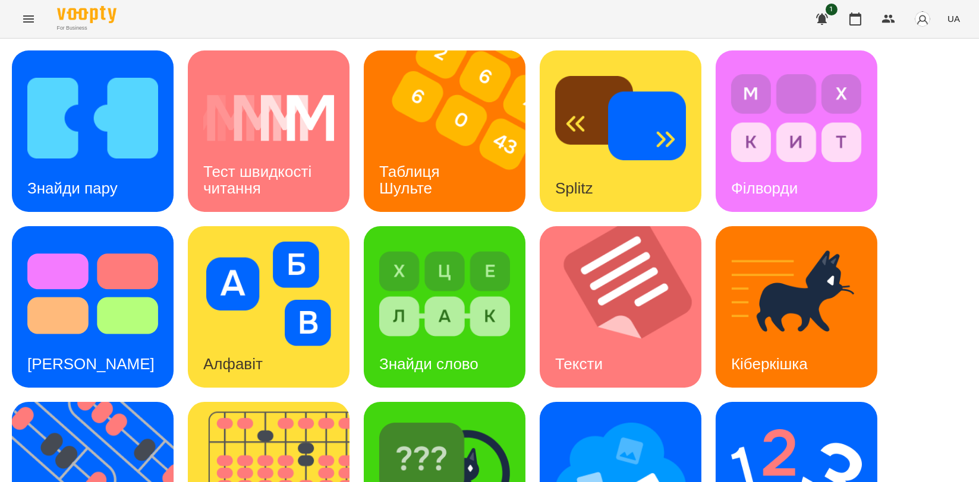
scroll to position [264, 0]
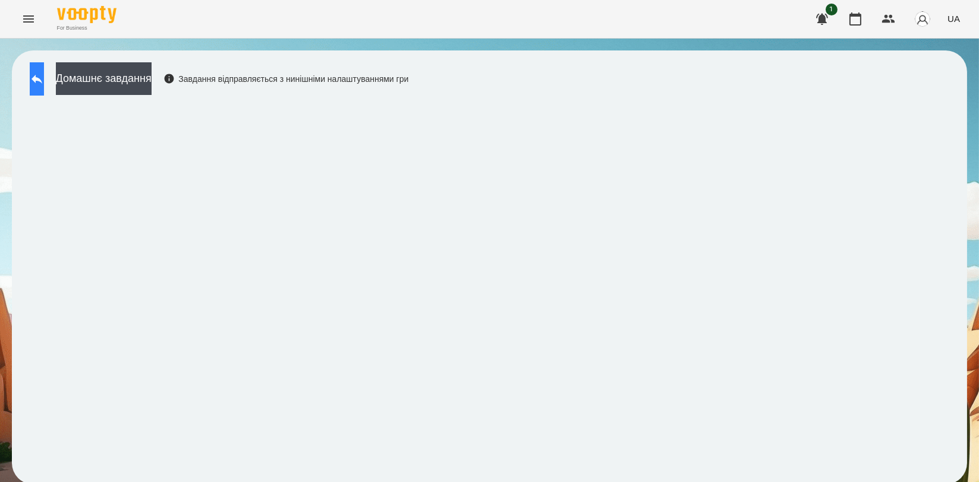
click at [44, 83] on icon at bounding box center [37, 79] width 14 height 14
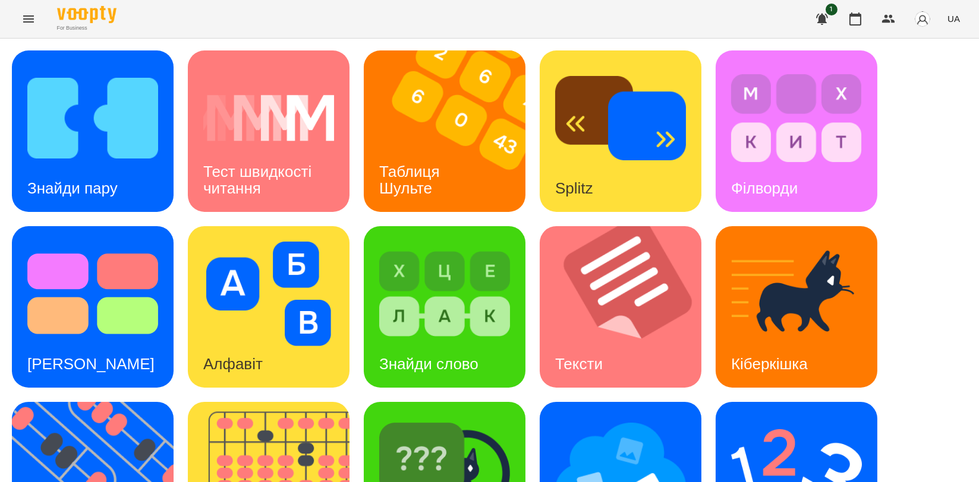
scroll to position [198, 0]
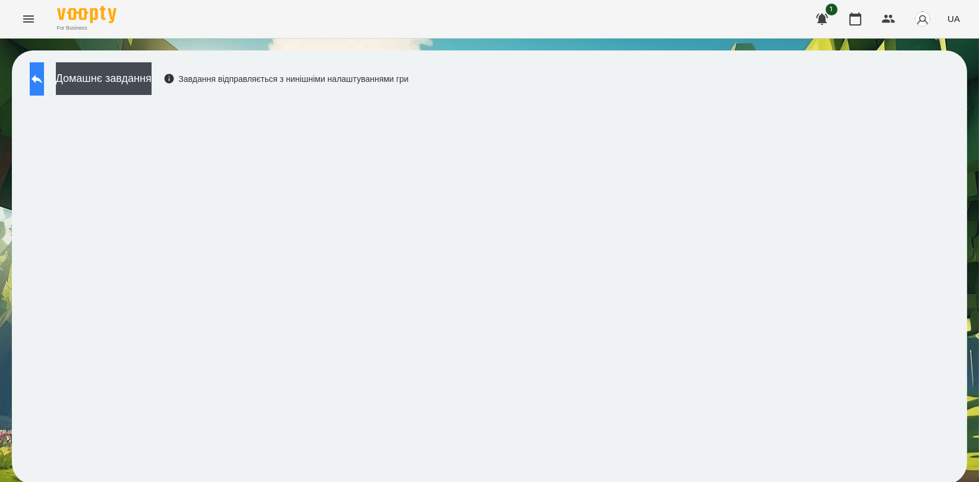
click at [42, 71] on button at bounding box center [37, 78] width 14 height 33
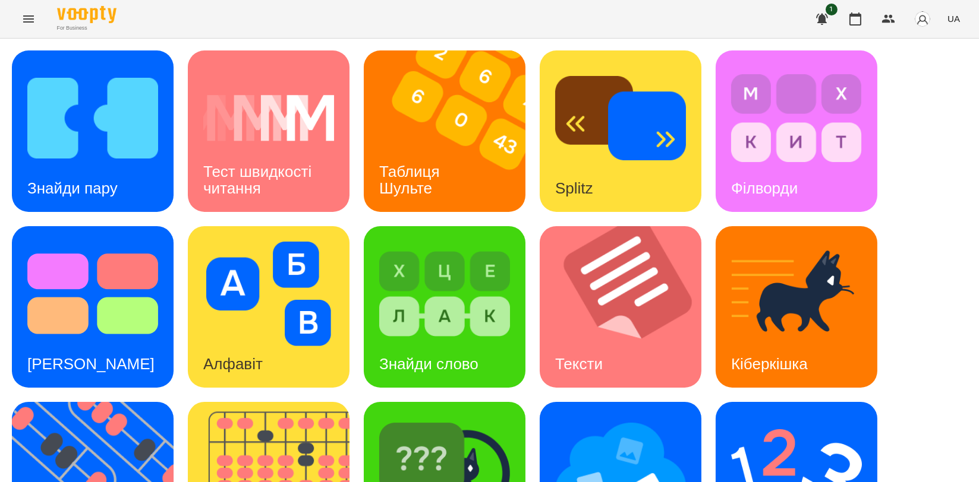
scroll to position [269, 0]
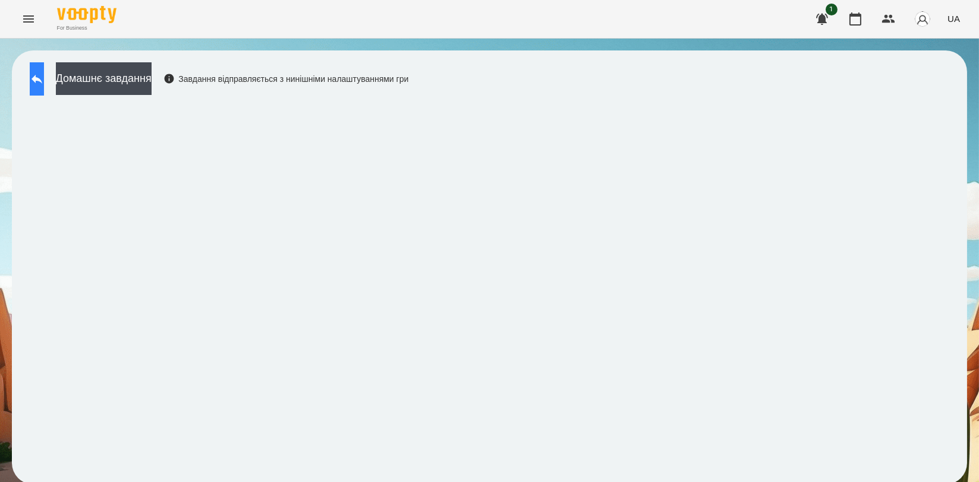
click at [42, 76] on icon at bounding box center [36, 79] width 11 height 9
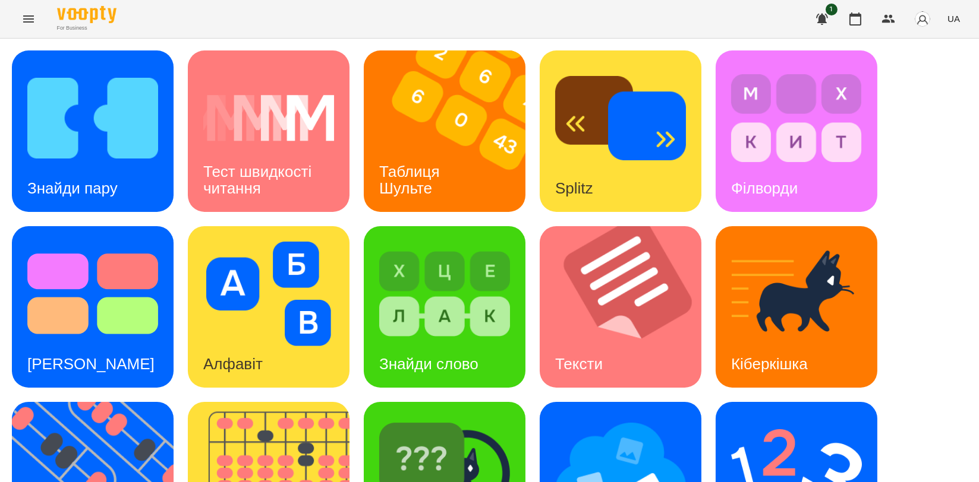
scroll to position [269, 0]
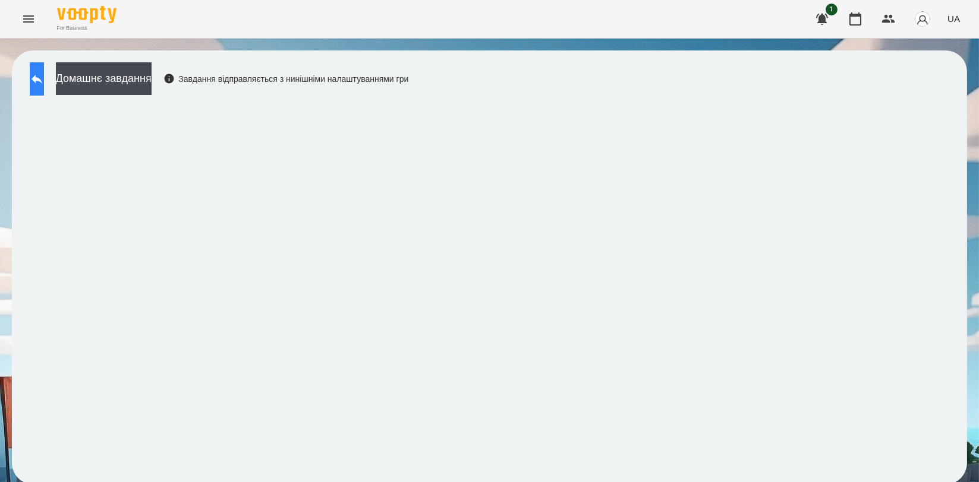
click at [44, 74] on button at bounding box center [37, 78] width 14 height 33
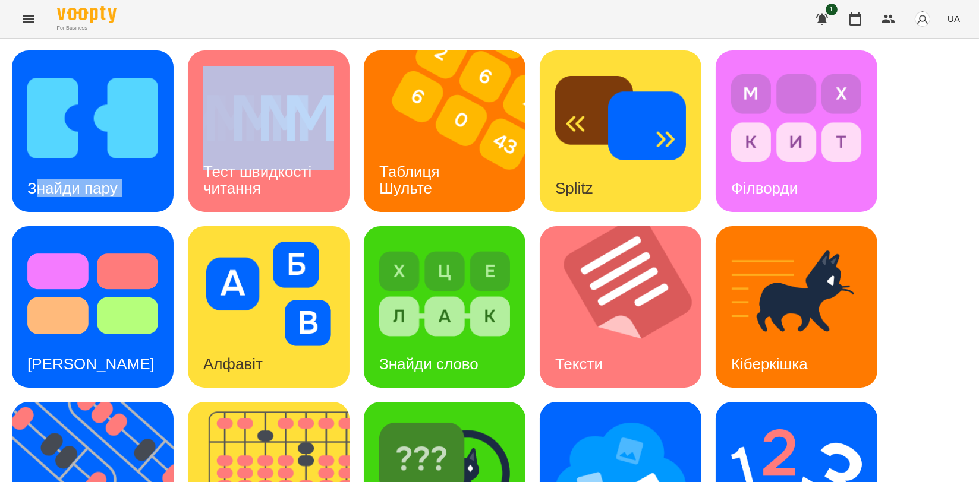
drag, startPoint x: 182, startPoint y: 217, endPoint x: 40, endPoint y: 202, distance: 142.3
click at [40, 202] on div "Знайди пару Тест швидкості читання Таблиця [PERSON_NAME] Splitz Філворди Тест С…" at bounding box center [489, 395] width 955 height 689
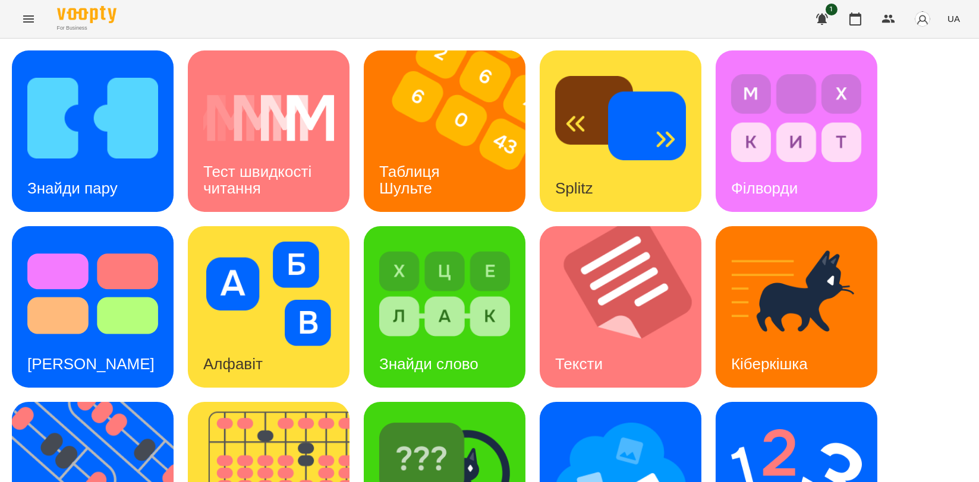
click at [957, 294] on div "Знайди пару Тест швидкості читання Таблиця [PERSON_NAME] Splitz Філворди Тест С…" at bounding box center [489, 395] width 979 height 713
click at [859, 22] on icon "button" at bounding box center [855, 19] width 14 height 14
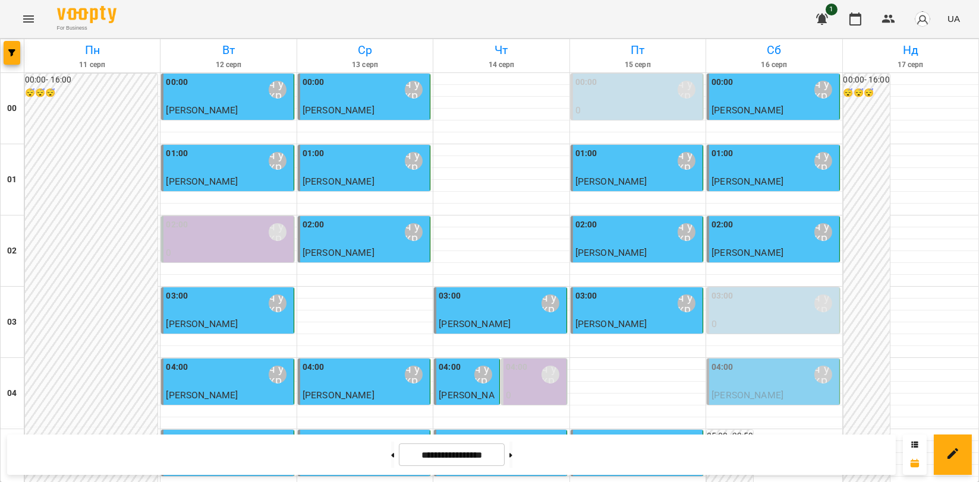
scroll to position [198, 0]
click at [743, 361] on div "04:00 [PERSON_NAME]\ ма укр\шч укр\ [URL][DOMAIN_NAME]" at bounding box center [773, 374] width 125 height 27
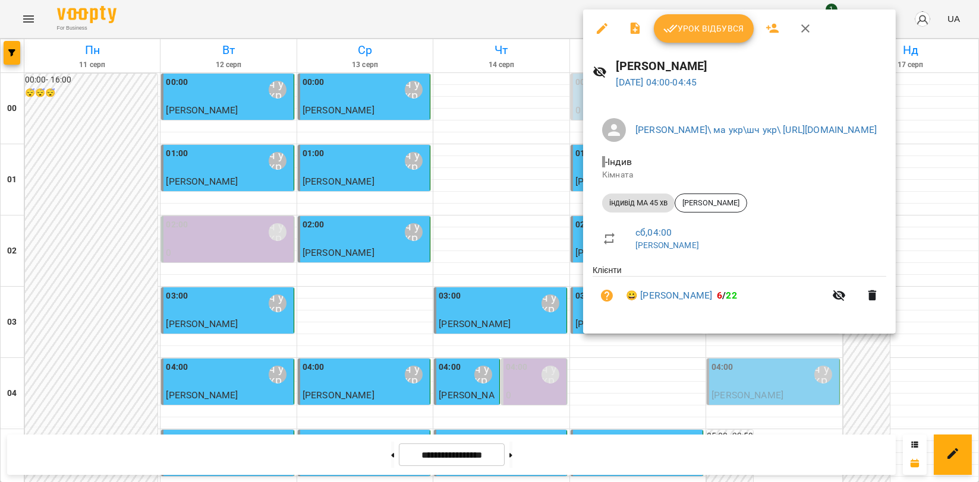
click at [720, 35] on span "Урок відбувся" at bounding box center [703, 28] width 81 height 14
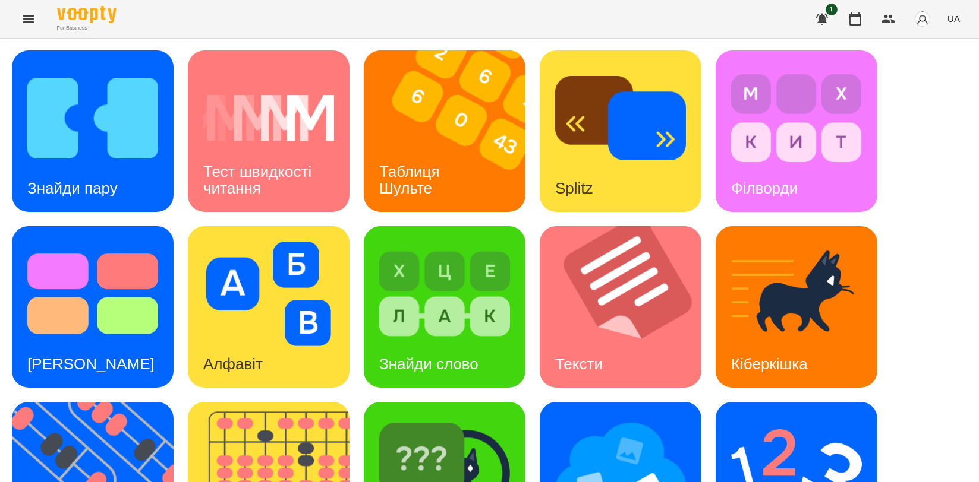
scroll to position [198, 0]
click at [277, 402] on img at bounding box center [276, 483] width 176 height 162
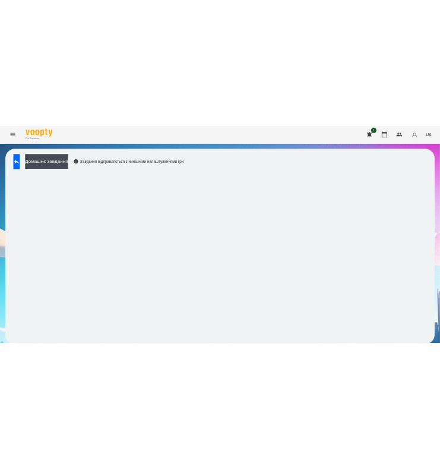
scroll to position [2, 0]
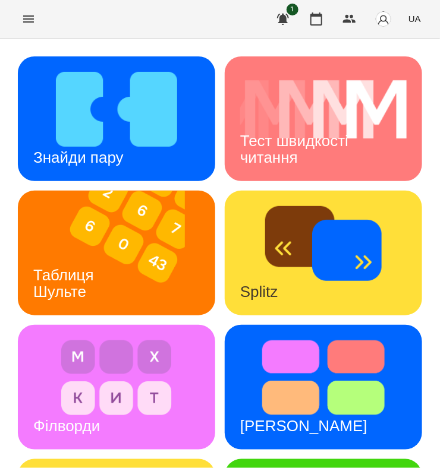
scroll to position [528, 0]
